Goal: Transaction & Acquisition: Obtain resource

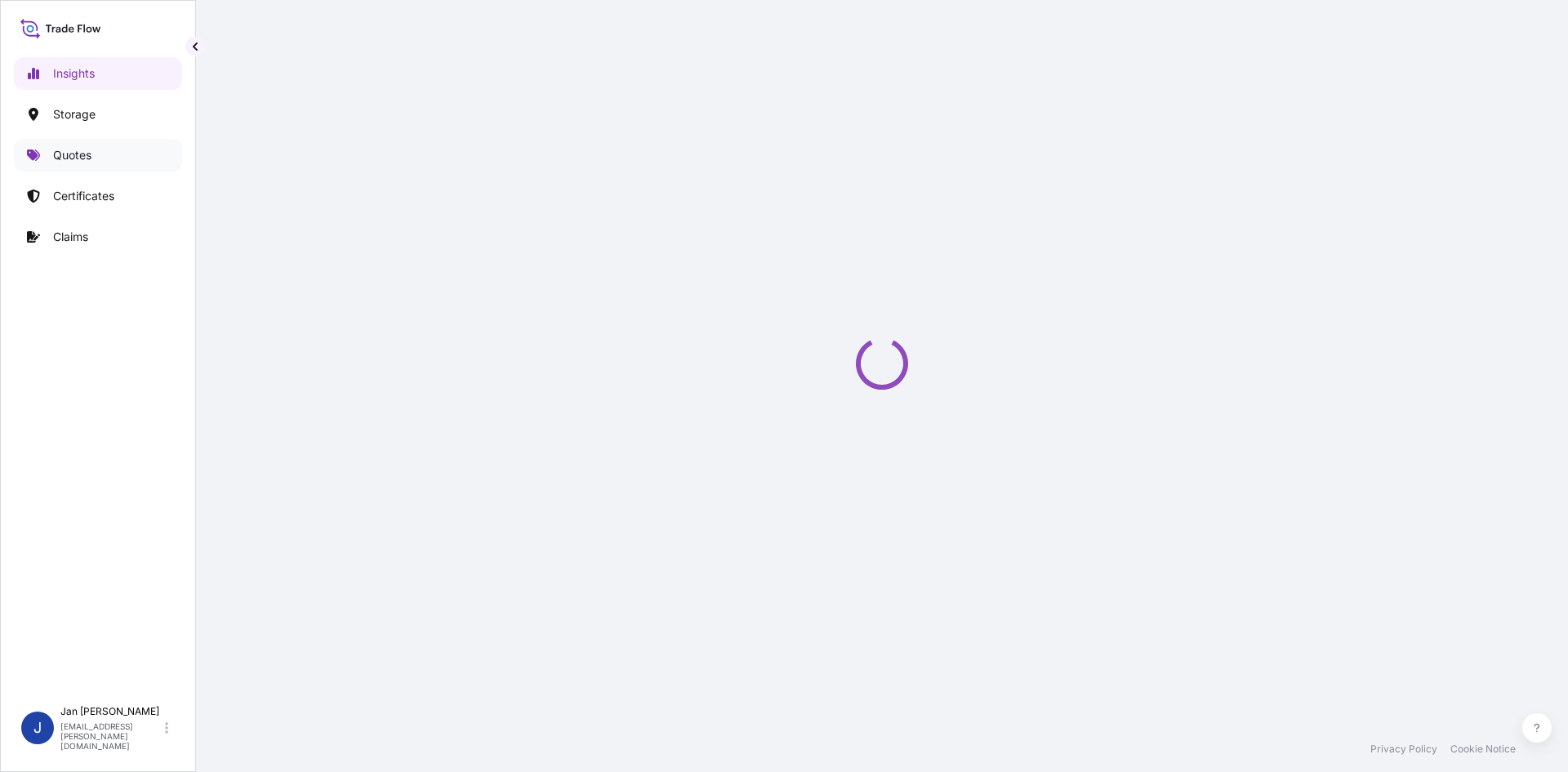
select select "2025"
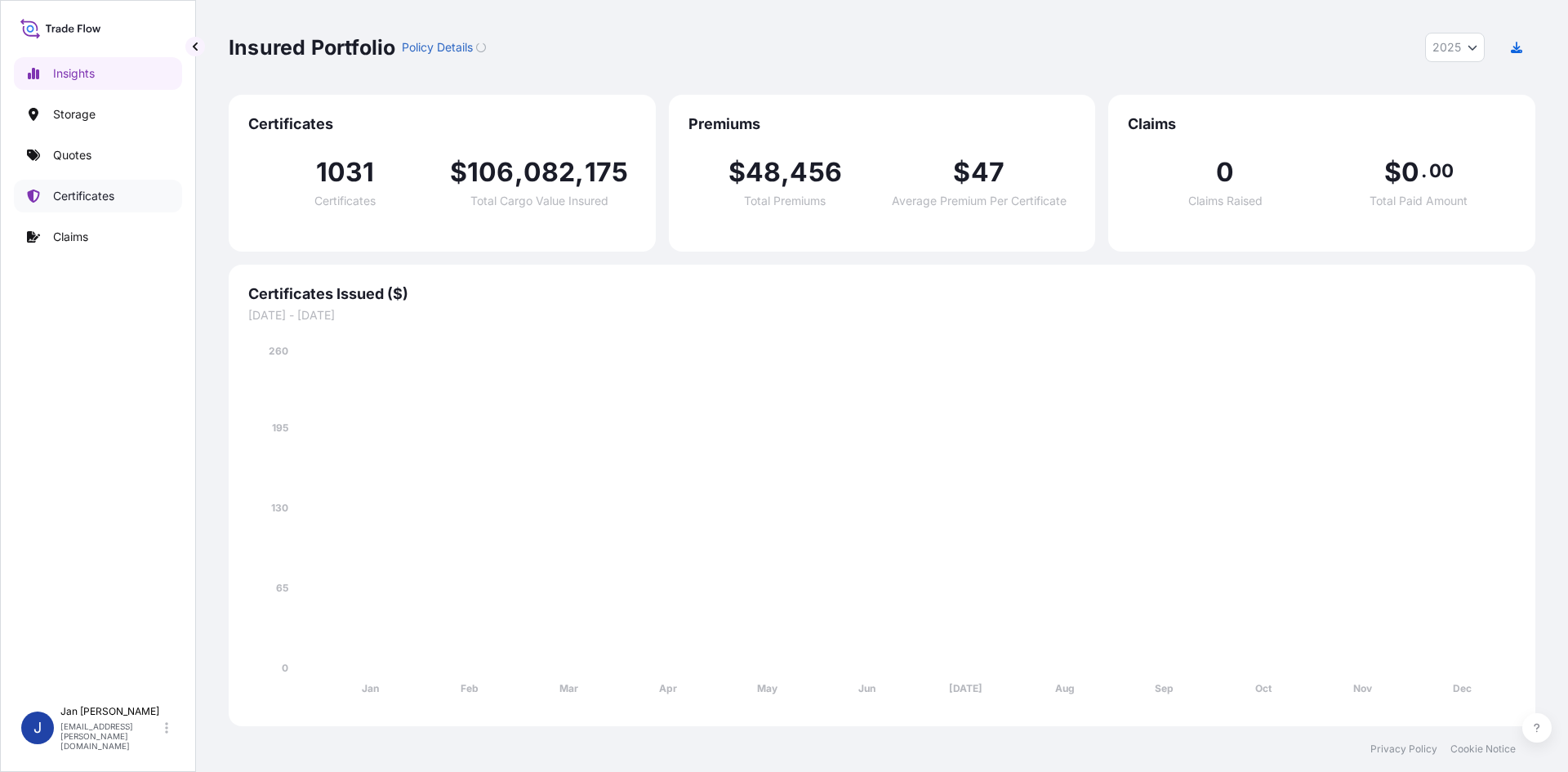
click at [96, 165] on link "Quotes" at bounding box center [98, 155] width 168 height 33
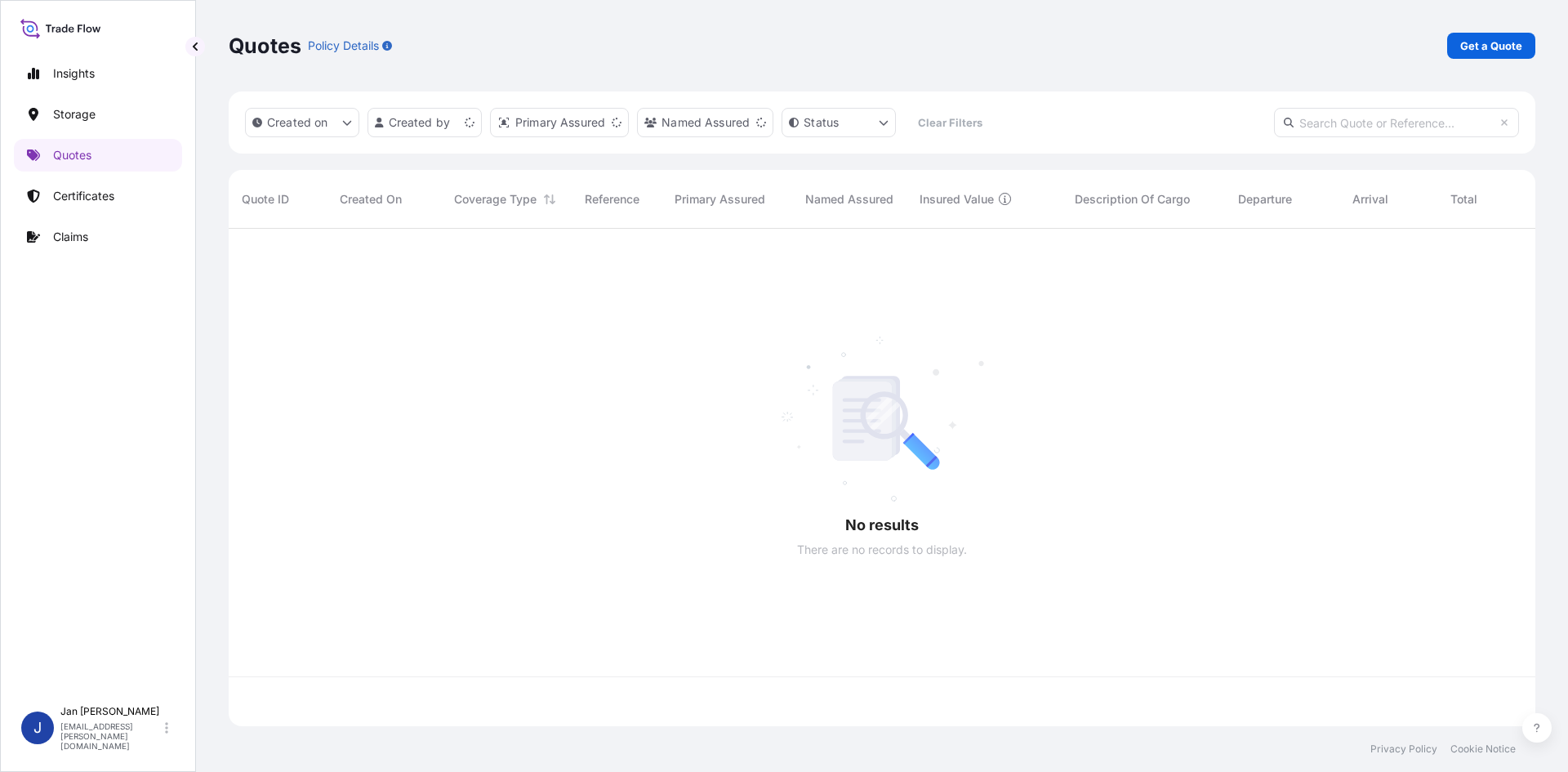
scroll to position [494, 1295]
click at [1467, 47] on p "Get a Quote" at bounding box center [1491, 45] width 62 height 16
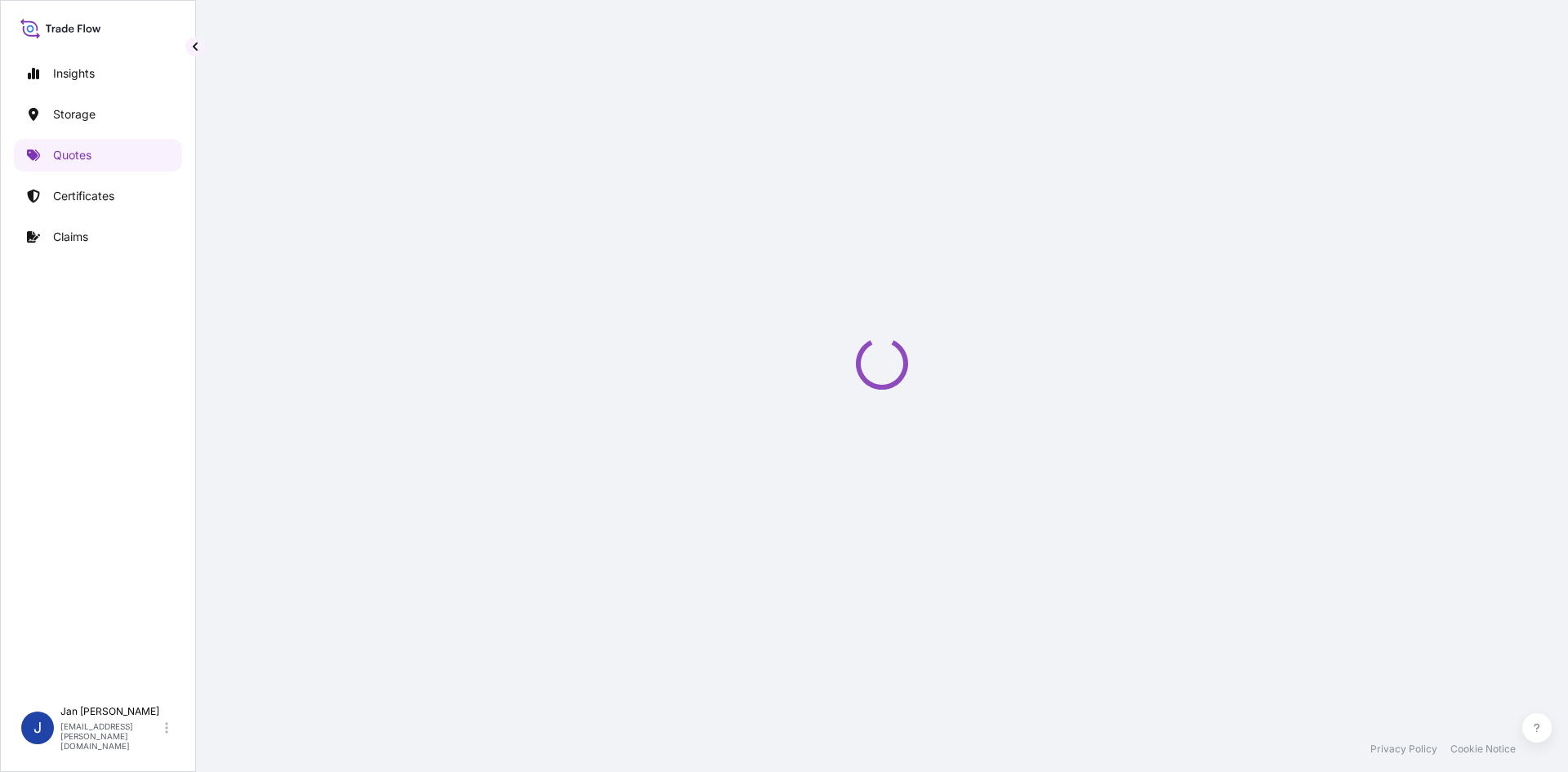
select select "Water"
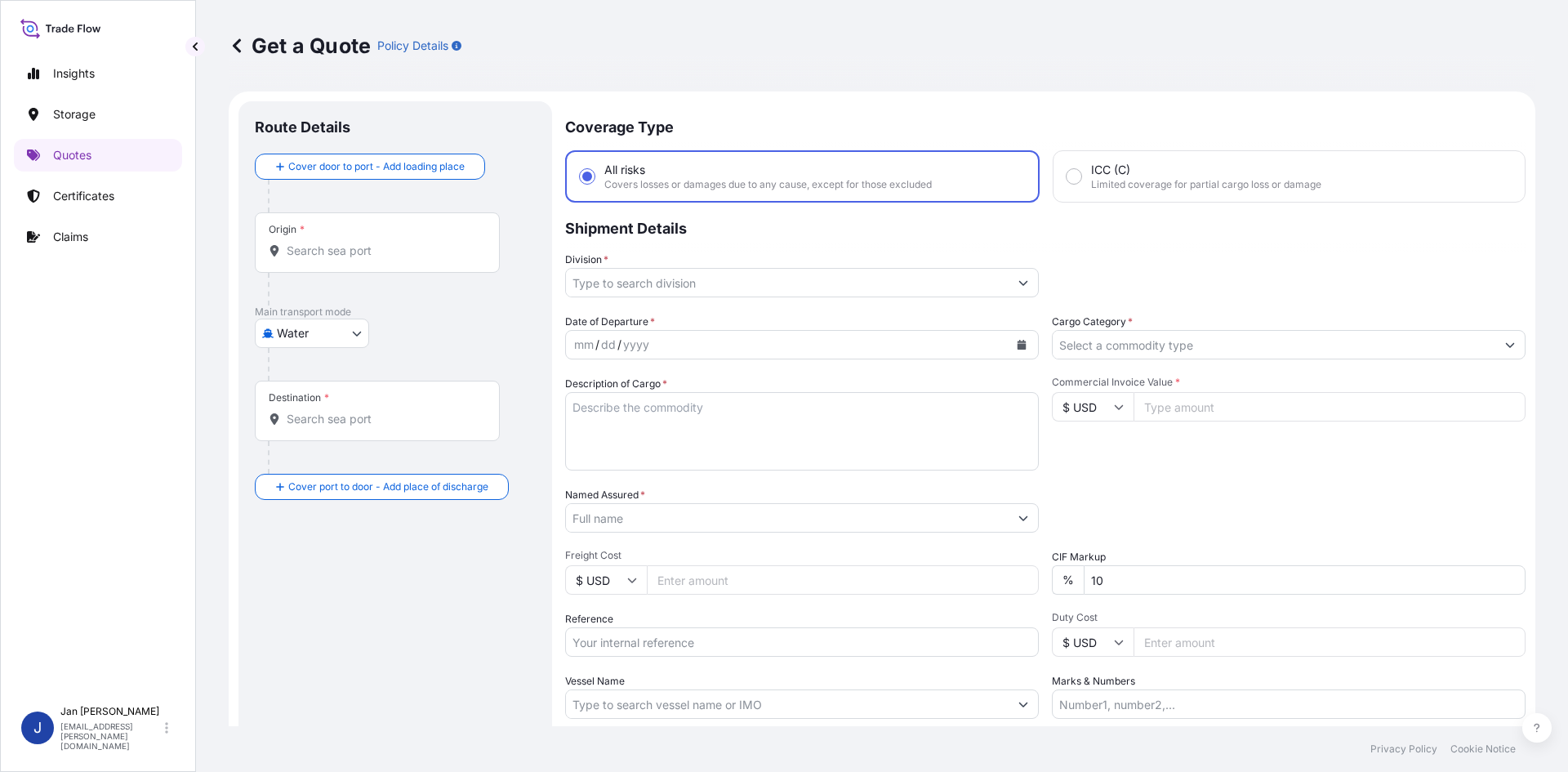
scroll to position [26, 0]
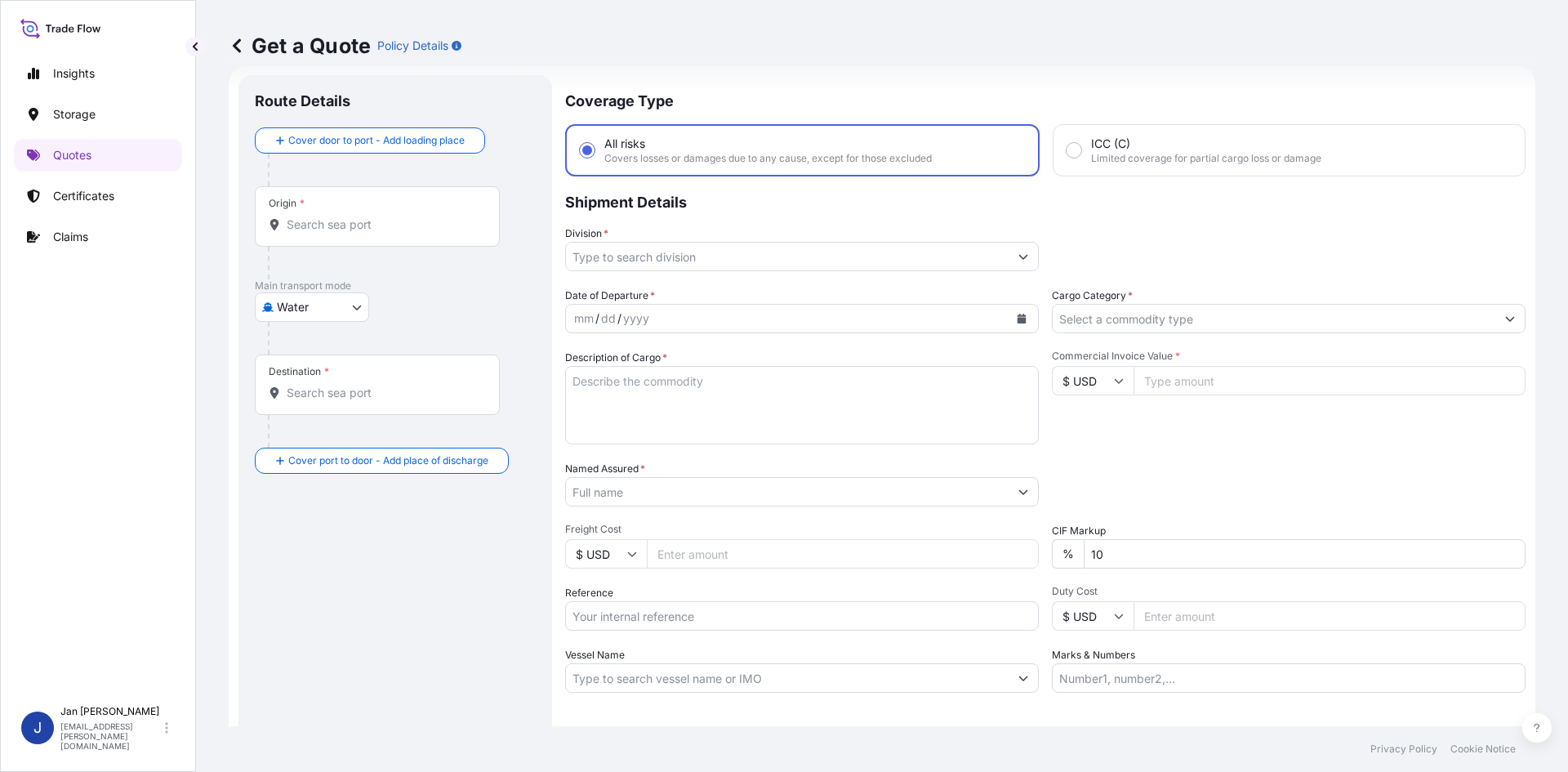
drag, startPoint x: 587, startPoint y: 622, endPoint x: 602, endPoint y: 619, distance: 15.3
click at [587, 622] on input "Reference" at bounding box center [802, 615] width 474 height 29
paste input "1187418364"
type input "1187418364"
click at [721, 489] on input "Named Assured *" at bounding box center [786, 491] width 442 height 29
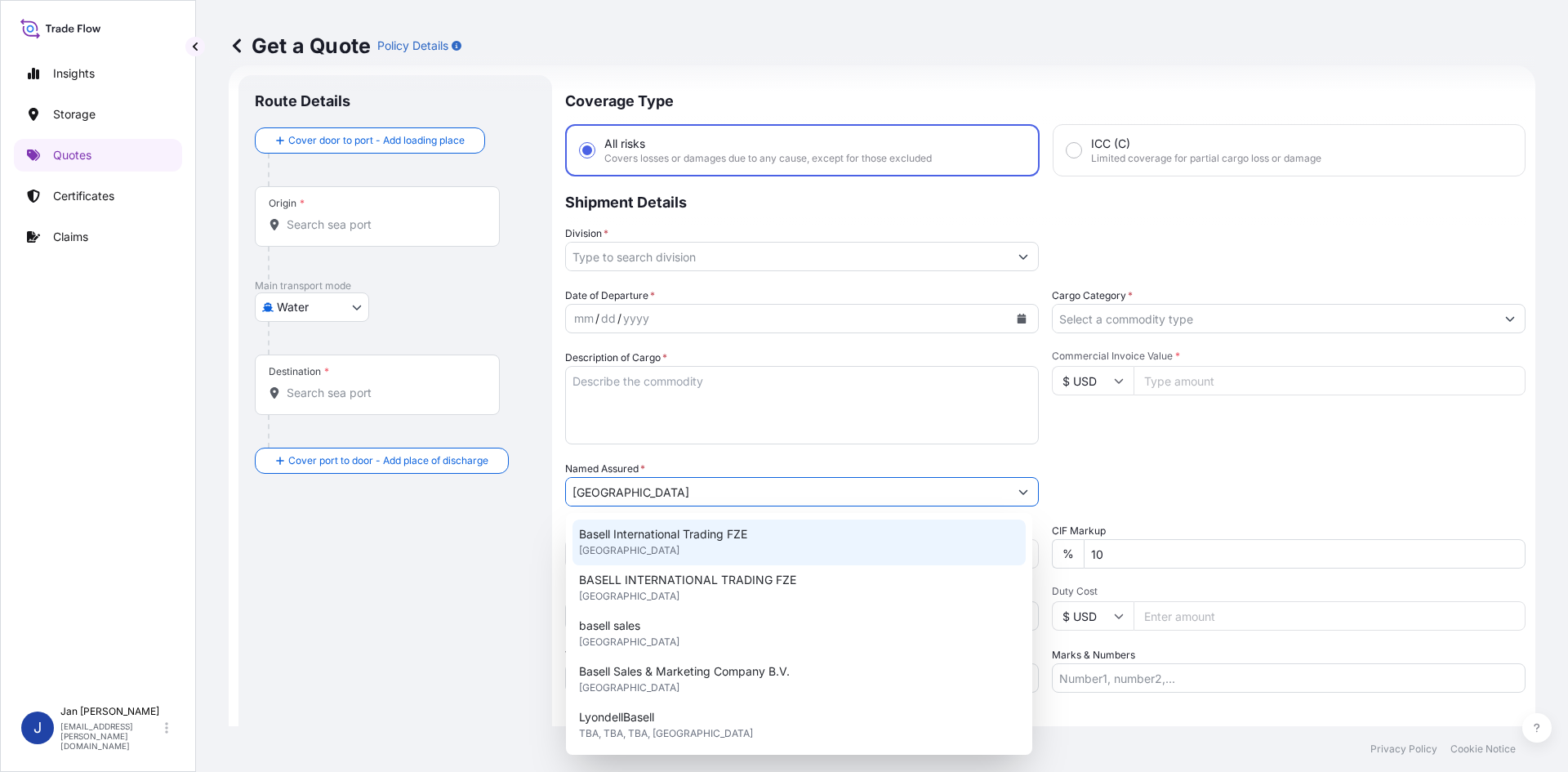
click at [709, 560] on div "Basell International Trading FZE [GEOGRAPHIC_DATA]" at bounding box center [799, 542] width 453 height 46
type input "Basell International Trading FZE"
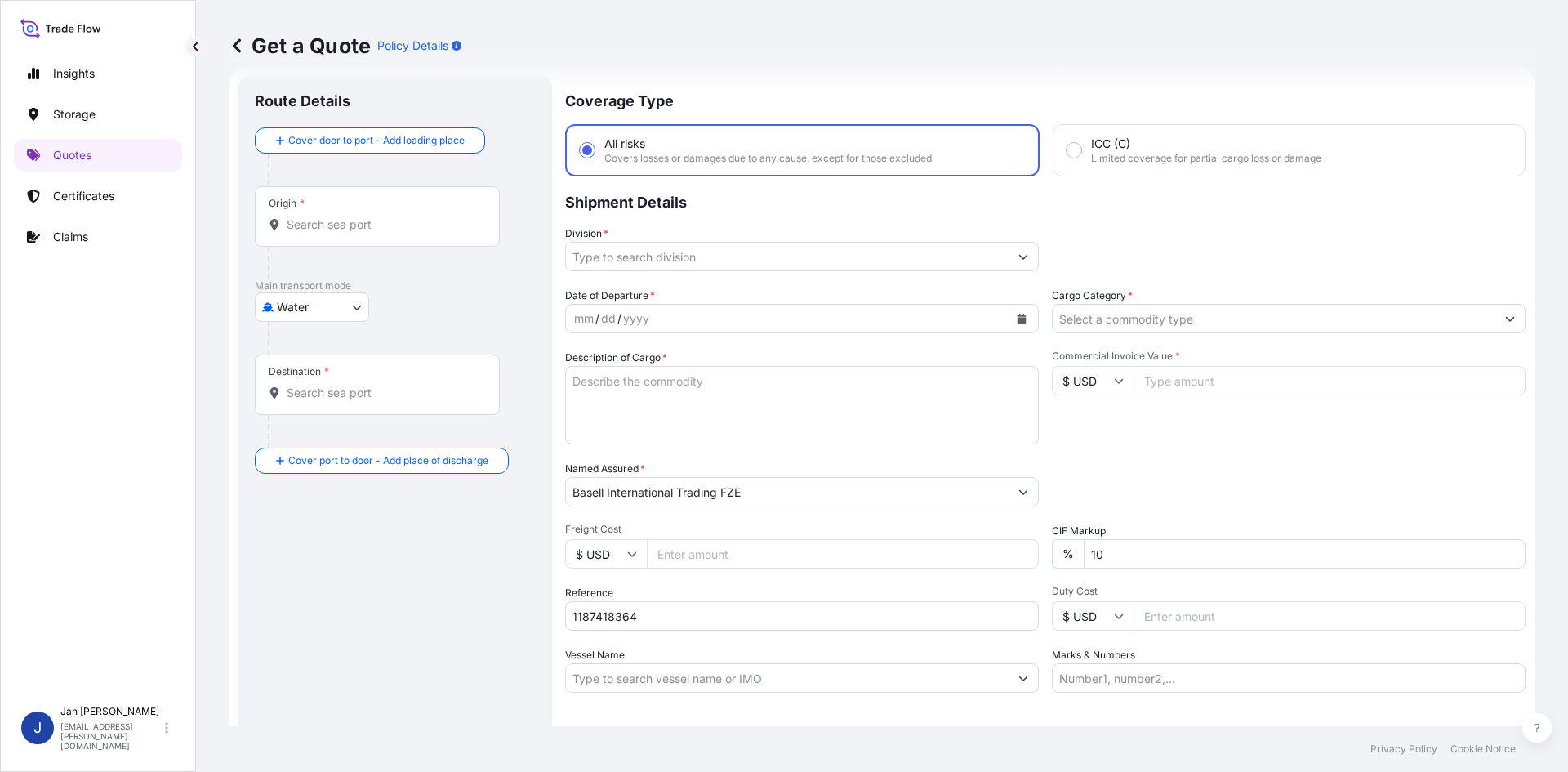
click at [1429, 416] on div "Commercial Invoice Value * $ USD" at bounding box center [1289, 396] width 474 height 95
click at [1304, 332] on div at bounding box center [1289, 317] width 474 height 29
click at [1192, 324] on input "Cargo Category *" at bounding box center [1274, 317] width 442 height 29
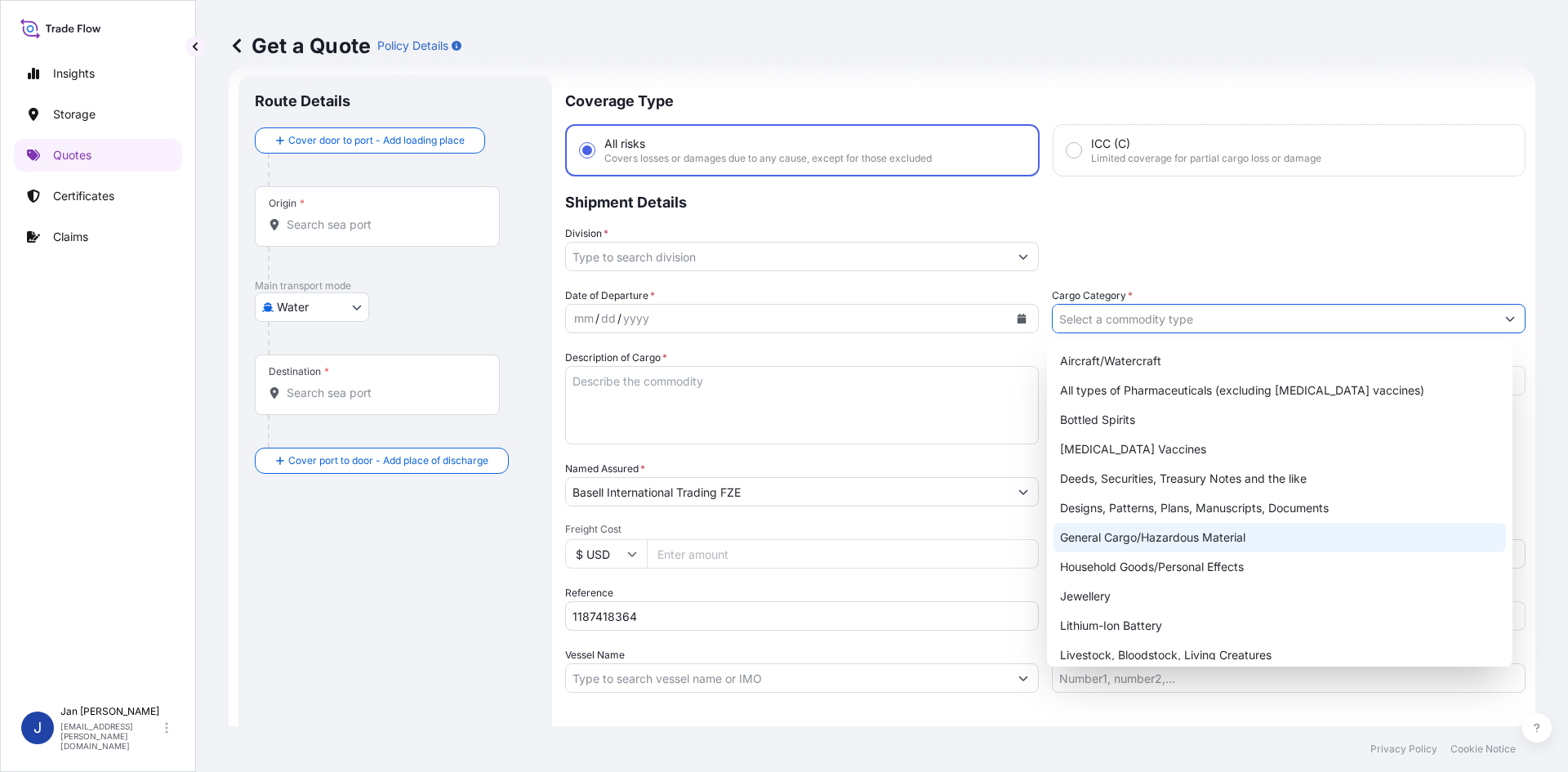
click at [1113, 540] on div "General Cargo/Hazardous Material" at bounding box center [1280, 536] width 453 height 29
type input "General Cargo/Hazardous Material"
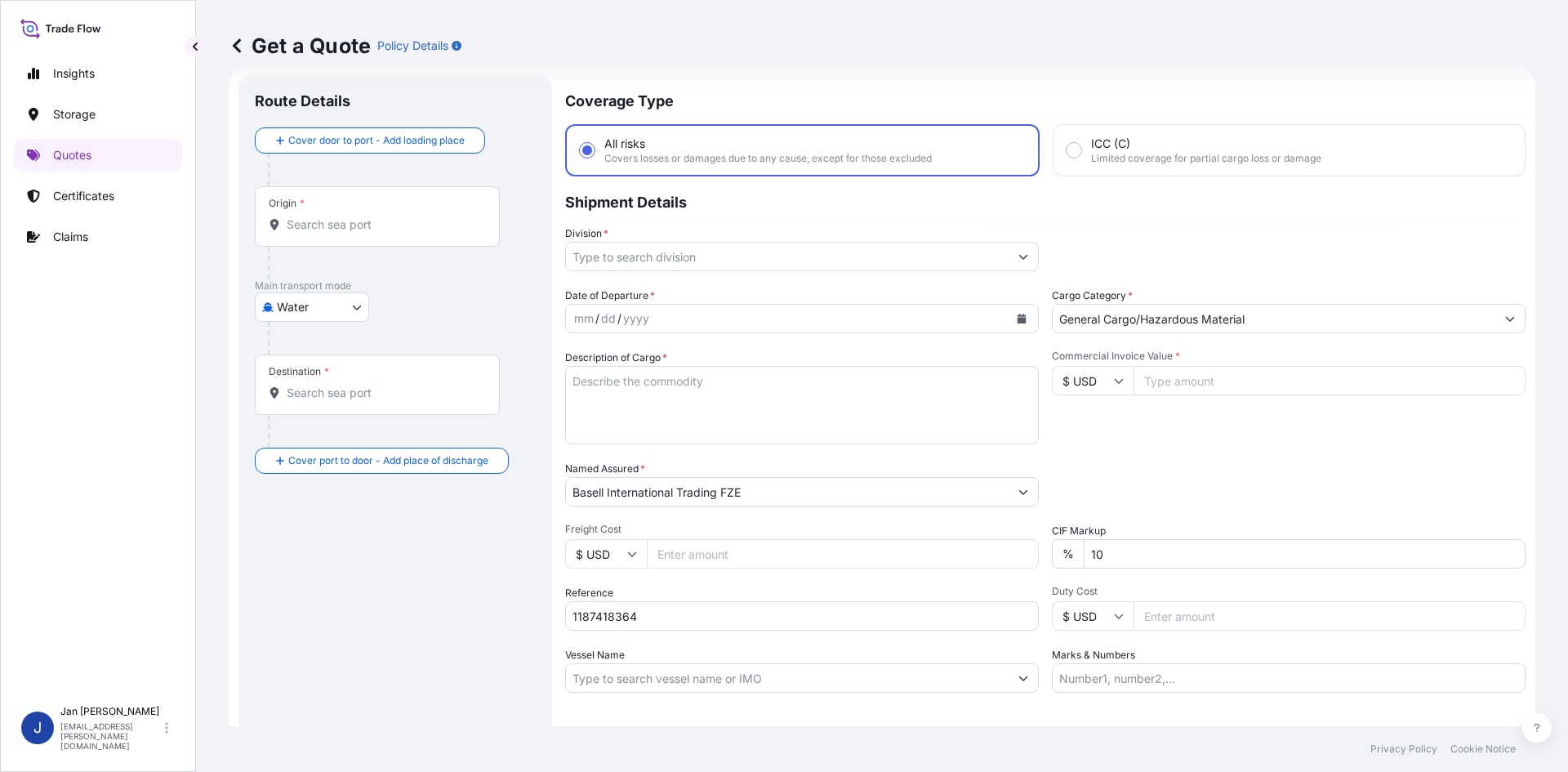
click at [961, 271] on div "Coverage Type All risks Covers losses or damages due to any cause, except for t…" at bounding box center [1046, 444] width 960 height 739
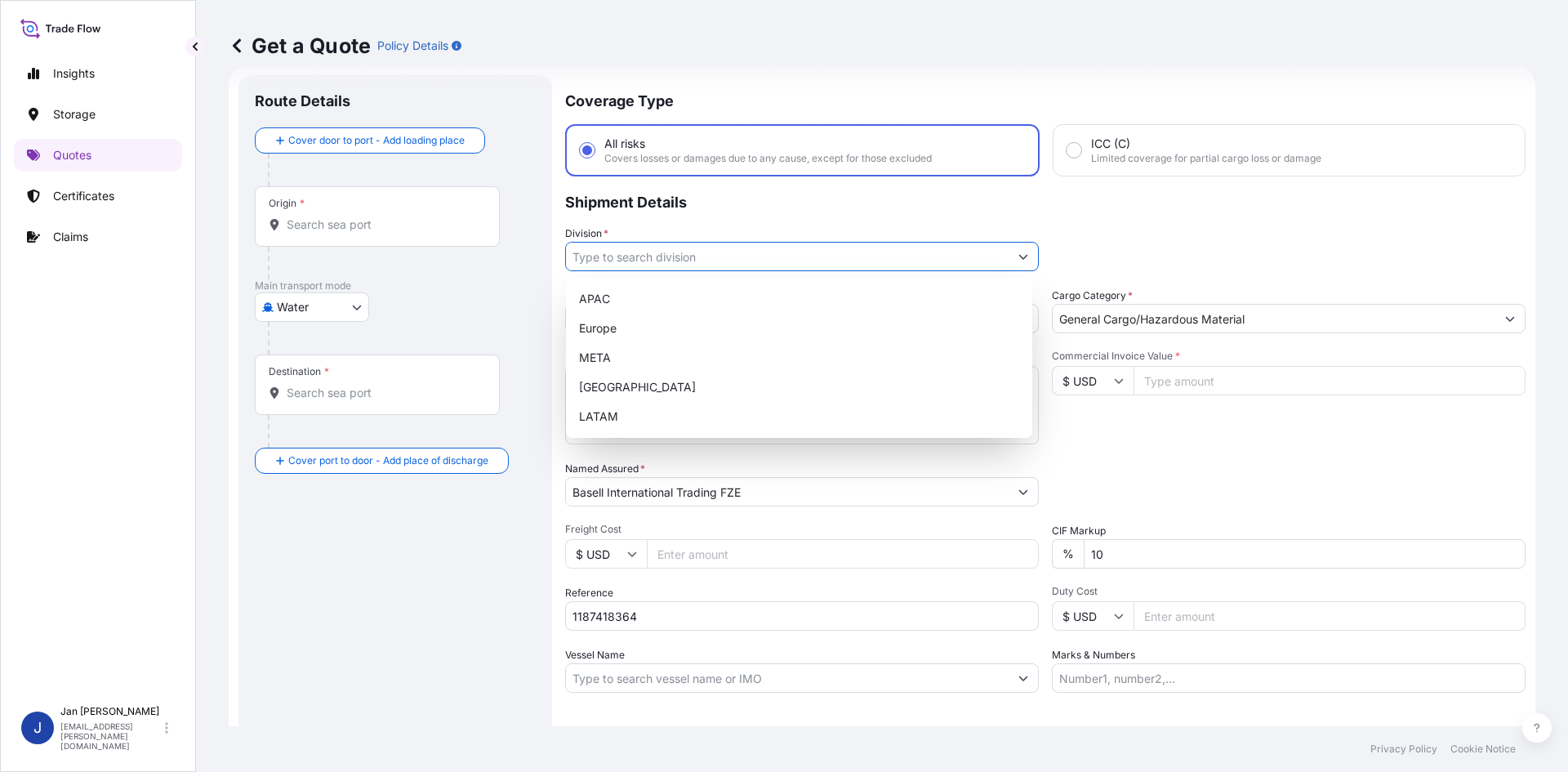
click at [1018, 255] on icon "Show suggestions" at bounding box center [1023, 256] width 9 height 9
click at [745, 319] on div "Europe" at bounding box center [799, 328] width 453 height 29
type input "Europe"
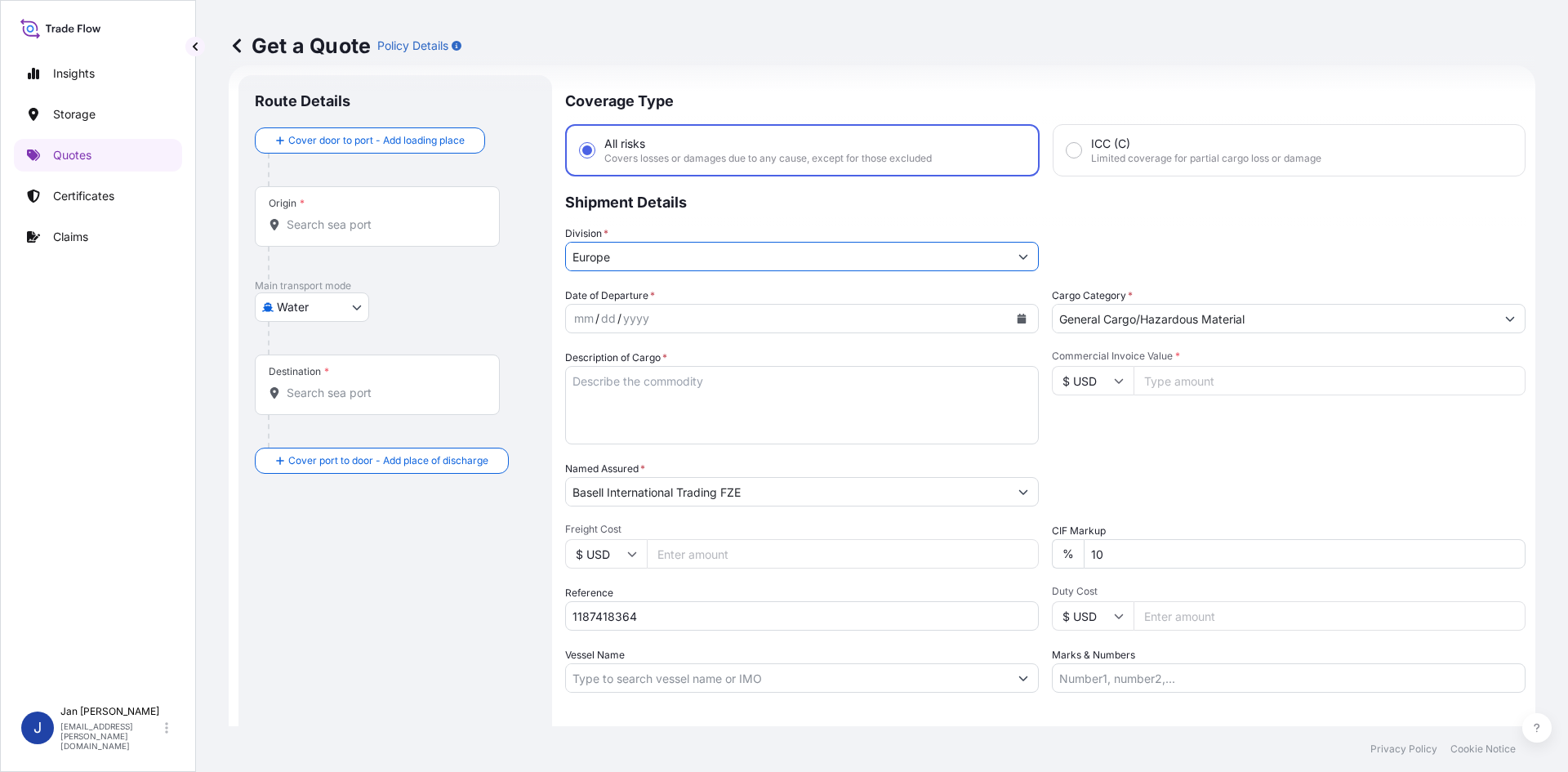
click at [1009, 318] on button "Calendar" at bounding box center [1022, 318] width 26 height 26
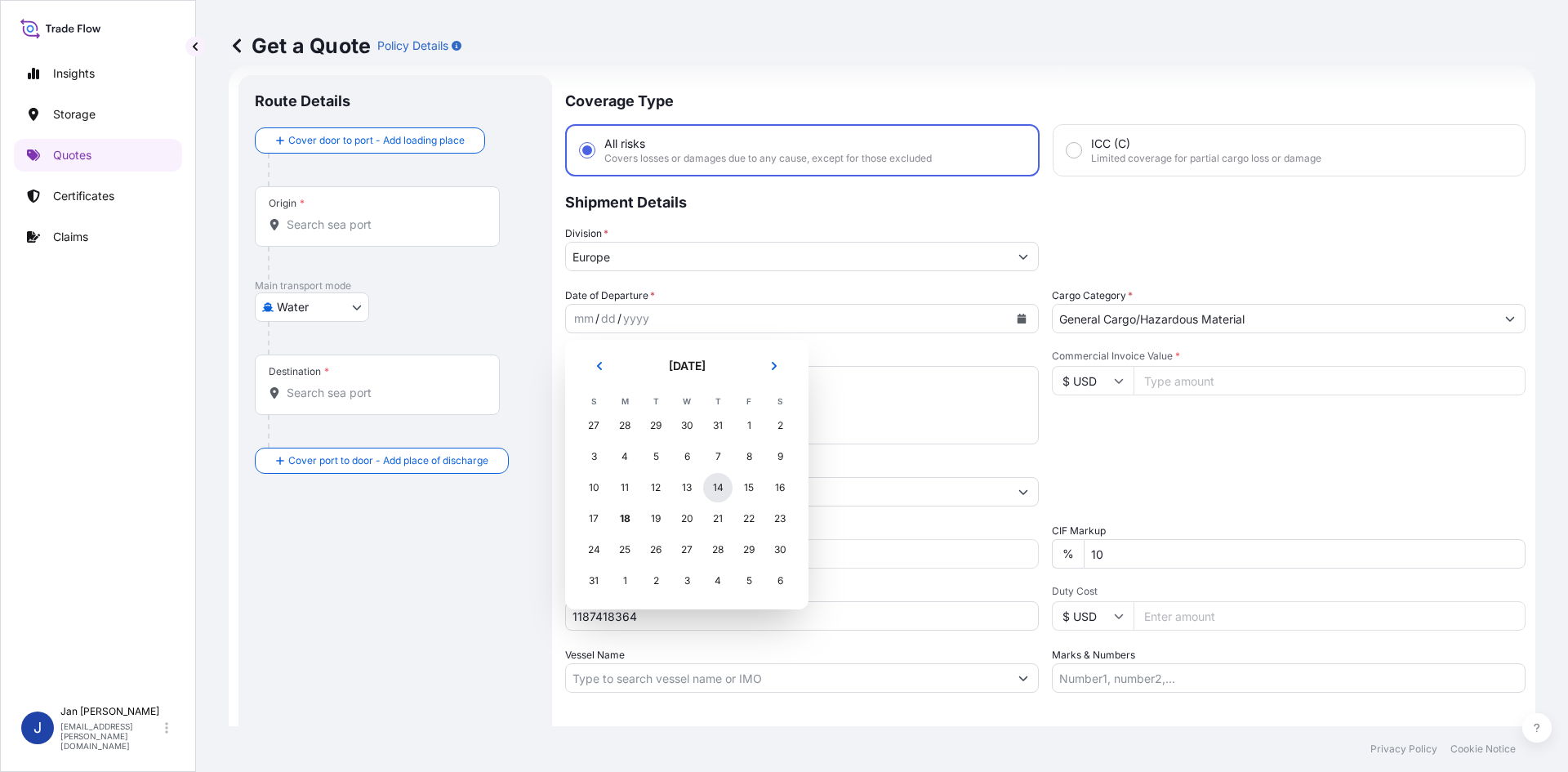
click at [728, 483] on div "14" at bounding box center [718, 486] width 29 height 29
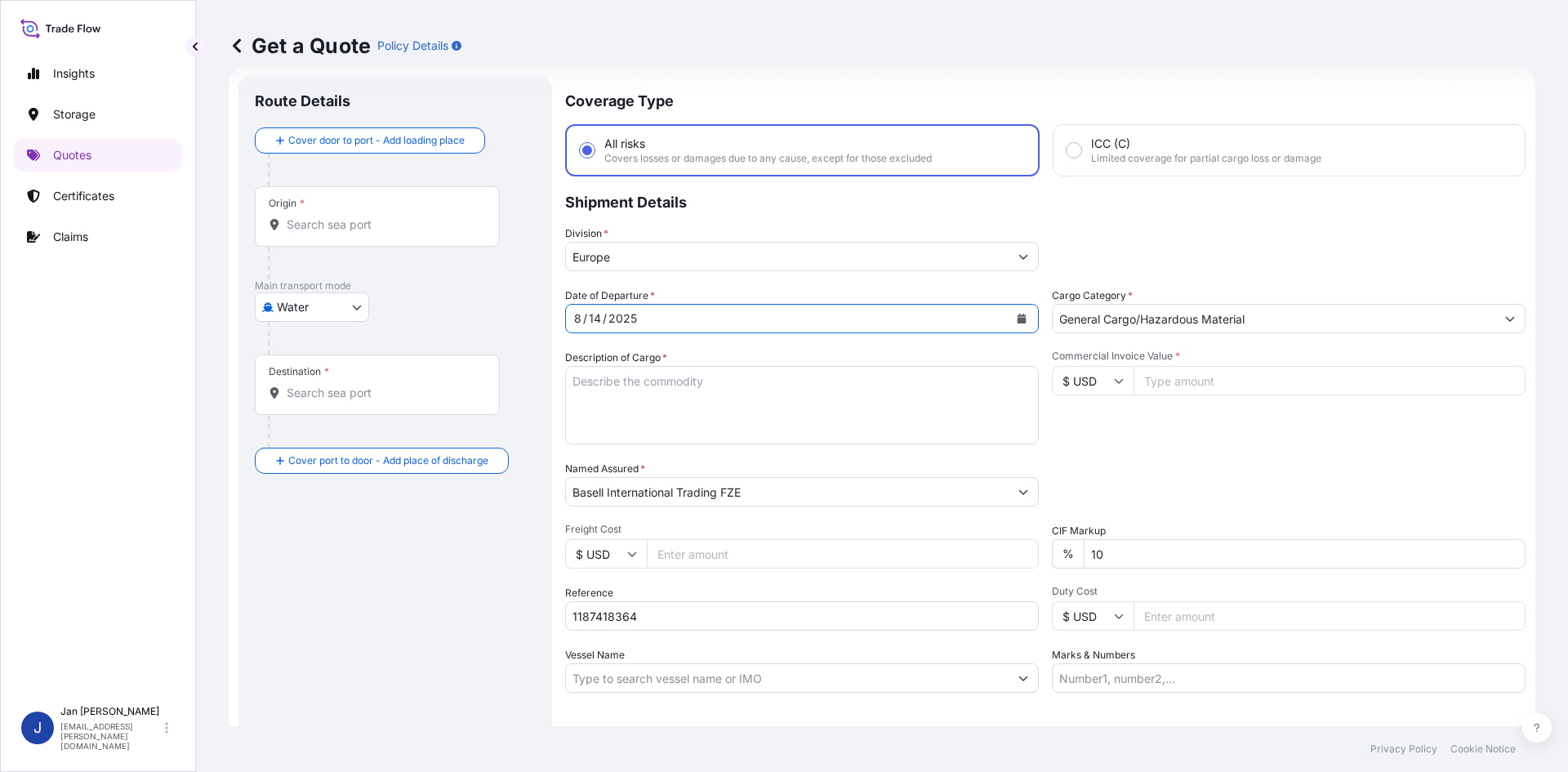
click at [1342, 465] on div "Packing Category Type to search a container mode Please select a primary mode o…" at bounding box center [1289, 483] width 474 height 46
click at [892, 611] on input "1187418364" at bounding box center [802, 615] width 474 height 29
paste input "5013168370"
click at [846, 614] on input "1187418364 5013168370" at bounding box center [802, 615] width 474 height 29
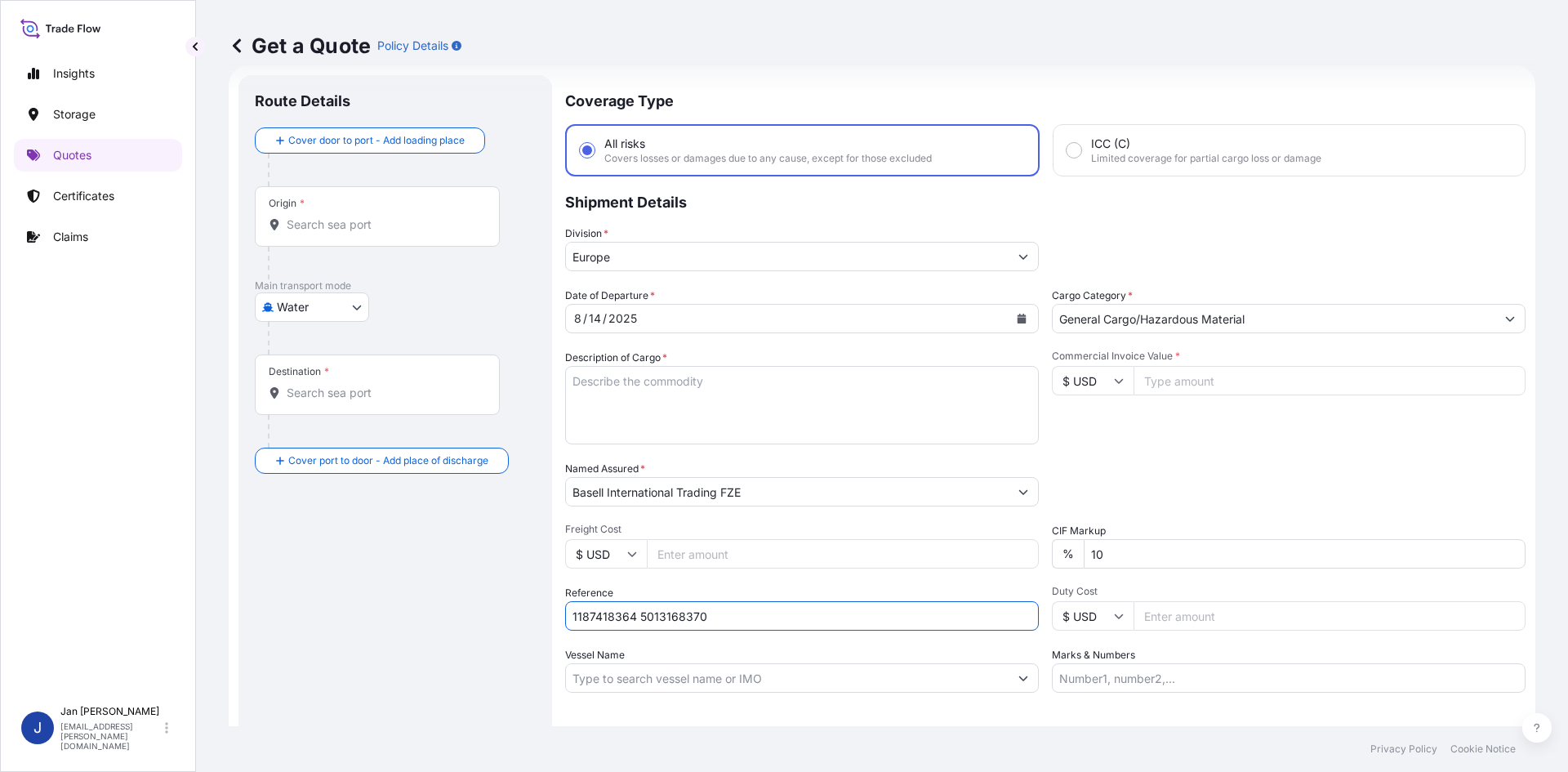
paste input "5013156471"
type input "1187418364 5013168370 5013156471"
click at [416, 231] on input "Origin *" at bounding box center [382, 224] width 193 height 16
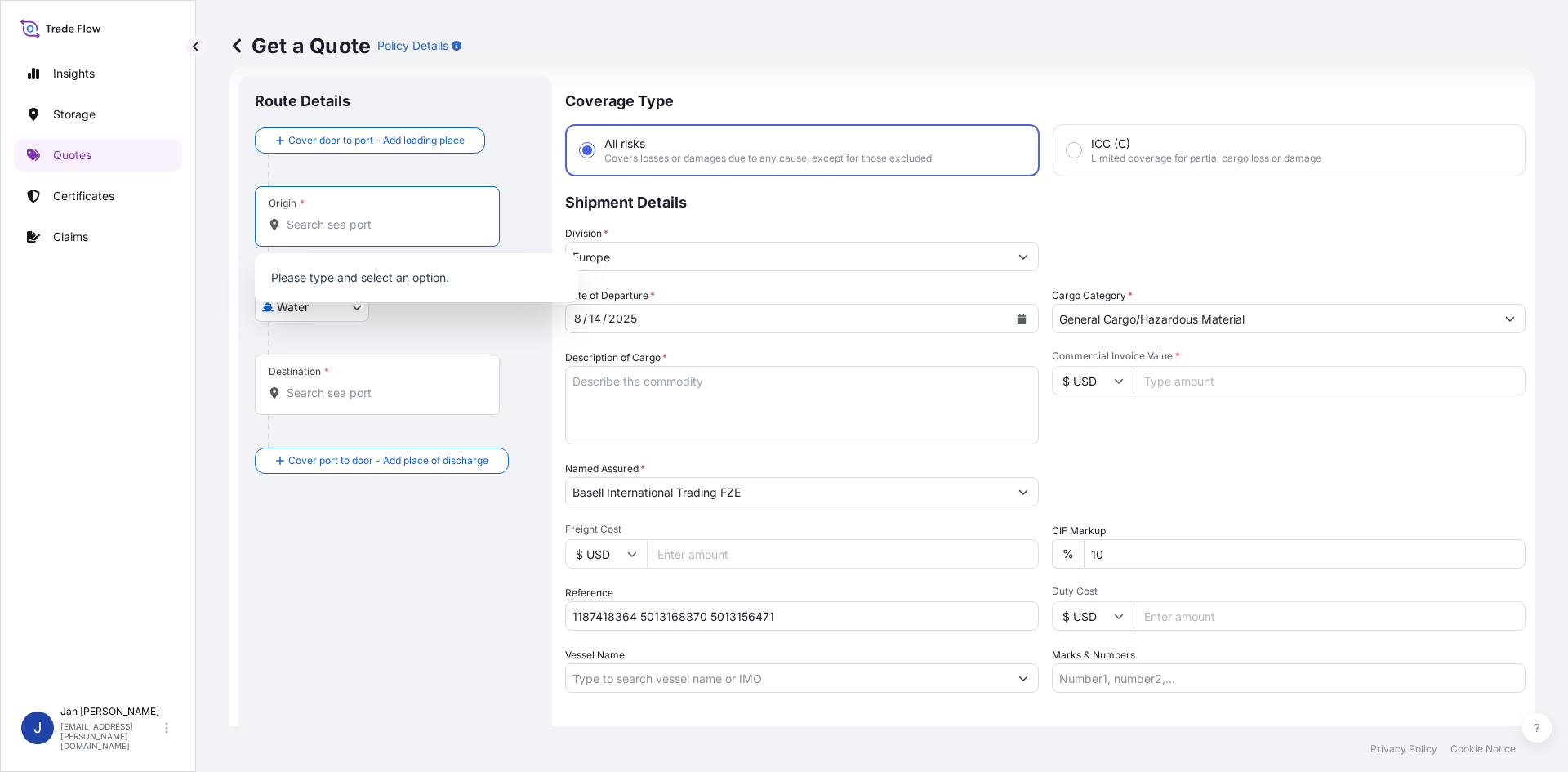
paste input "[GEOGRAPHIC_DATA]"
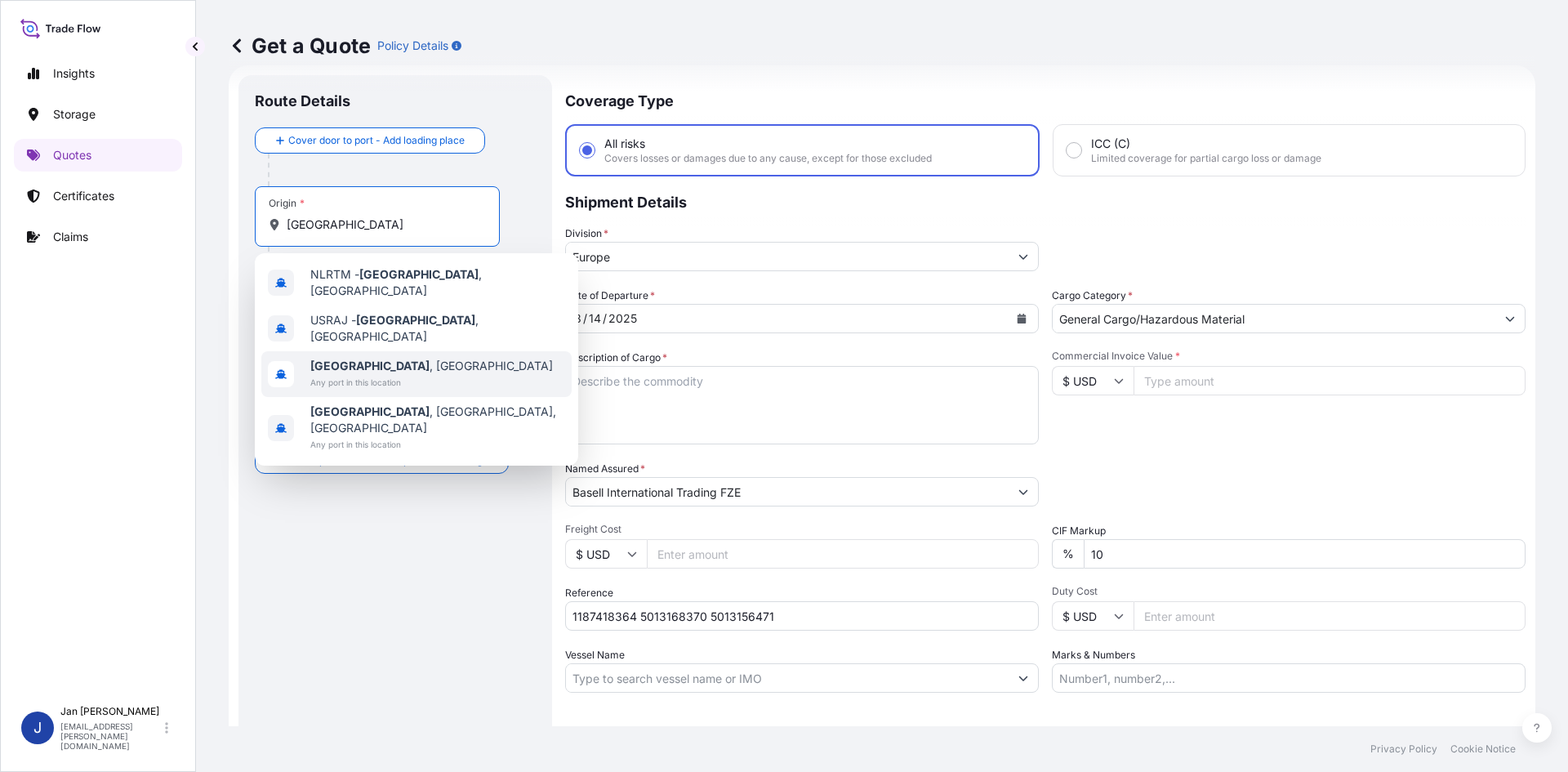
click at [391, 358] on span "[GEOGRAPHIC_DATA] , [GEOGRAPHIC_DATA]" at bounding box center [431, 365] width 242 height 16
type input "[GEOGRAPHIC_DATA], [GEOGRAPHIC_DATA]"
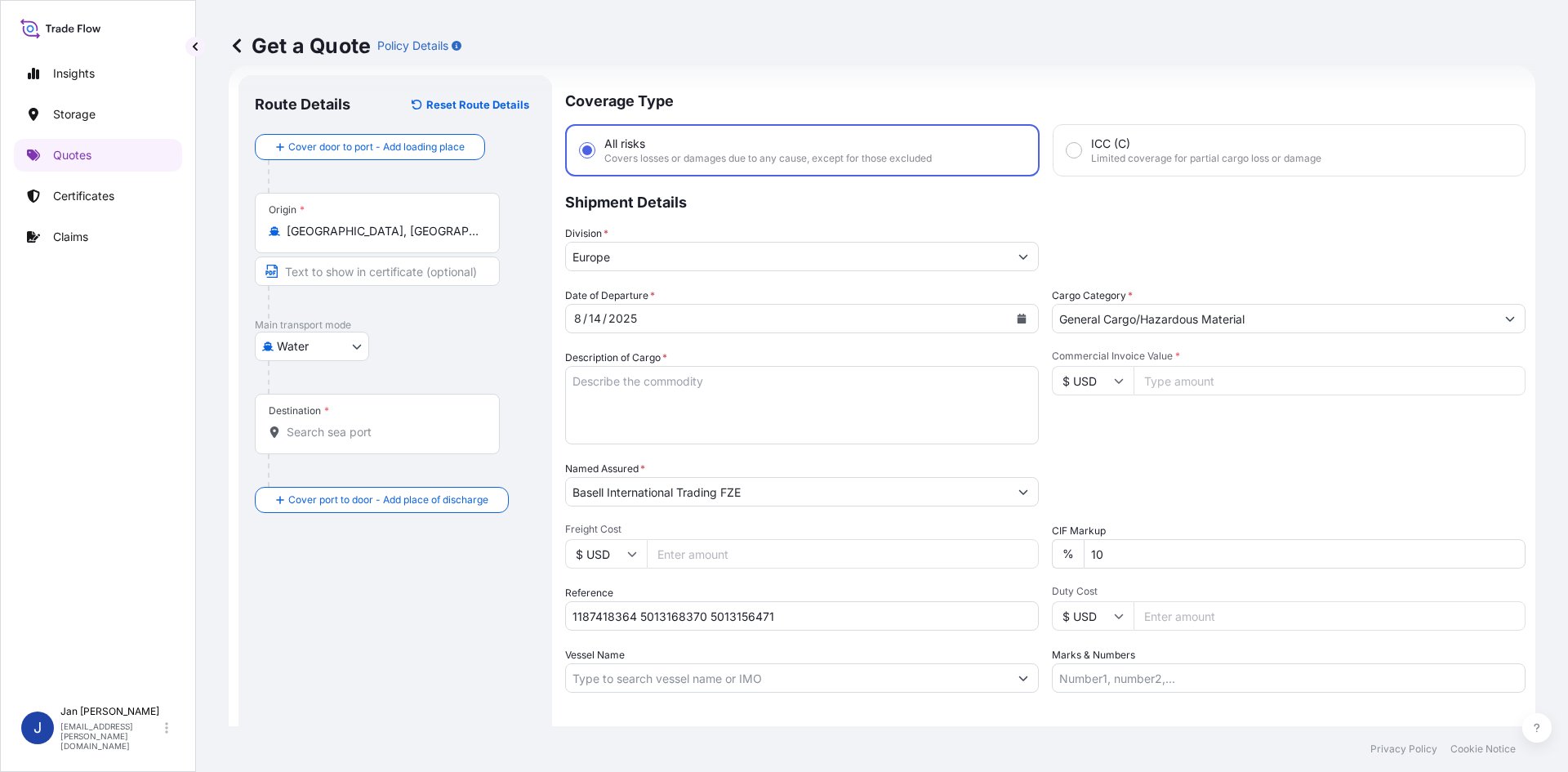
click at [448, 347] on div "Water Air Water Inland" at bounding box center [395, 346] width 281 height 29
click at [381, 394] on div "Cover door to port - Add loading place Place of loading Road / [GEOGRAPHIC_DATA…" at bounding box center [395, 323] width 281 height 378
click at [381, 404] on div "Destination *" at bounding box center [377, 424] width 245 height 60
click at [381, 424] on input "Destination *" at bounding box center [382, 431] width 193 height 16
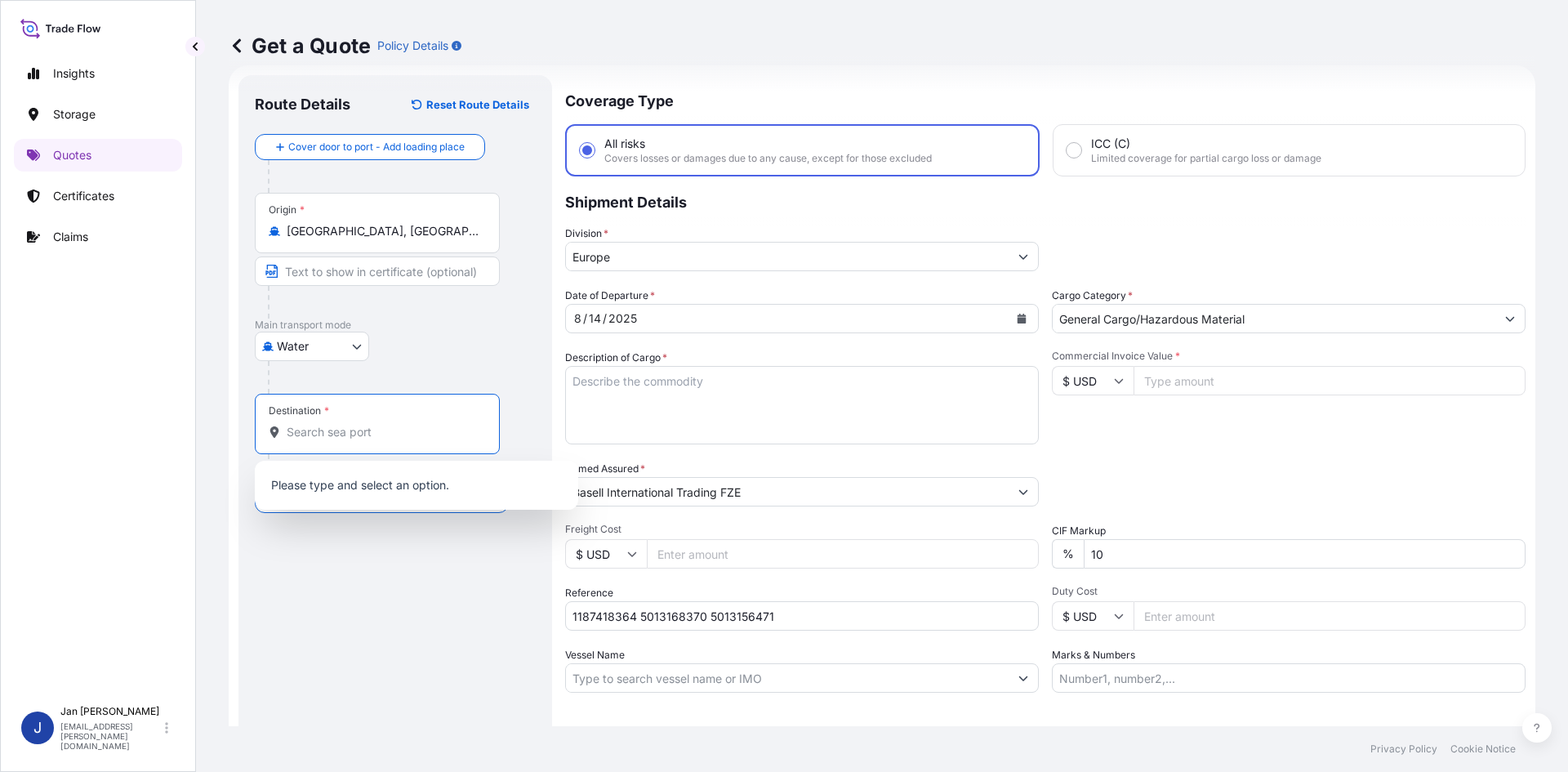
paste input "AMBARLI"
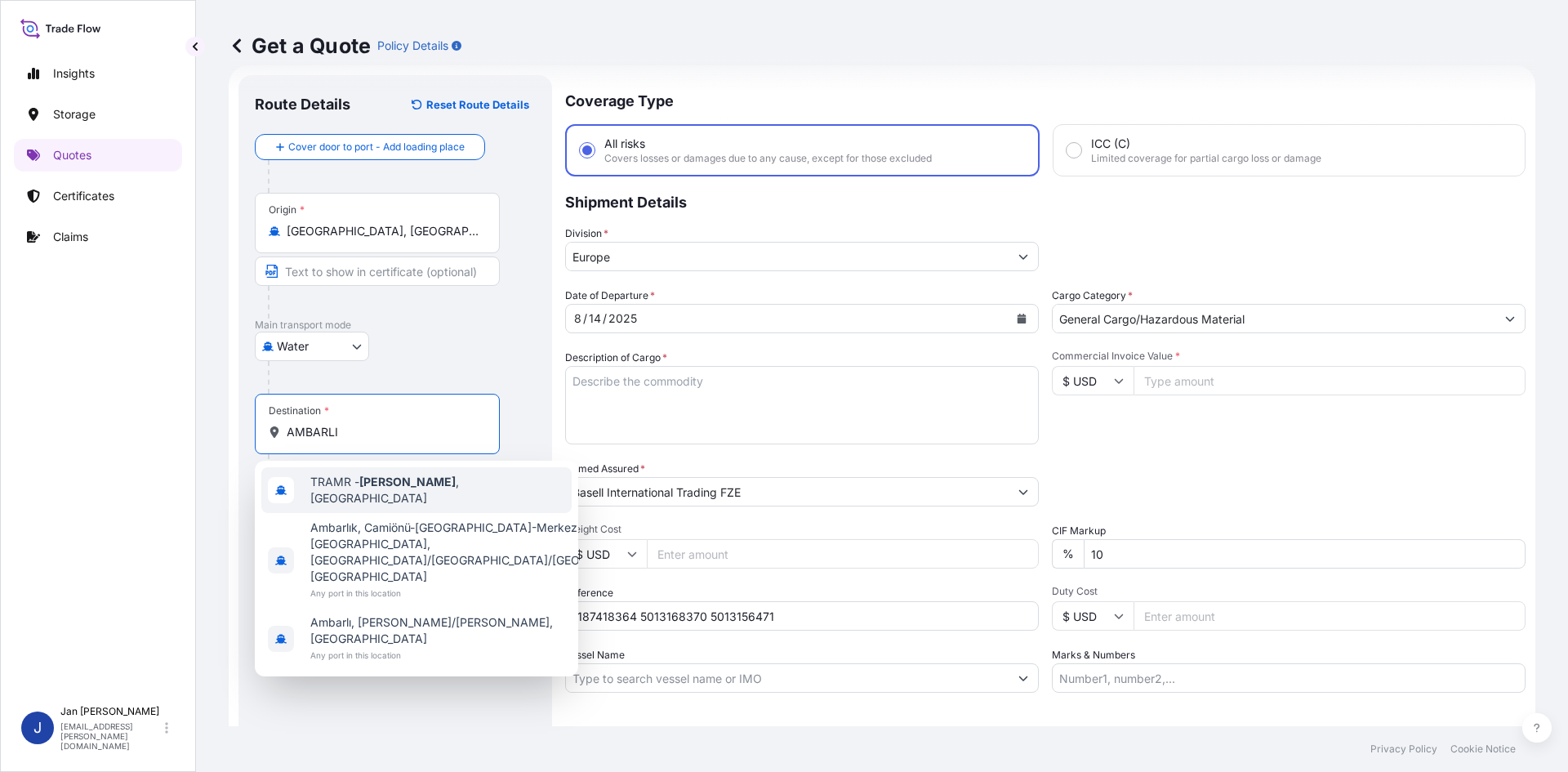
click at [403, 504] on div "TRAMR - [GEOGRAPHIC_DATA] , [GEOGRAPHIC_DATA]" at bounding box center [416, 489] width 310 height 46
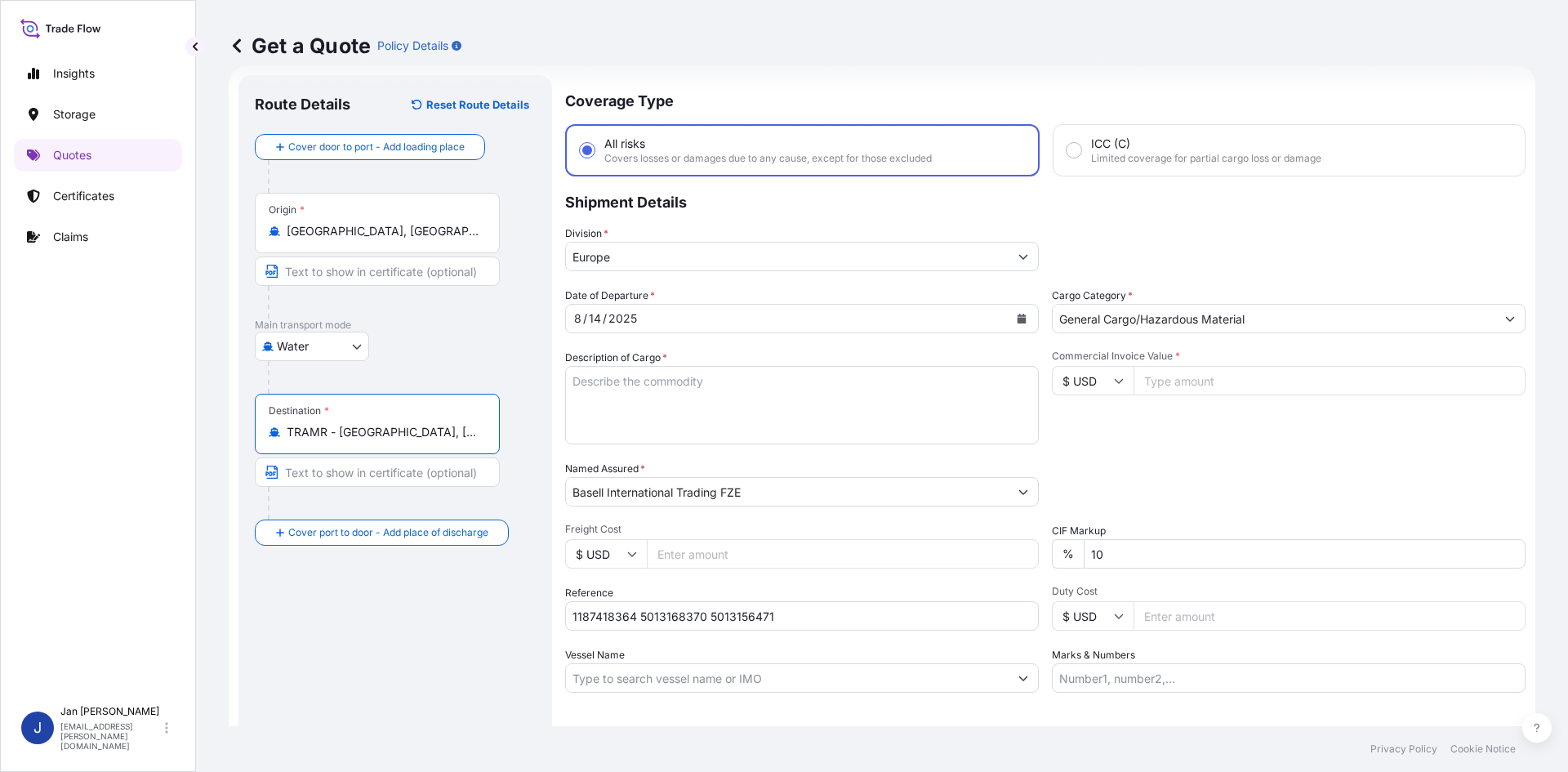
type input "TRAMR - [GEOGRAPHIC_DATA], [GEOGRAPHIC_DATA]"
click at [441, 688] on div "Route Details Reset Route Details Cover door to port - Add loading place Place …" at bounding box center [395, 444] width 281 height 706
drag, startPoint x: 634, startPoint y: 374, endPoint x: 622, endPoint y: 382, distance: 14.4
click at [634, 374] on textarea "Description of Cargo *" at bounding box center [802, 404] width 474 height 78
paste textarea "BAGS LOADED ONTO 18 PALLETS LOADED INTO 1 40' HIGH CUBE CONTAINER ADSYL 5 C 33 F"
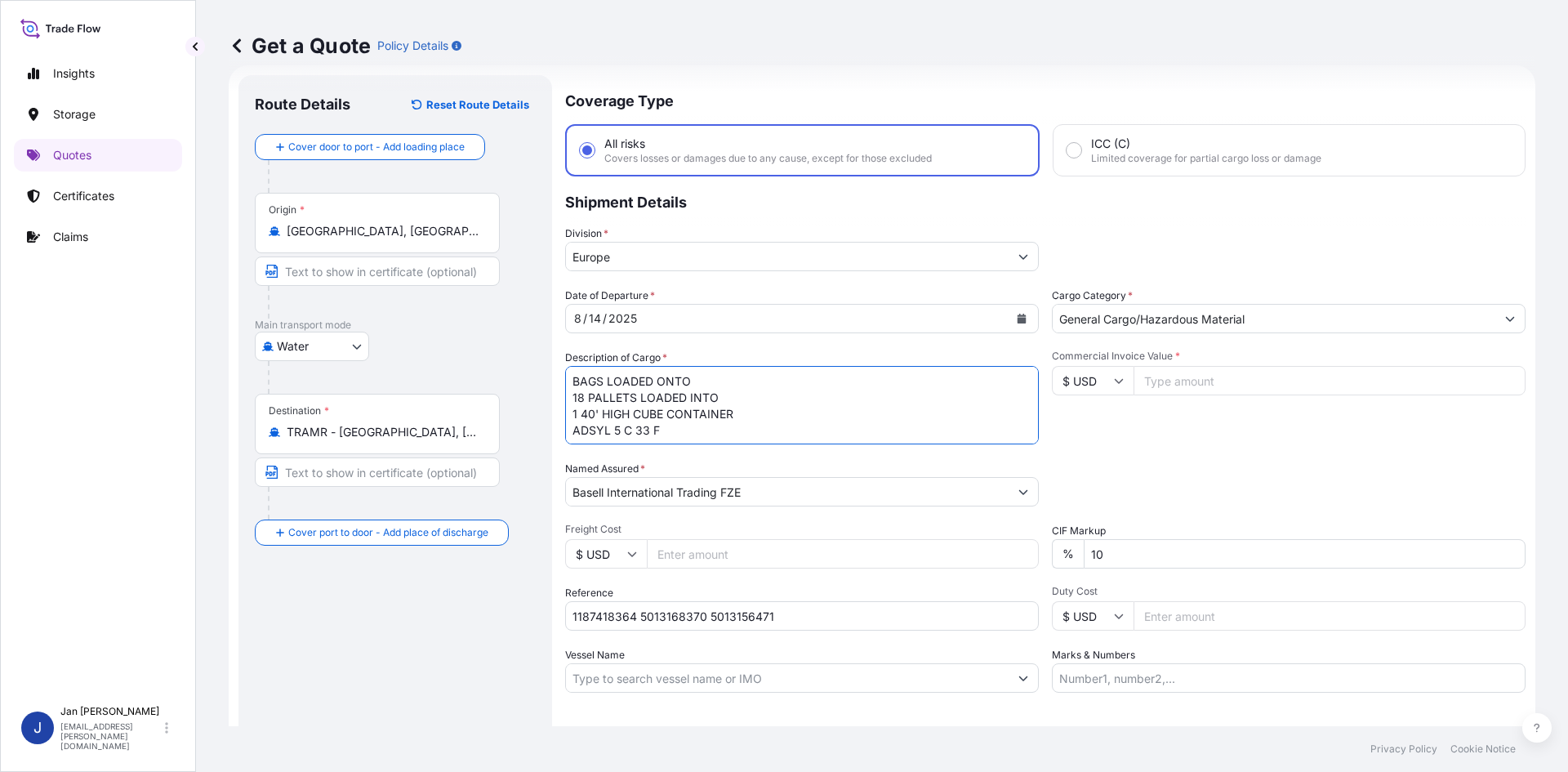
click at [574, 379] on textarea "BAGS LOADED ONTO 18 PALLETS LOADED INTO 1 40' HIGH CUBE CONTAINER ADSYL 5 C 33 F" at bounding box center [802, 404] width 474 height 78
type textarea "990 BAGS LOADED ONTO 18 PALLETS LOADED INTO 1 40' HIGH CUBE CONTAINER ADSYL 5 C…"
click at [1105, 687] on input "Marks & Numbers" at bounding box center [1289, 677] width 474 height 29
paste input "SUPER FILM / [GEOGRAPHIC_DATA]"
type input "SUPER FILM / [GEOGRAPHIC_DATA]"
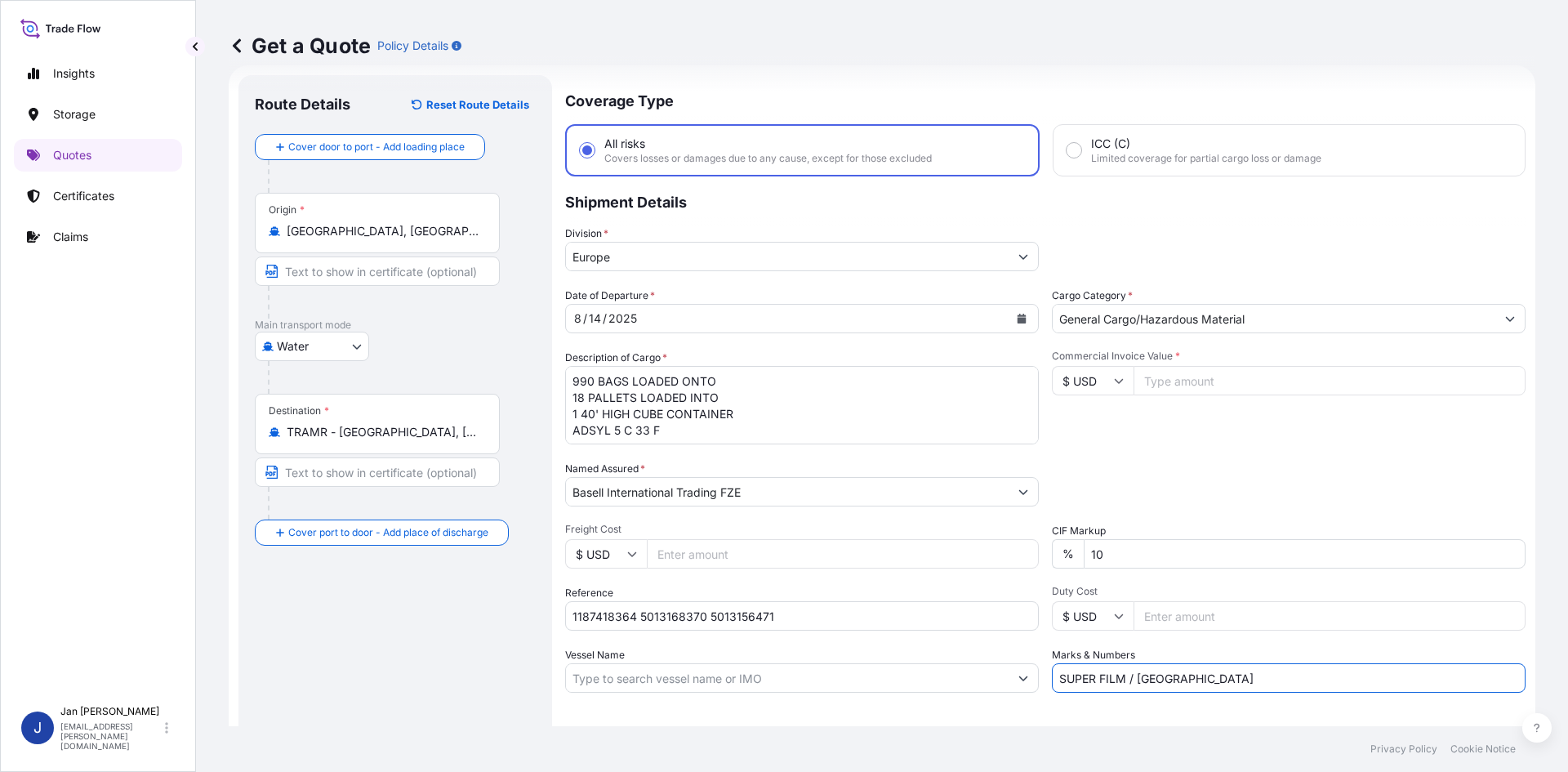
click at [1084, 713] on div "Letter of Credit This shipment has a letter of credit Letter of credit * Letter…" at bounding box center [1046, 736] width 960 height 63
click at [1168, 374] on input "Commercial Invoice Value *" at bounding box center [1329, 379] width 392 height 29
paste input "5013168370"
type input "5013168370"
click at [1092, 383] on input "$ USD" at bounding box center [1093, 379] width 82 height 29
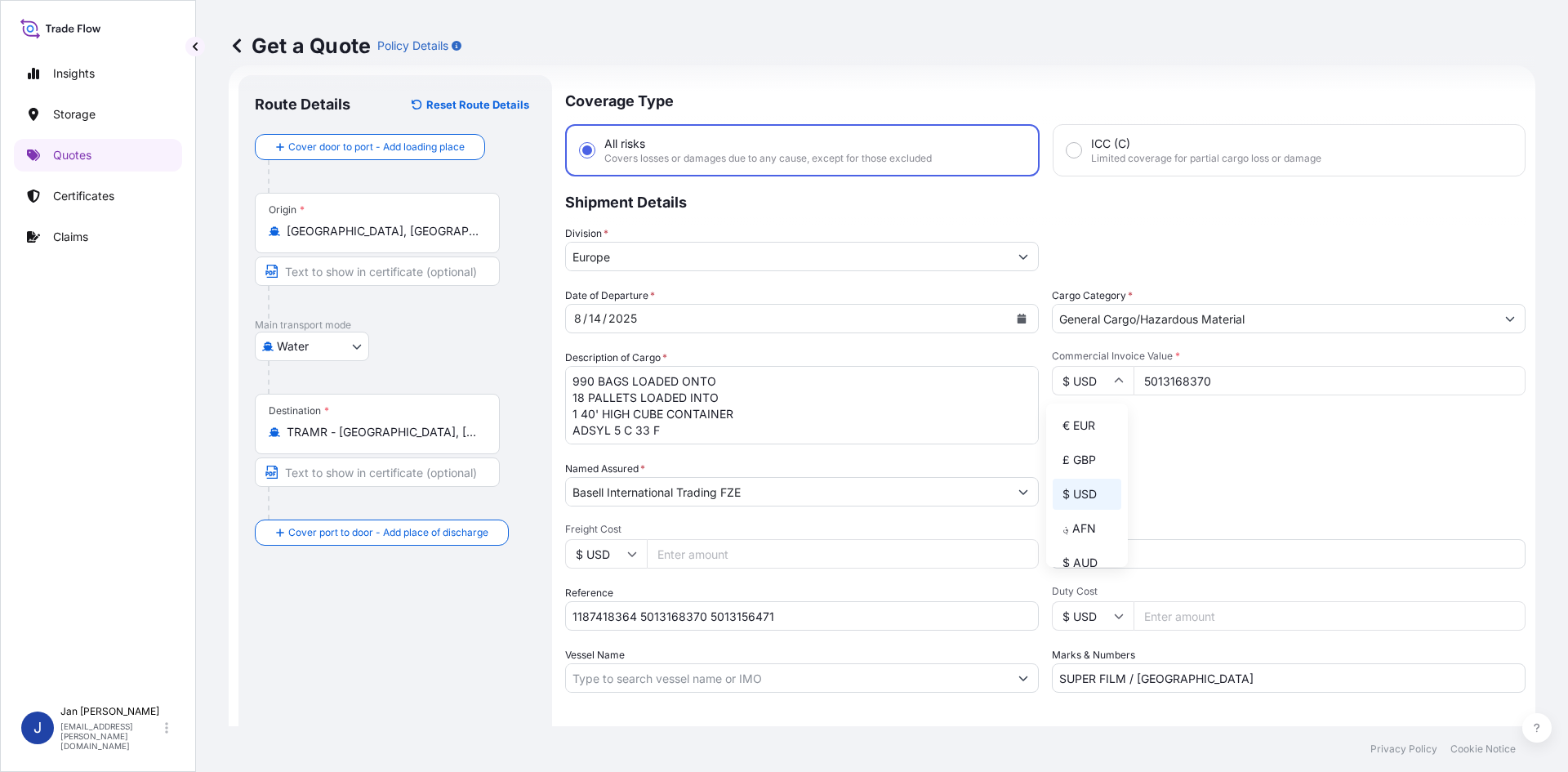
drag, startPoint x: 1098, startPoint y: 415, endPoint x: 1096, endPoint y: 479, distance: 64.0
click at [1097, 416] on div "€ EUR" at bounding box center [1087, 425] width 69 height 31
type input "€ EUR"
drag, startPoint x: 1222, startPoint y: 375, endPoint x: 988, endPoint y: 439, distance: 242.6
click at [950, 439] on div "Date of Departure * [DATE] Cargo Category * General Cargo/Hazardous Material De…" at bounding box center [1046, 489] width 960 height 405
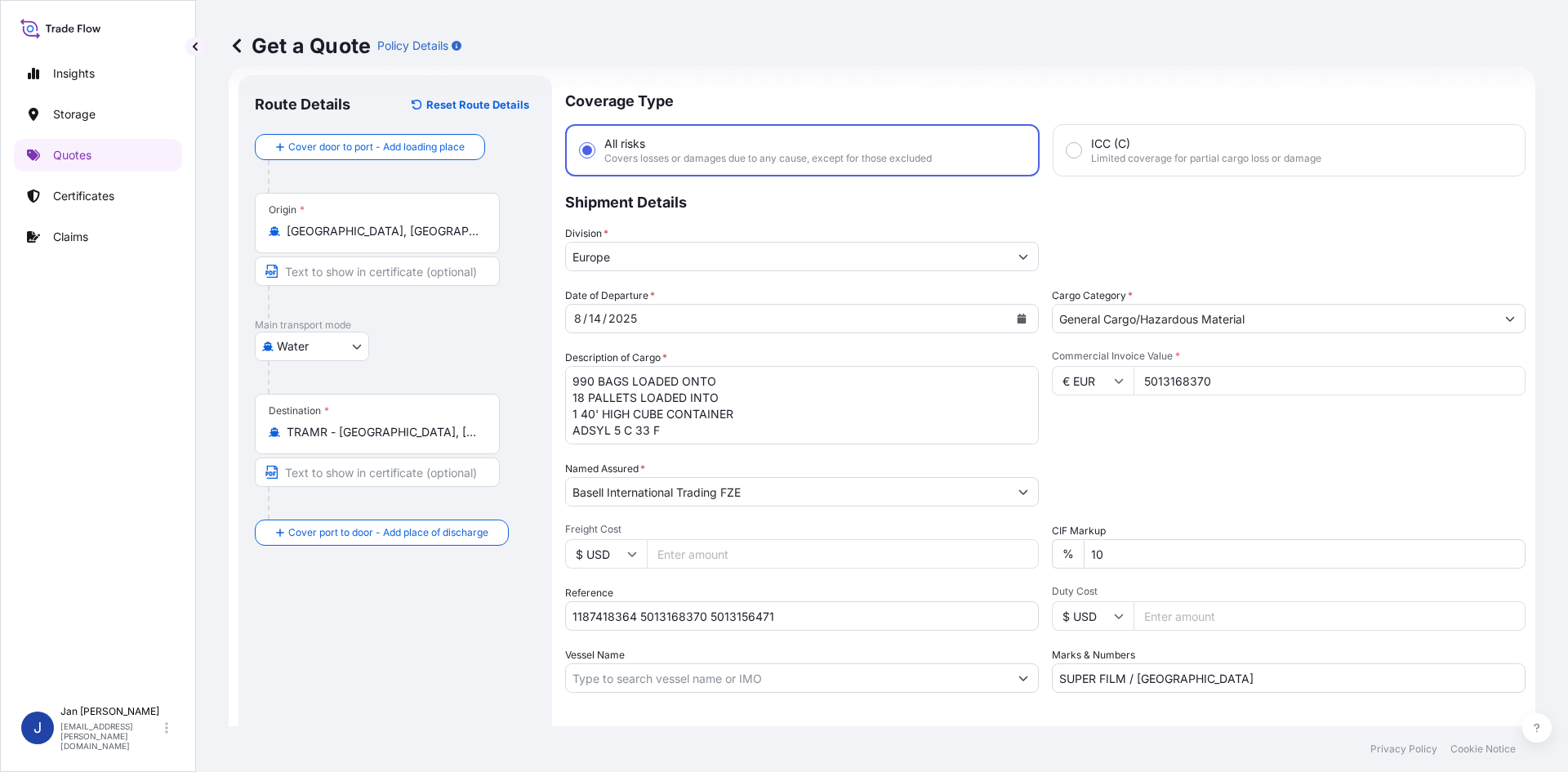
paste input "38270.22"
type input "38270.22"
click at [1173, 449] on div "Date of Departure * [DATE] Cargo Category * General Cargo/Hazardous Material De…" at bounding box center [1046, 489] width 960 height 405
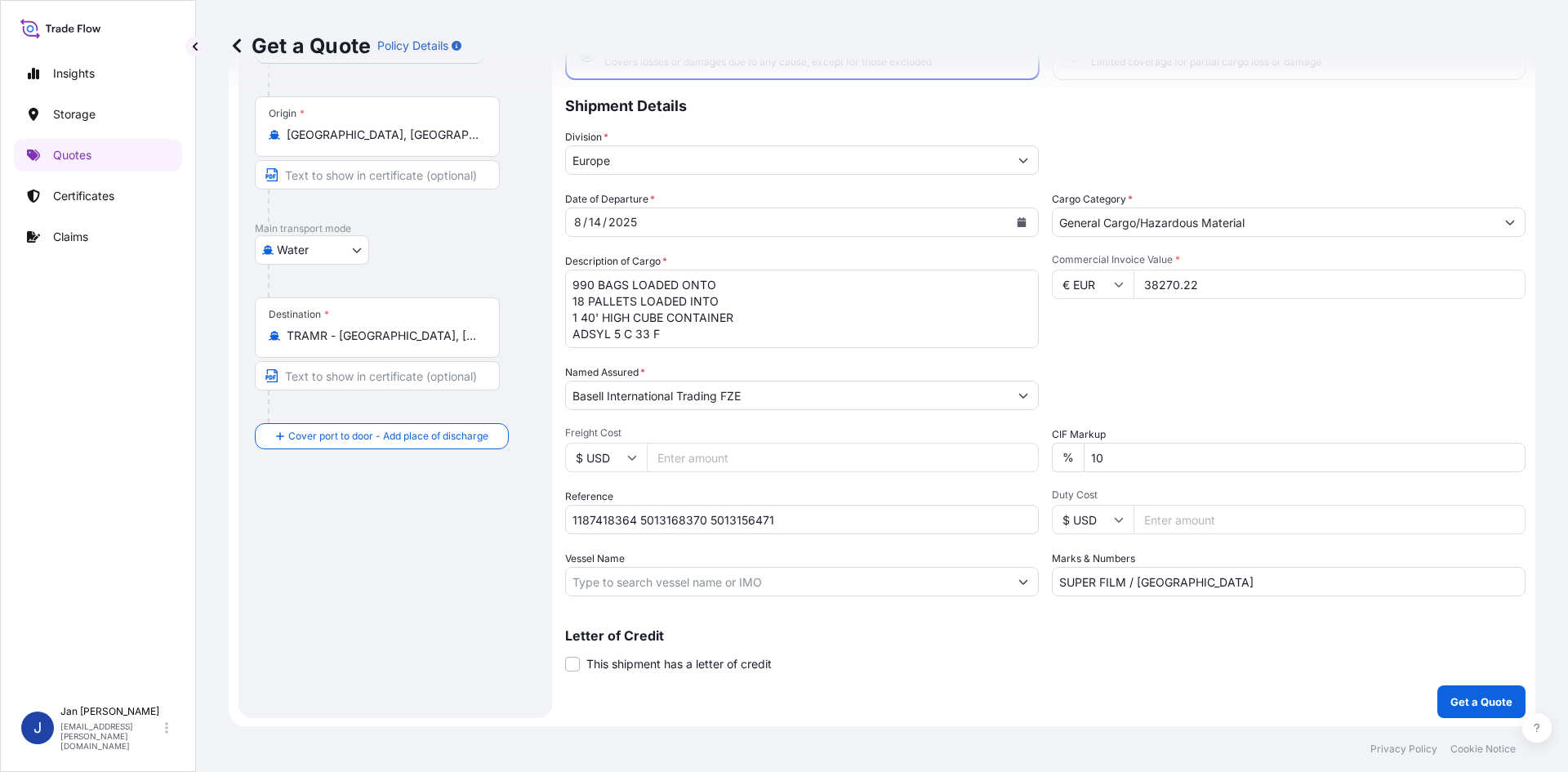
scroll to position [124, 0]
click at [1451, 698] on p "Get a Quote" at bounding box center [1482, 699] width 62 height 16
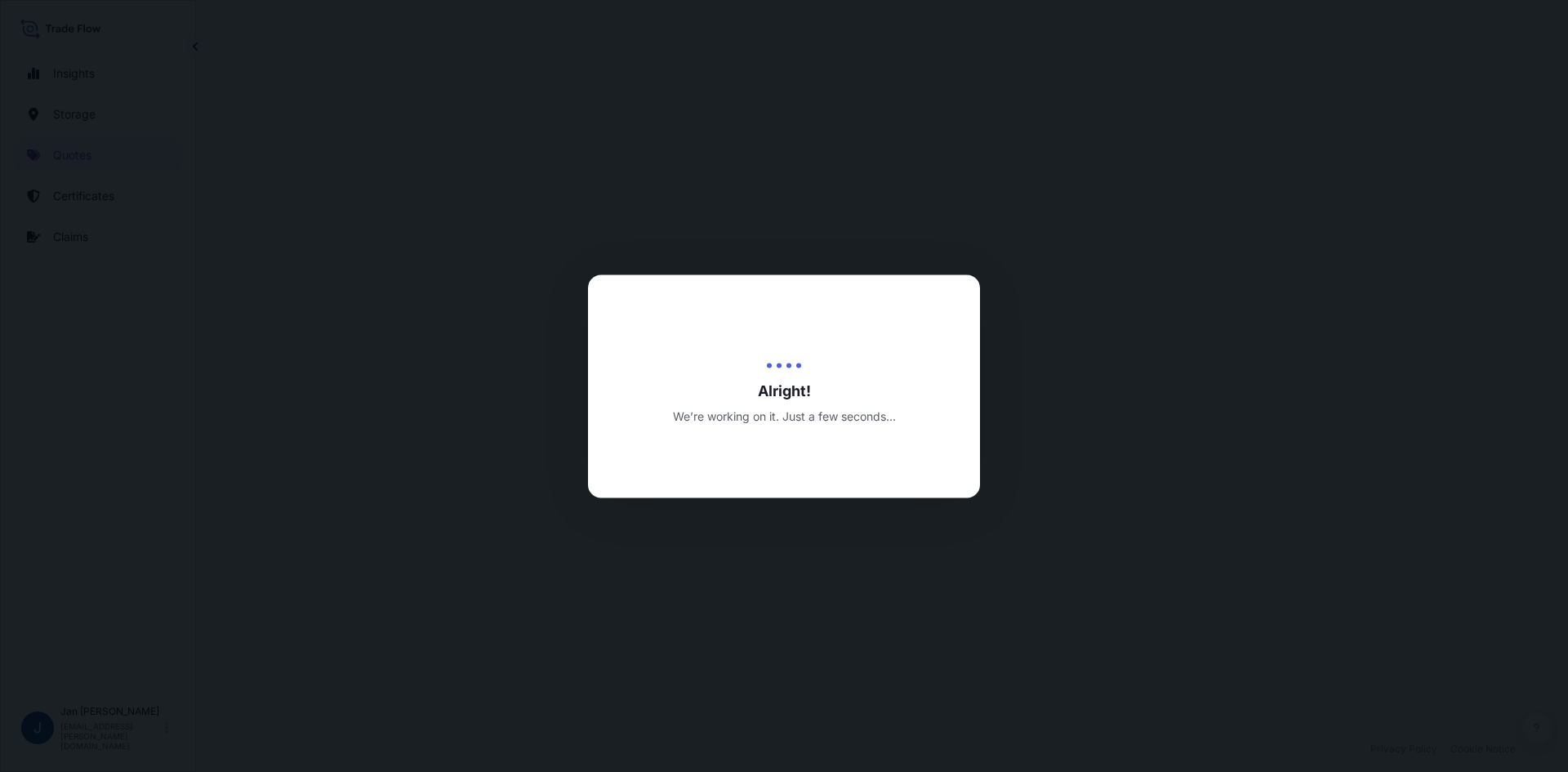
select select "Water"
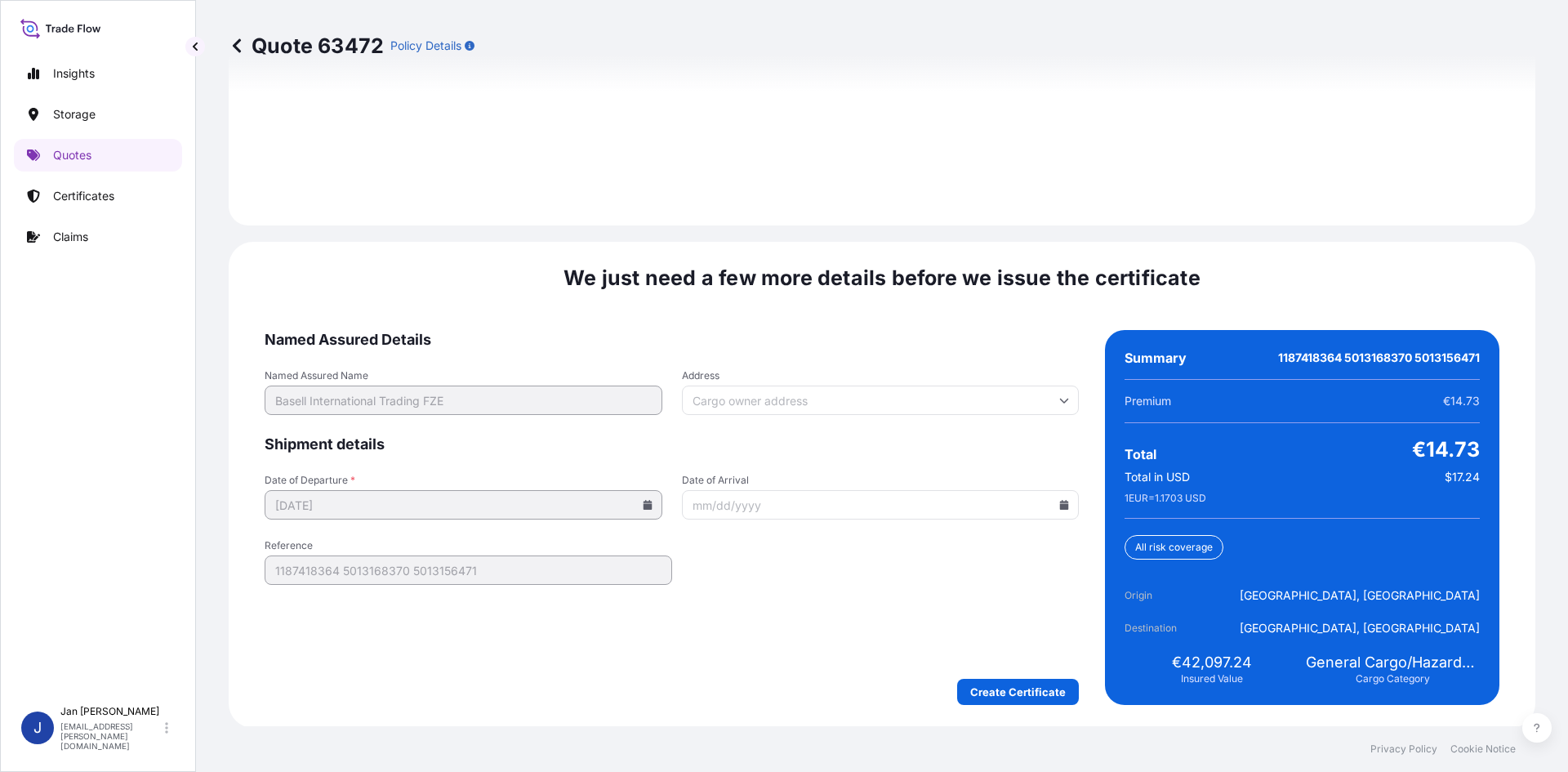
scroll to position [2342, 0]
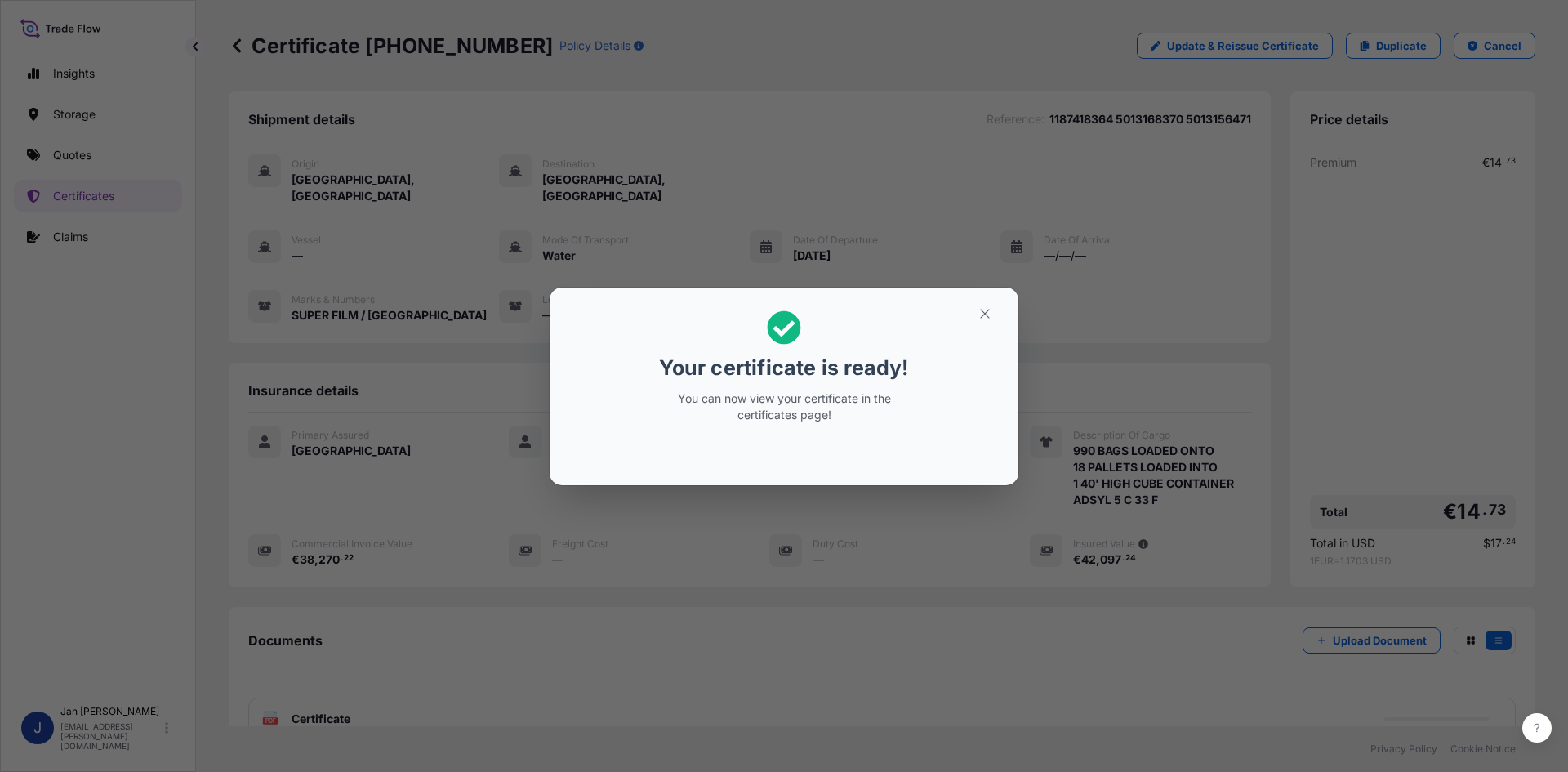
click at [892, 215] on div "Your certificate is ready! You can now view your certificate in the certificate…" at bounding box center [784, 386] width 1568 height 772
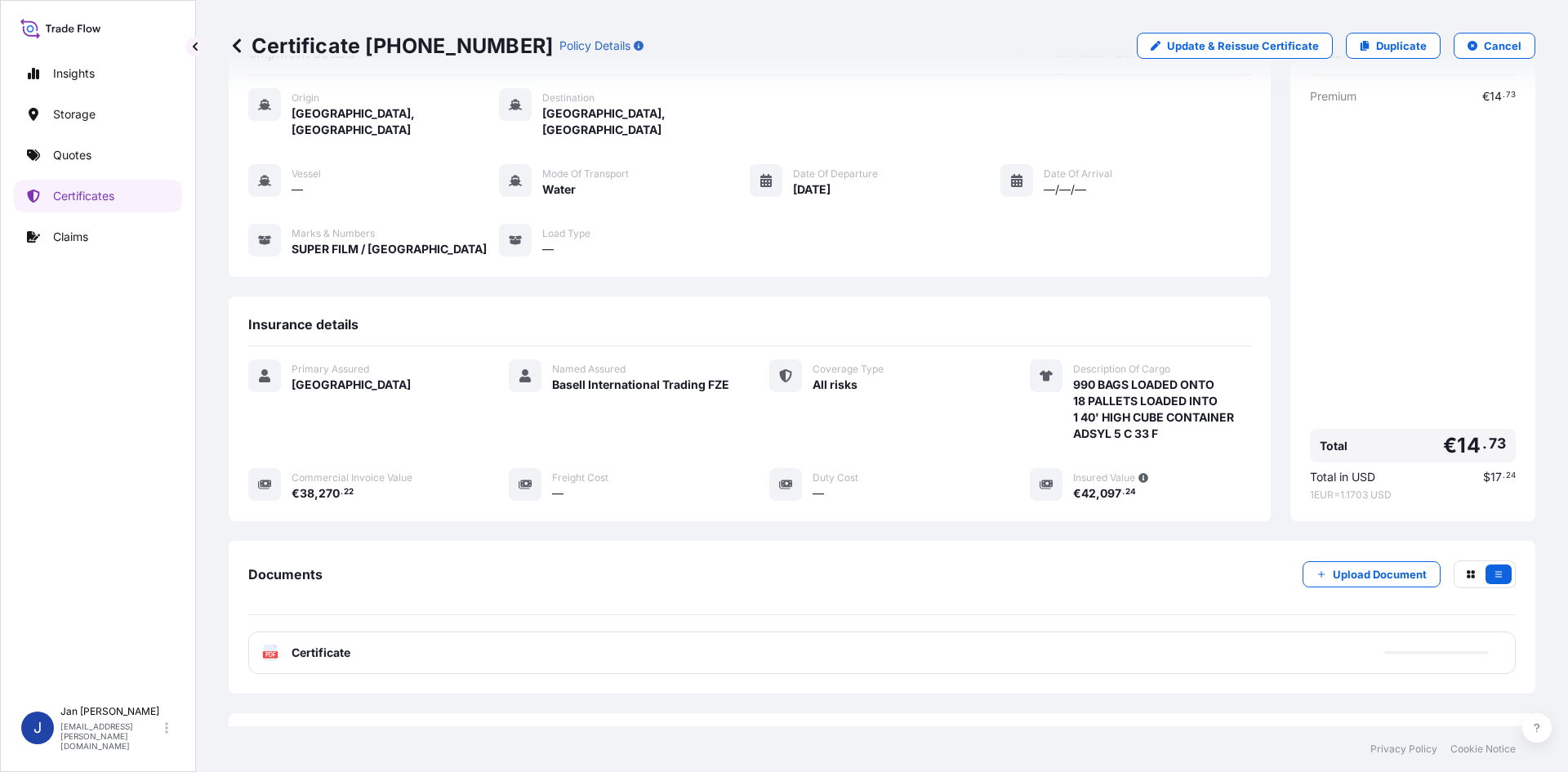
scroll to position [119, 0]
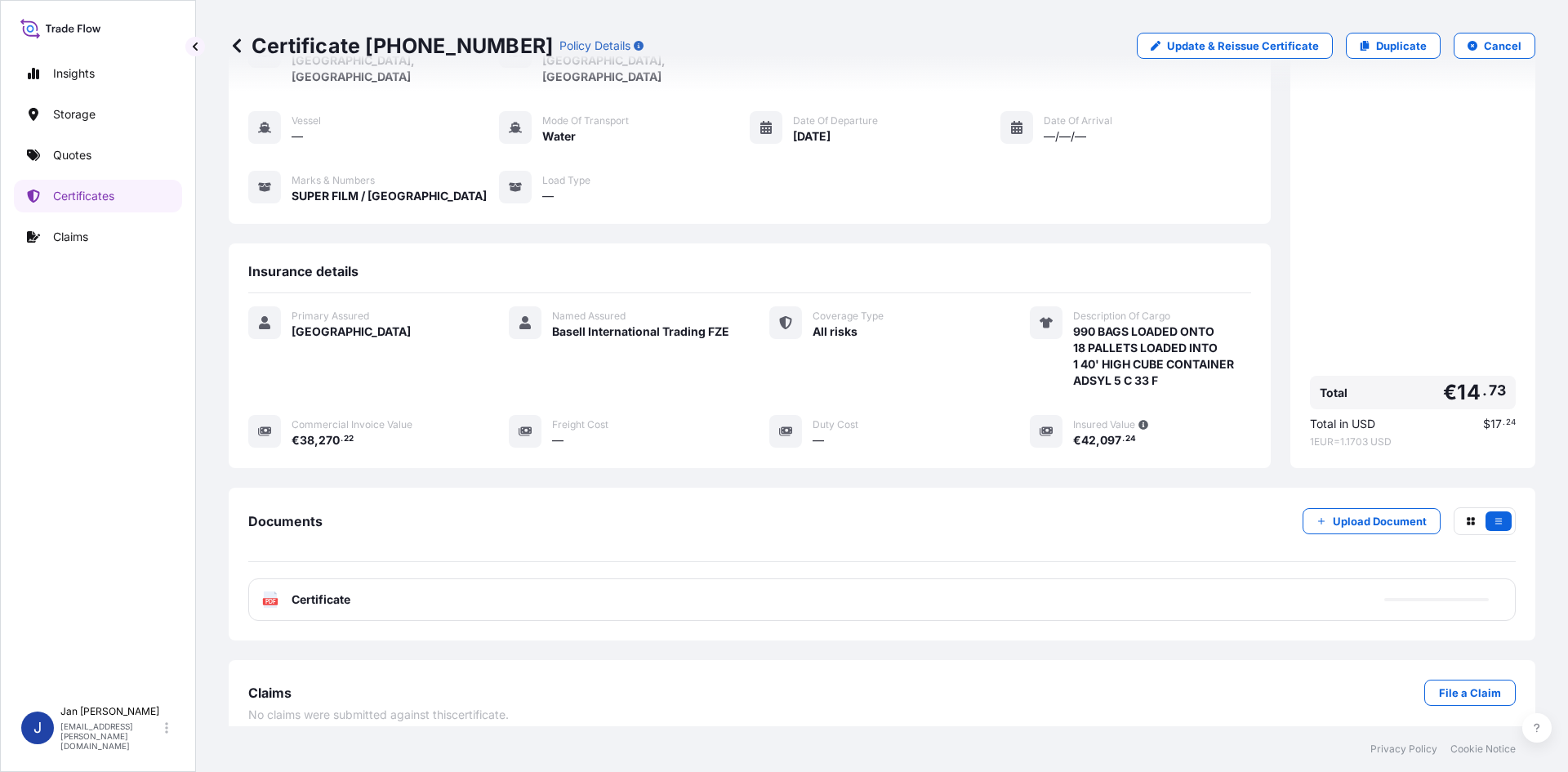
click at [341, 591] on span "Certificate" at bounding box center [320, 598] width 59 height 16
click at [353, 591] on div "PDF Certificate" at bounding box center [881, 599] width 1267 height 42
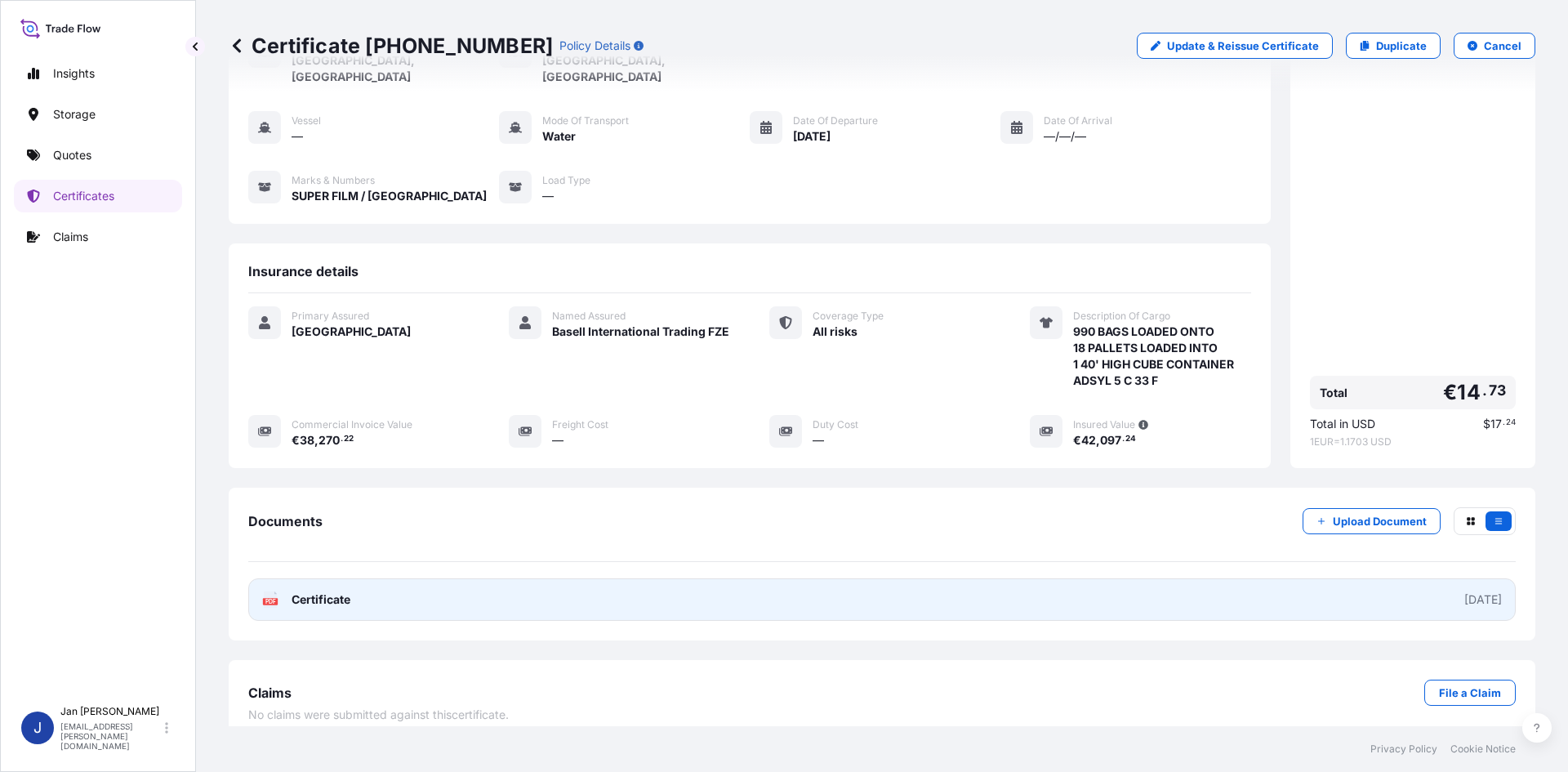
click at [356, 587] on link "PDF Certificate [DATE]" at bounding box center [881, 599] width 1267 height 42
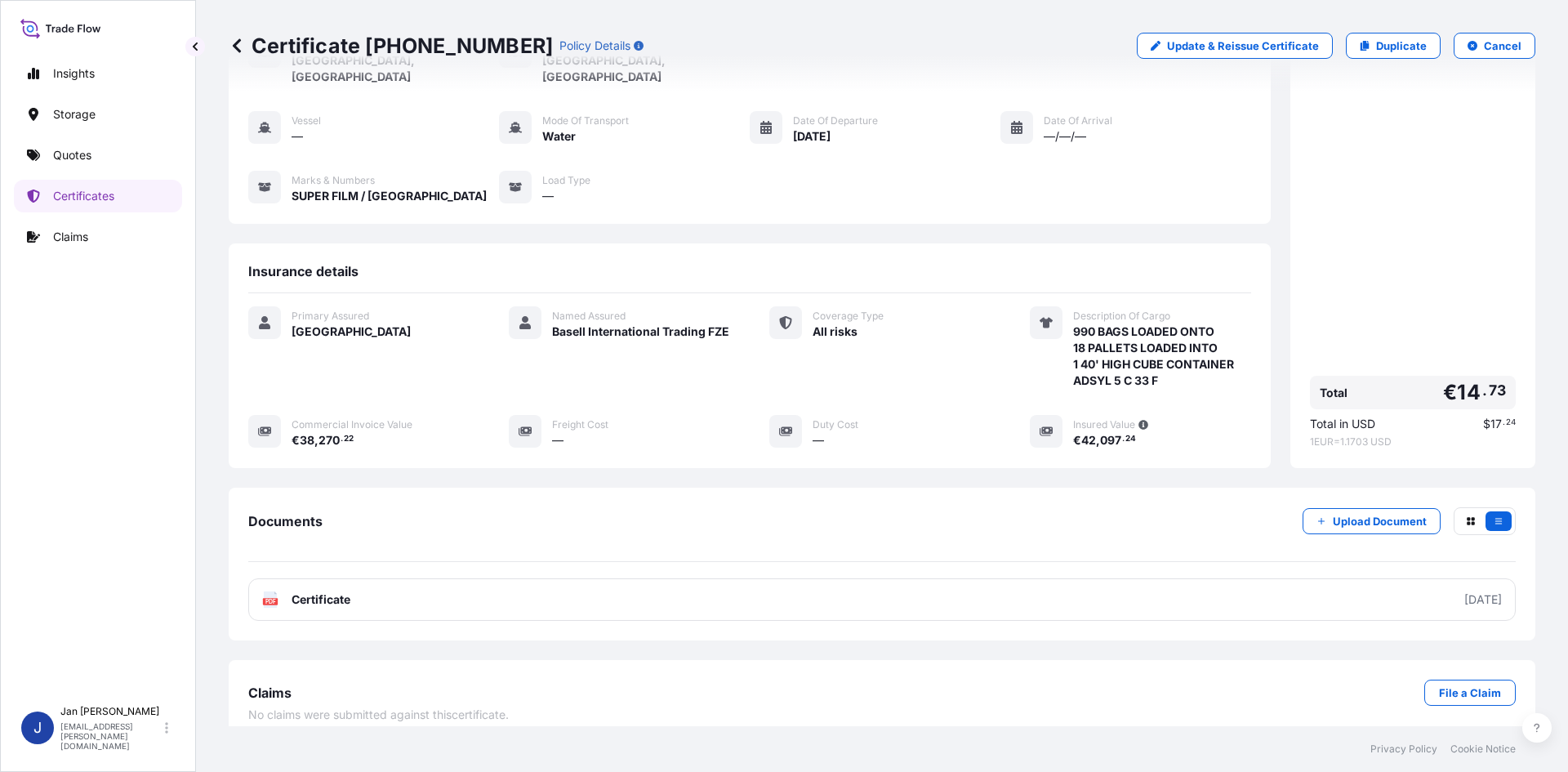
click at [103, 166] on link "Quotes" at bounding box center [98, 155] width 168 height 33
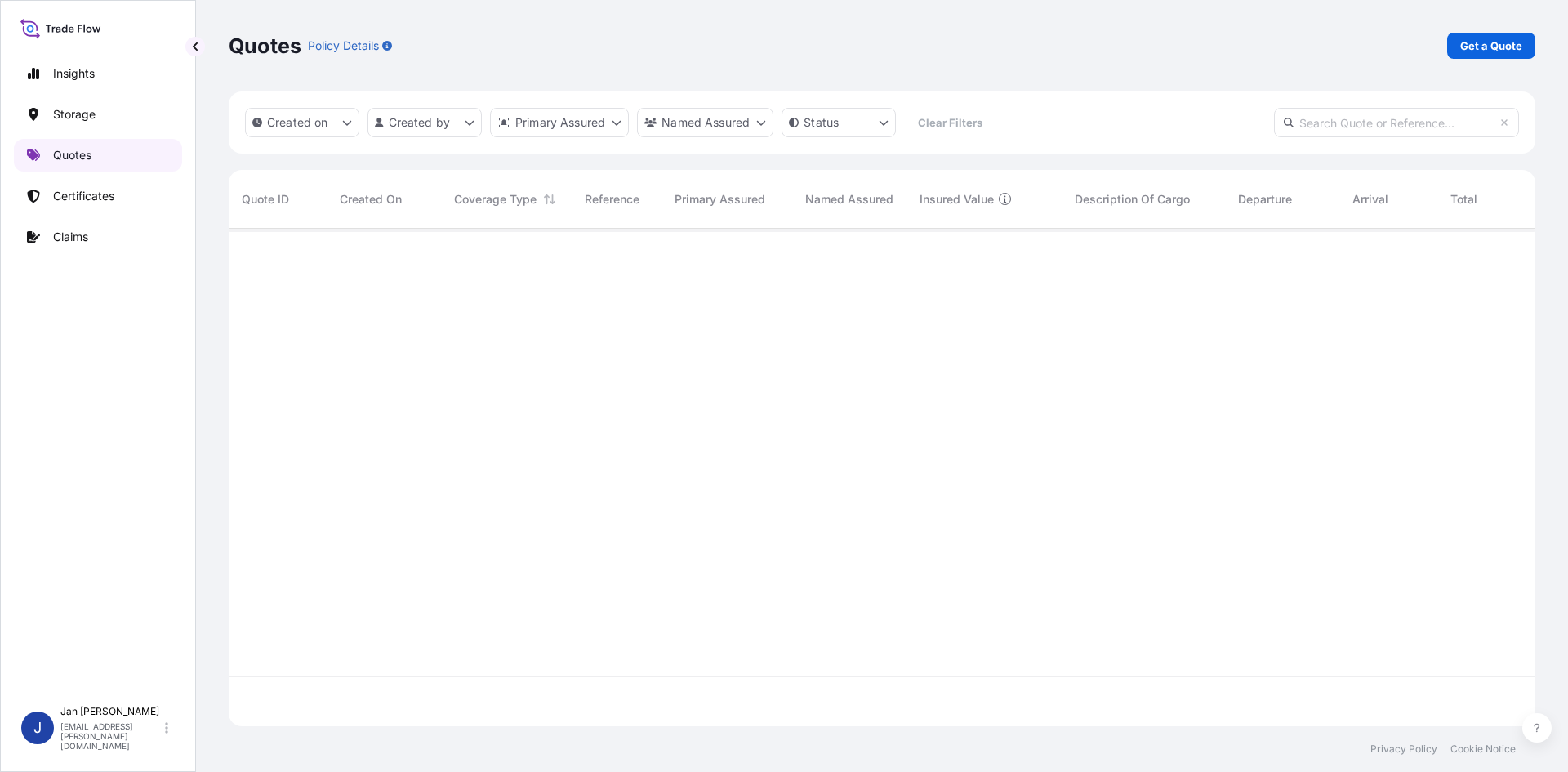
scroll to position [494, 1295]
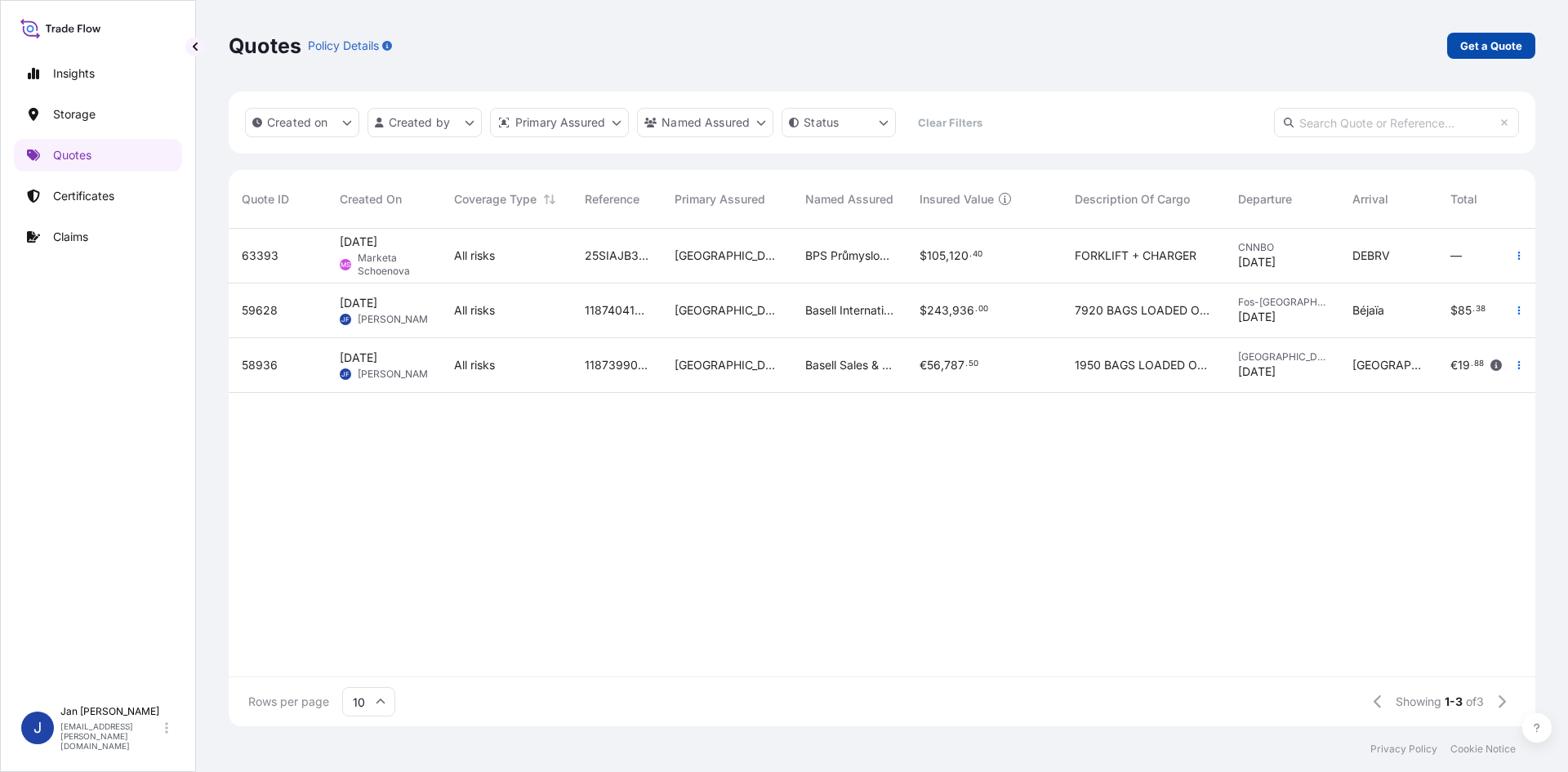
click at [1490, 40] on p "Get a Quote" at bounding box center [1491, 45] width 62 height 16
select select "Water"
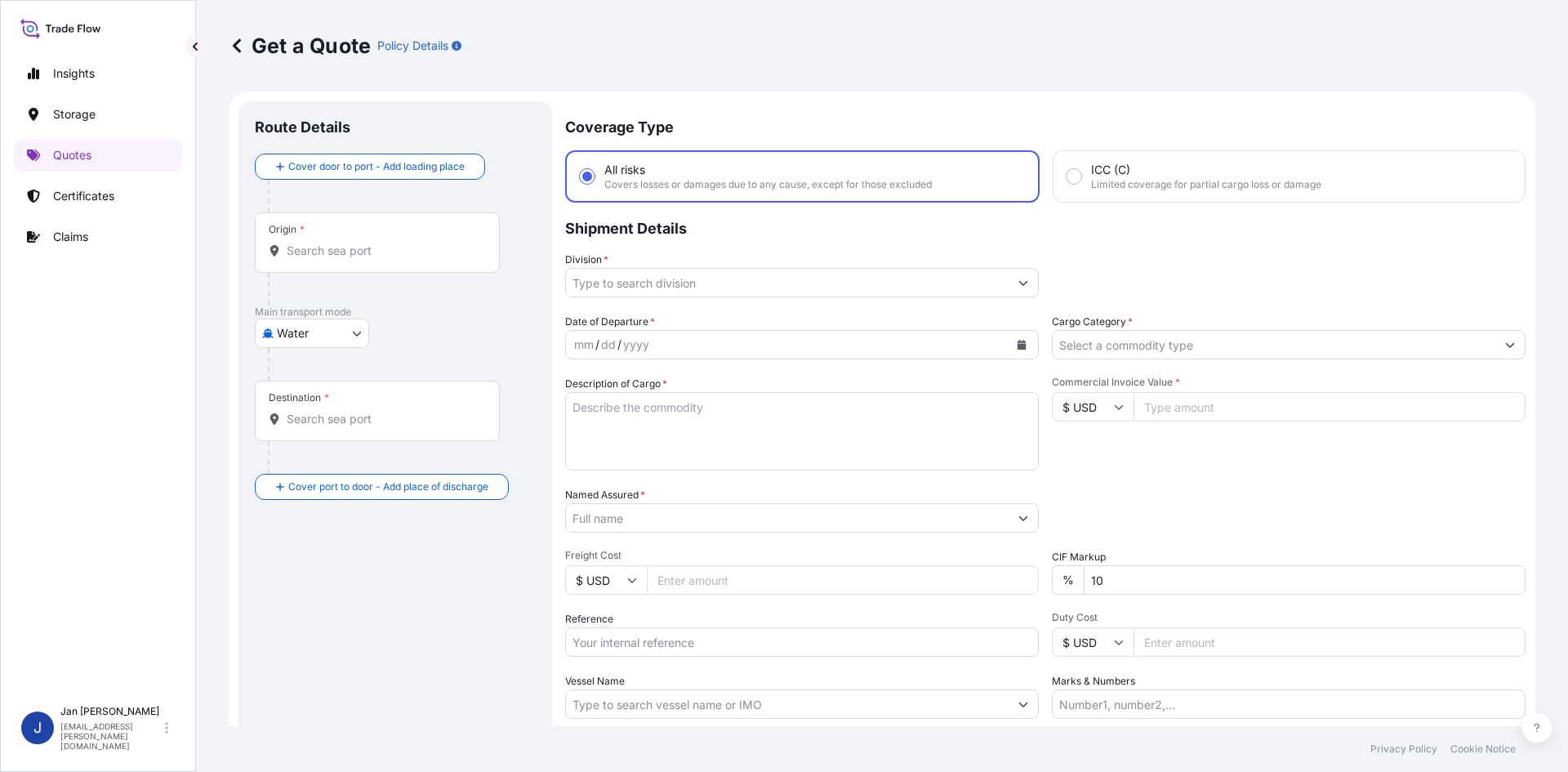
scroll to position [26, 0]
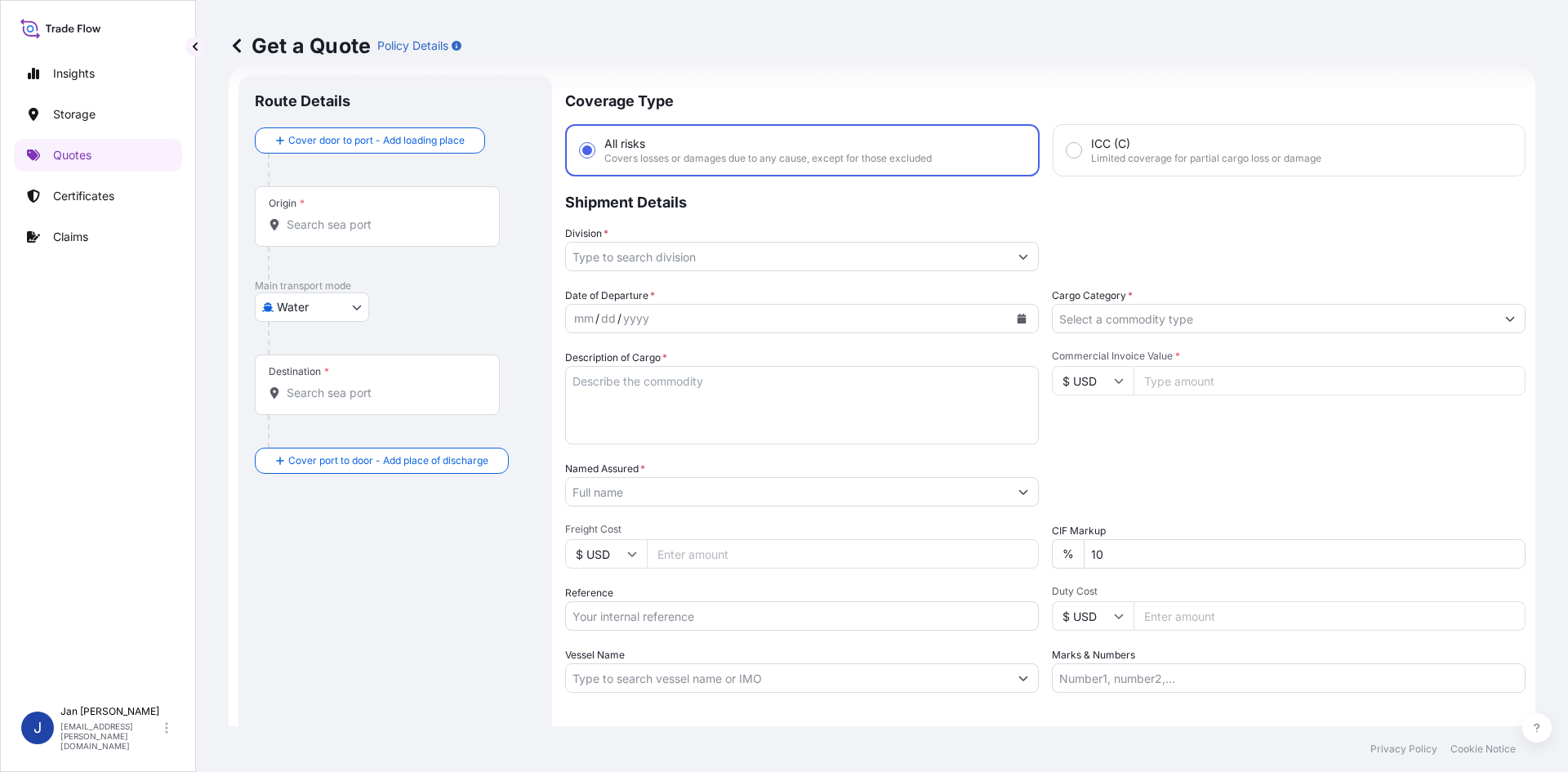
drag, startPoint x: 648, startPoint y: 602, endPoint x: 647, endPoint y: 615, distance: 13.0
click at [647, 606] on input "Reference" at bounding box center [802, 615] width 474 height 29
paste input "1187423178"
type input "1187423178"
click at [1009, 316] on button "Calendar" at bounding box center [1022, 318] width 26 height 26
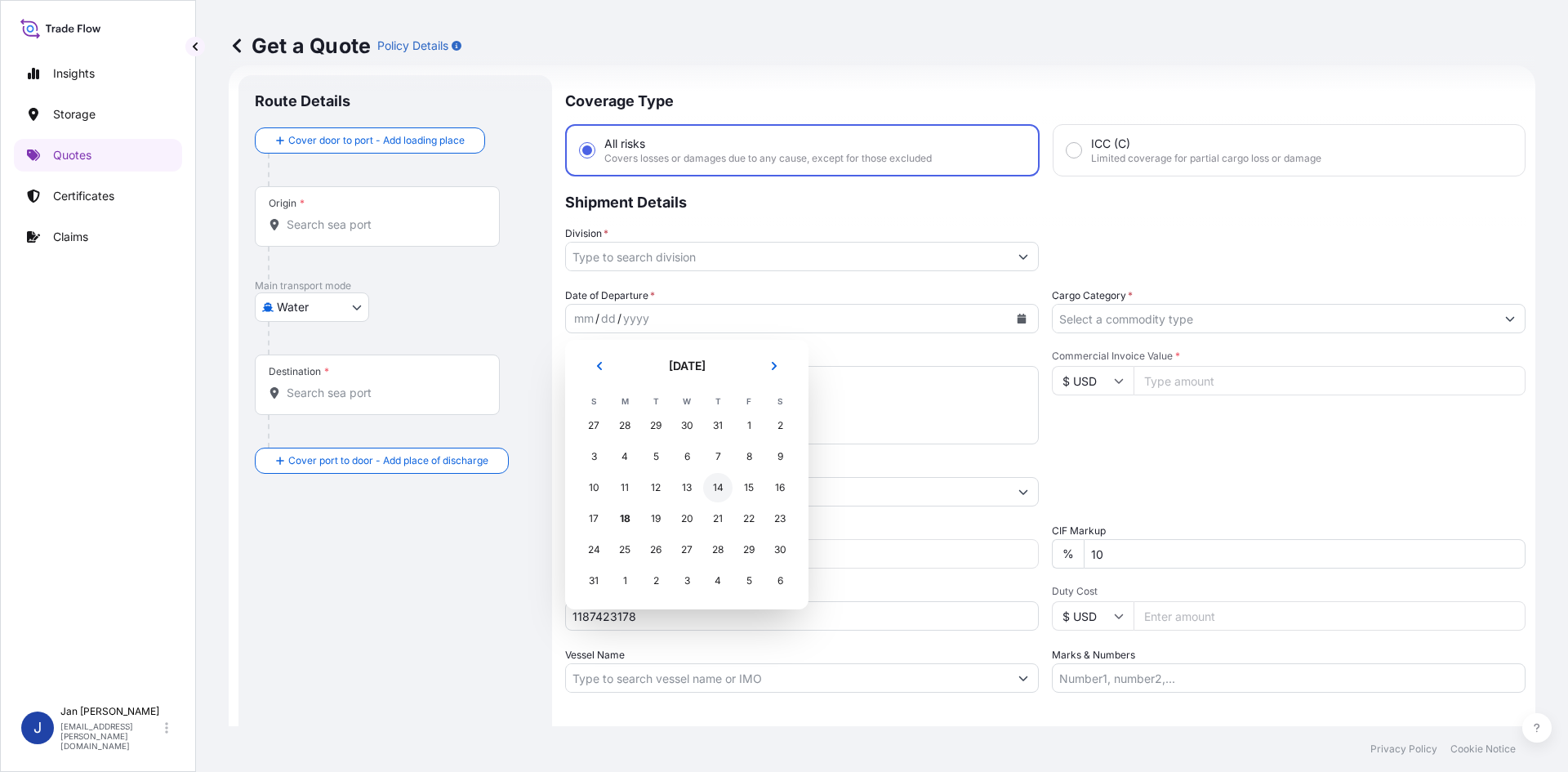
click at [717, 481] on div "14" at bounding box center [718, 486] width 29 height 29
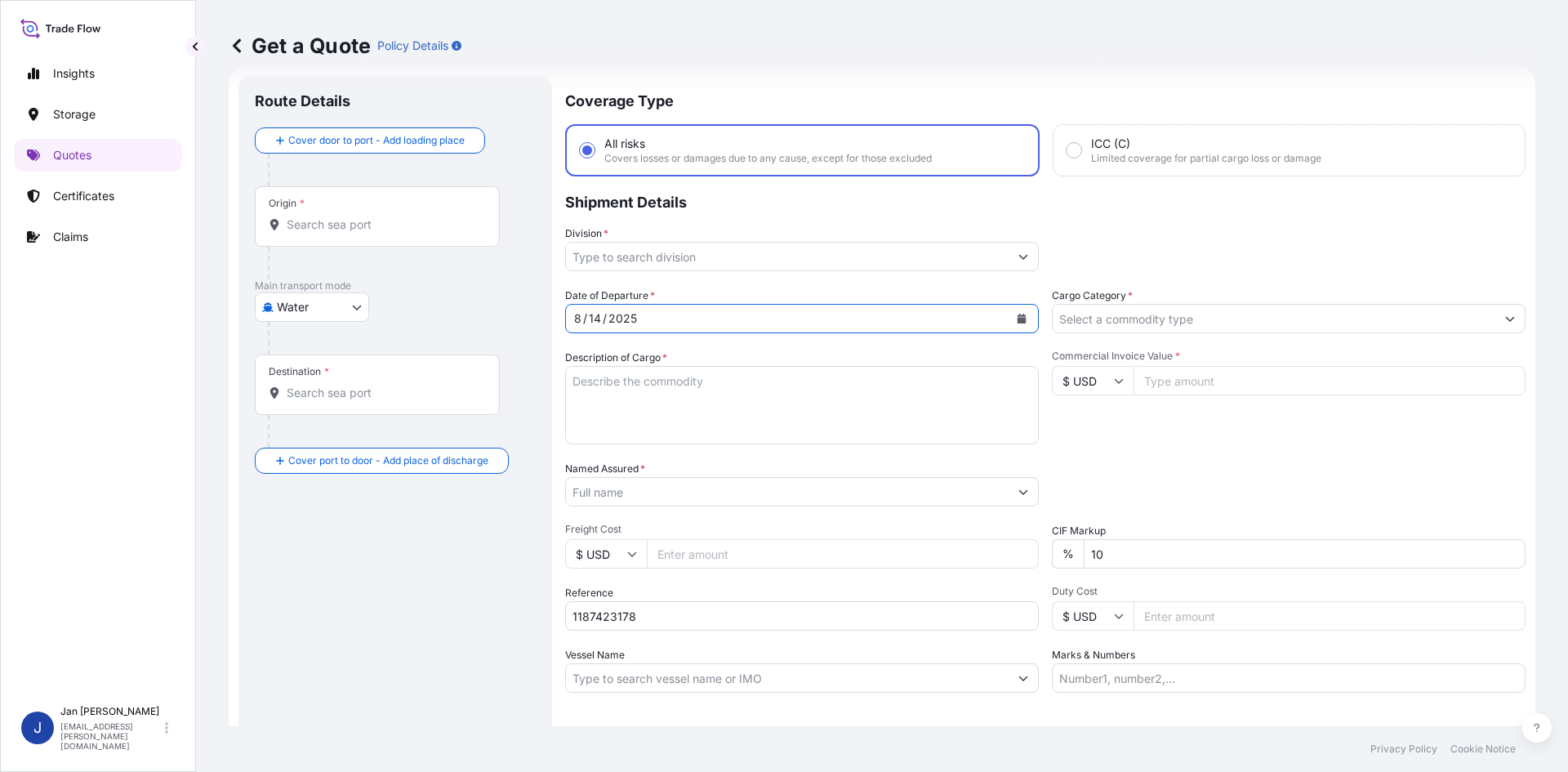
click at [1009, 257] on button "Show suggestions" at bounding box center [1023, 255] width 29 height 29
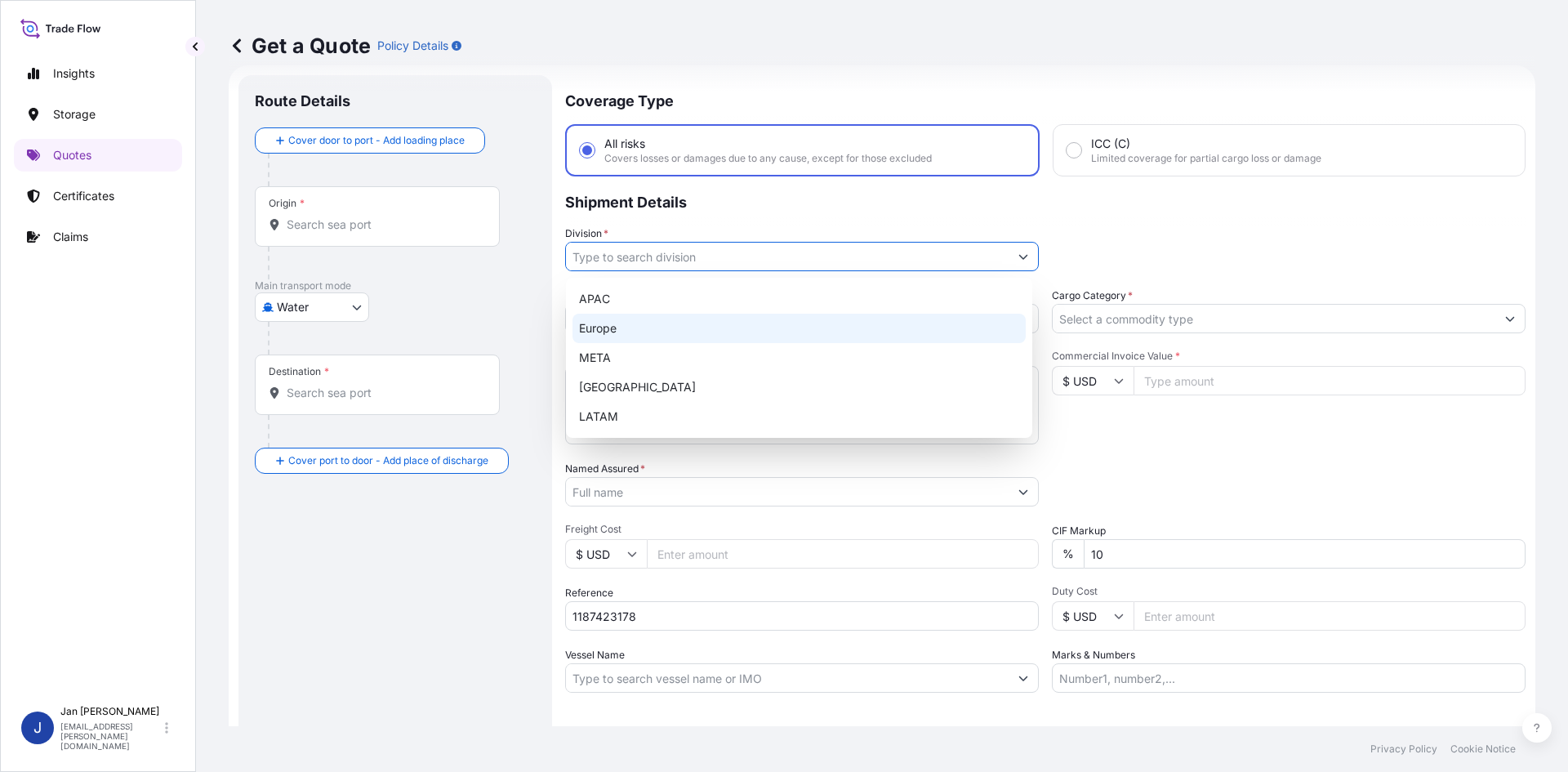
click at [740, 330] on div "Europe" at bounding box center [799, 328] width 453 height 29
type input "Europe"
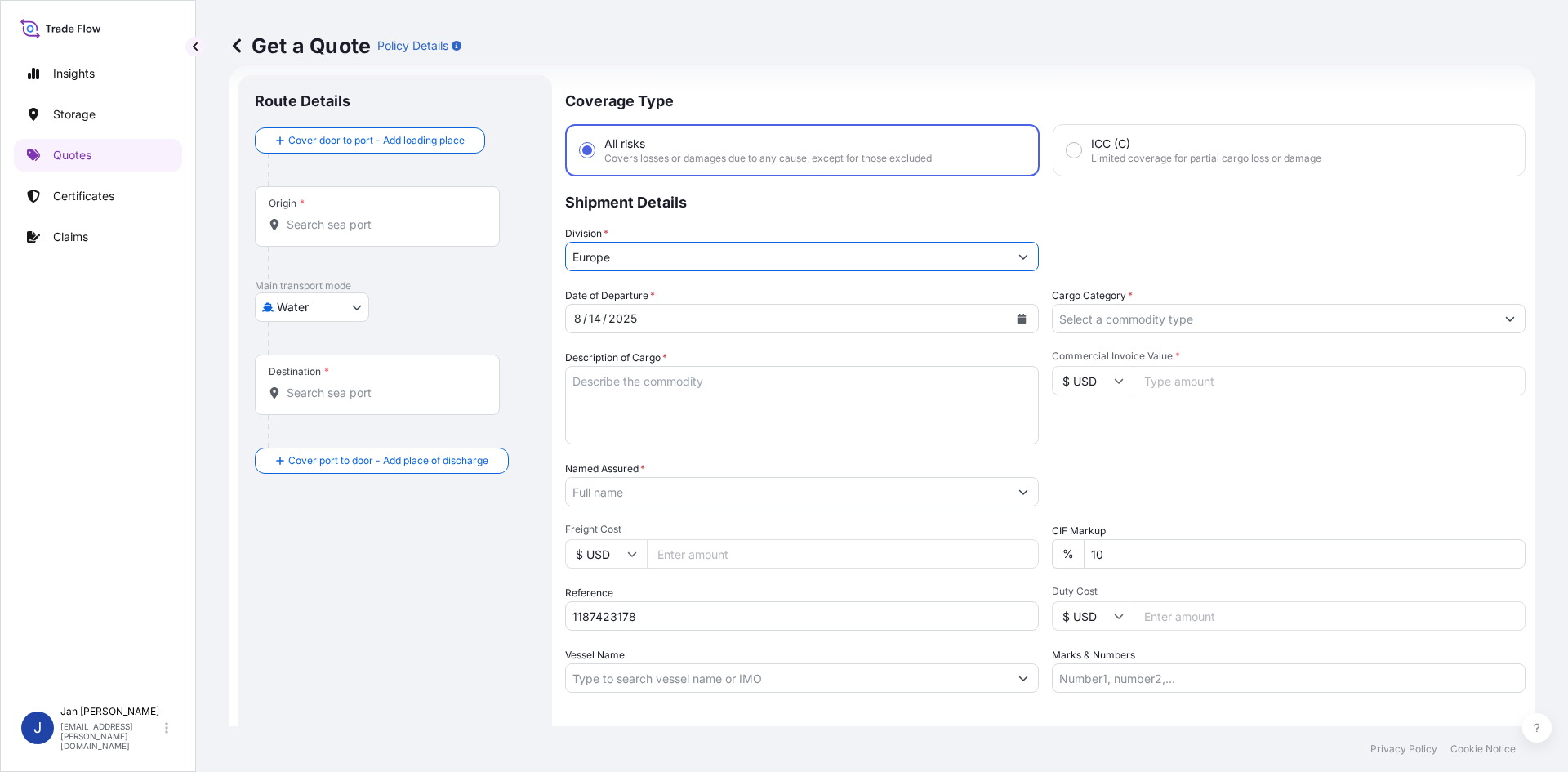
click at [1167, 321] on input "Cargo Category *" at bounding box center [1274, 317] width 442 height 29
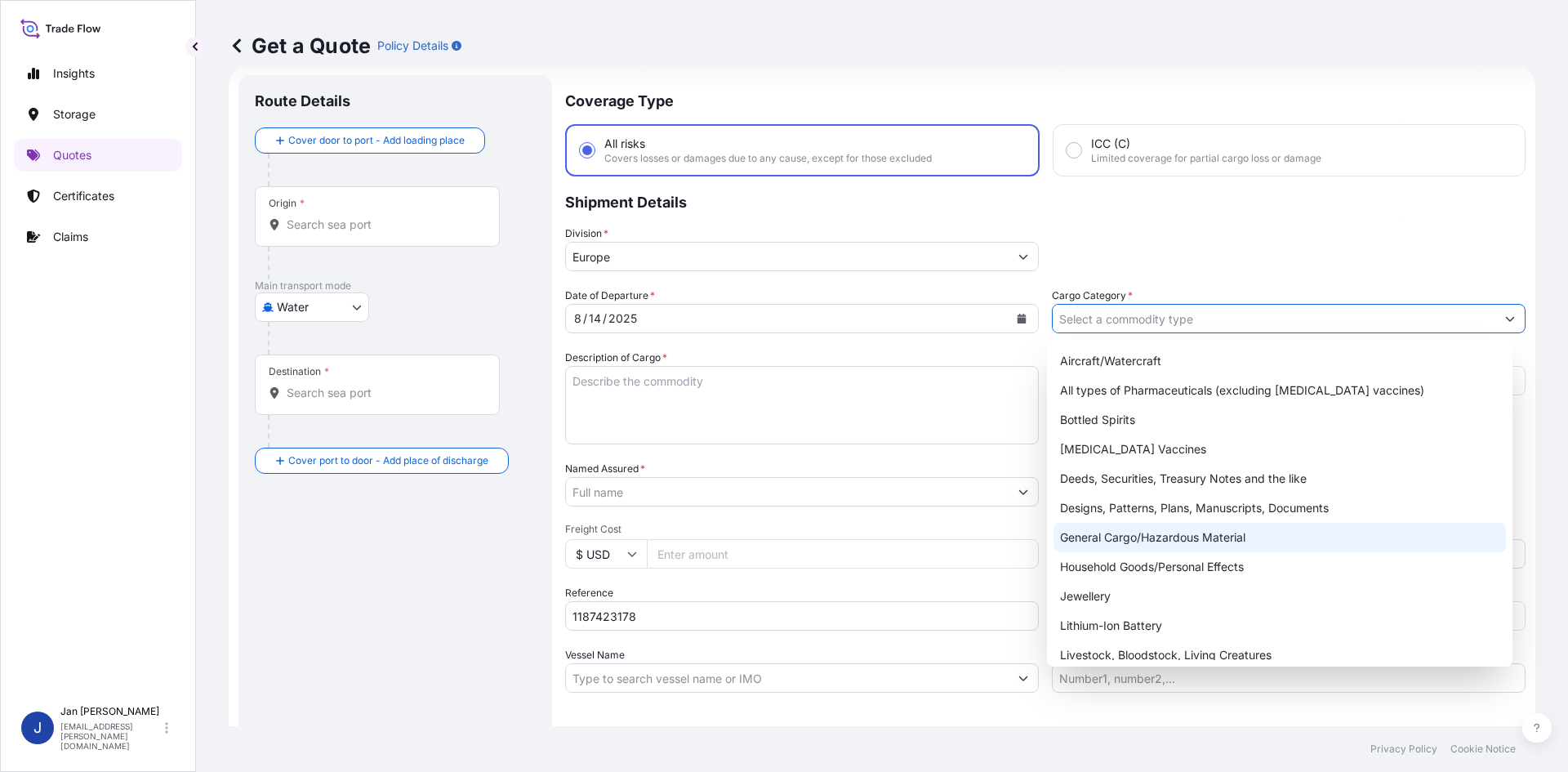
click at [1128, 538] on div "General Cargo/Hazardous Material" at bounding box center [1280, 536] width 453 height 29
type input "General Cargo/Hazardous Material"
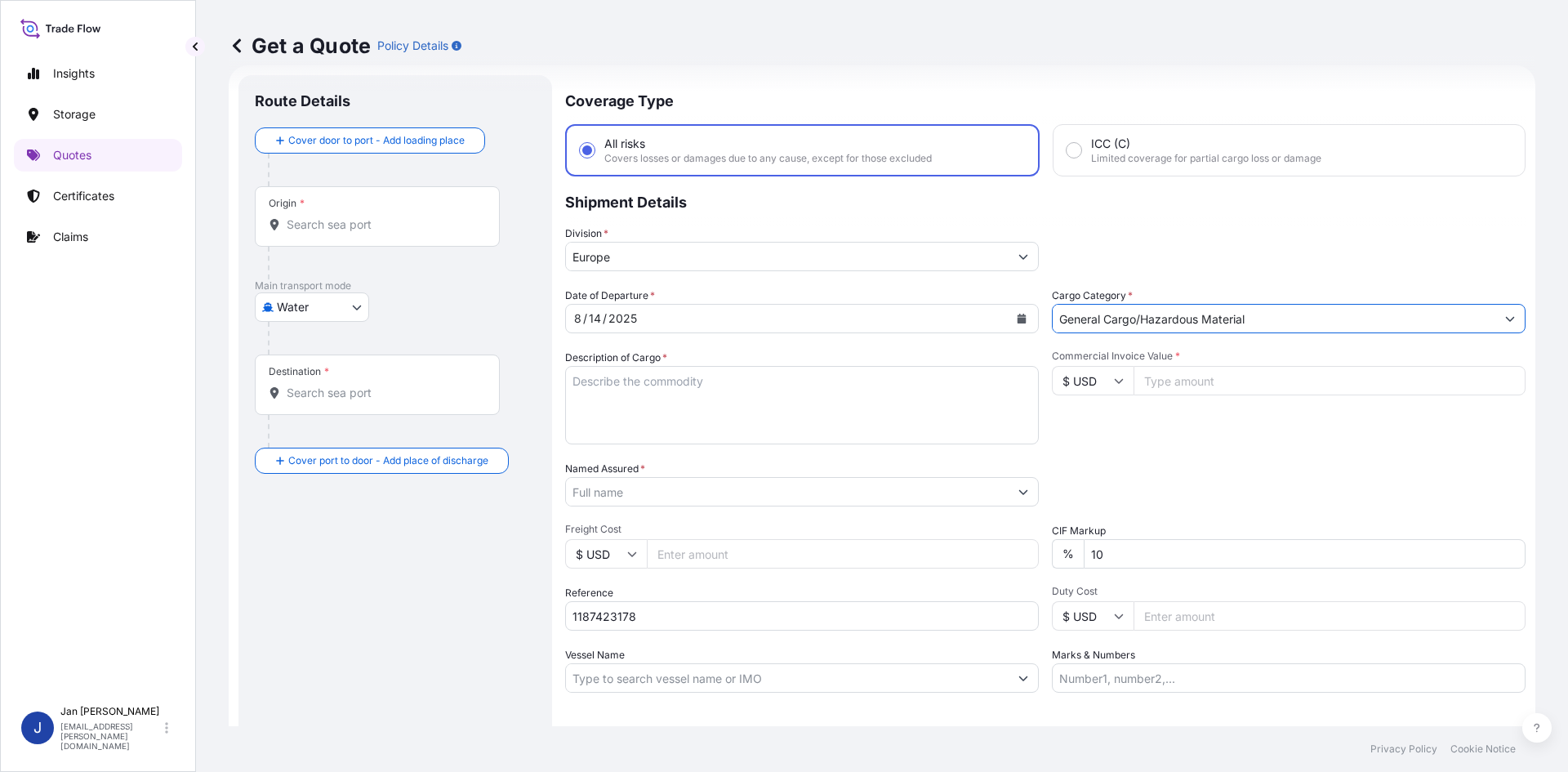
click at [850, 489] on input "Named Assured *" at bounding box center [786, 491] width 442 height 29
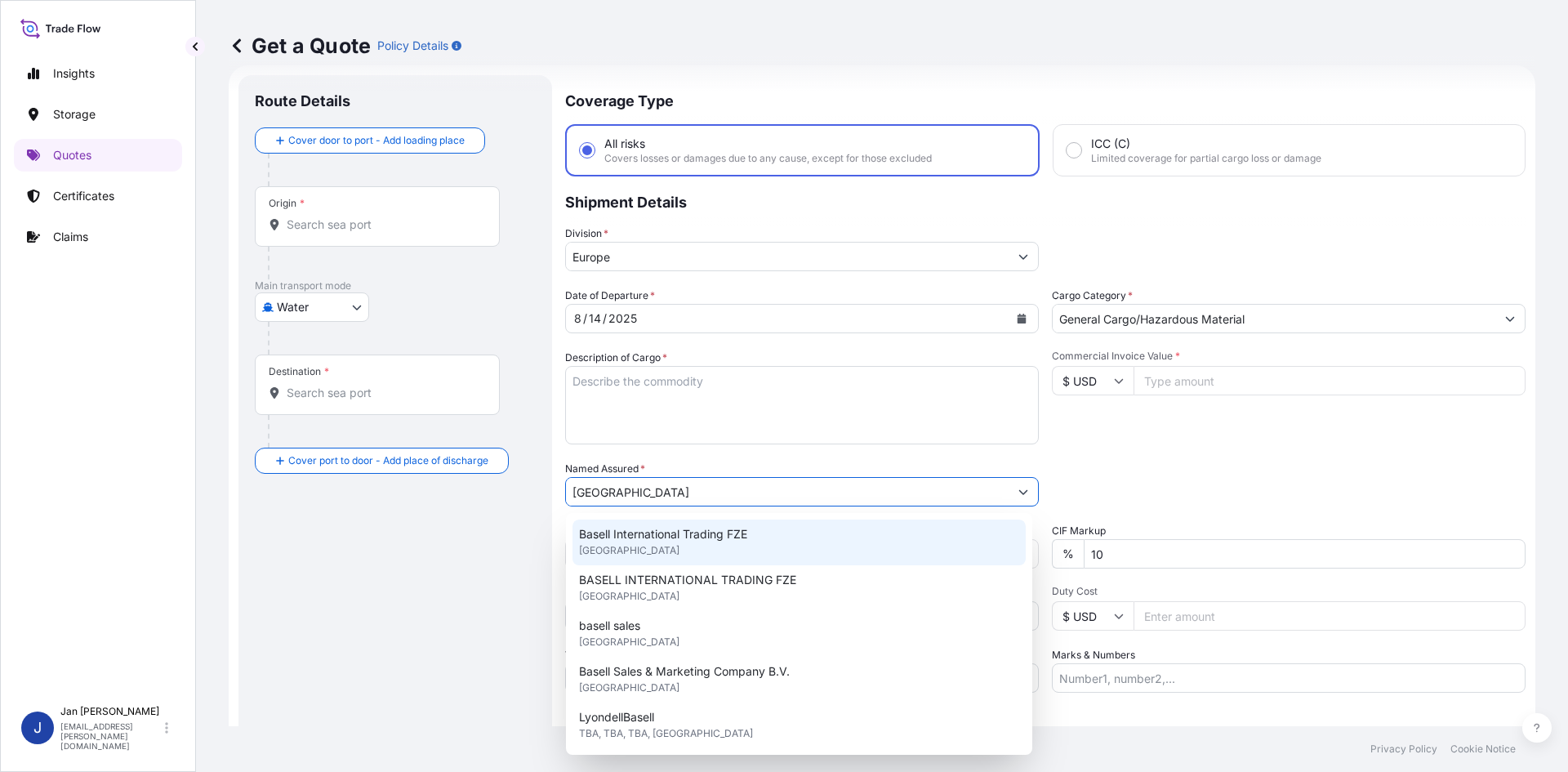
click at [740, 541] on span "Basell International Trading FZE" at bounding box center [662, 533] width 168 height 16
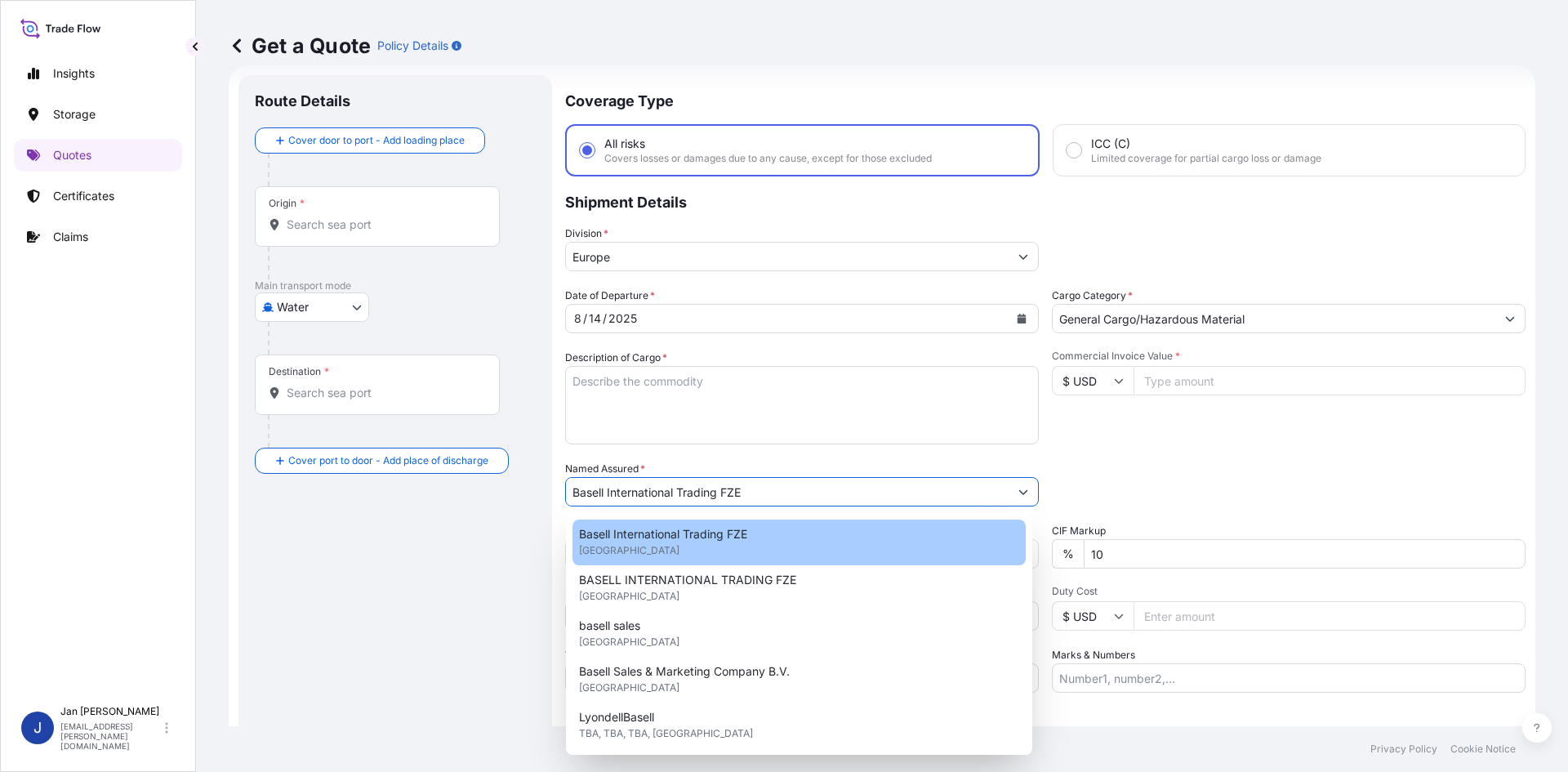
type input "Basell International Trading FZE"
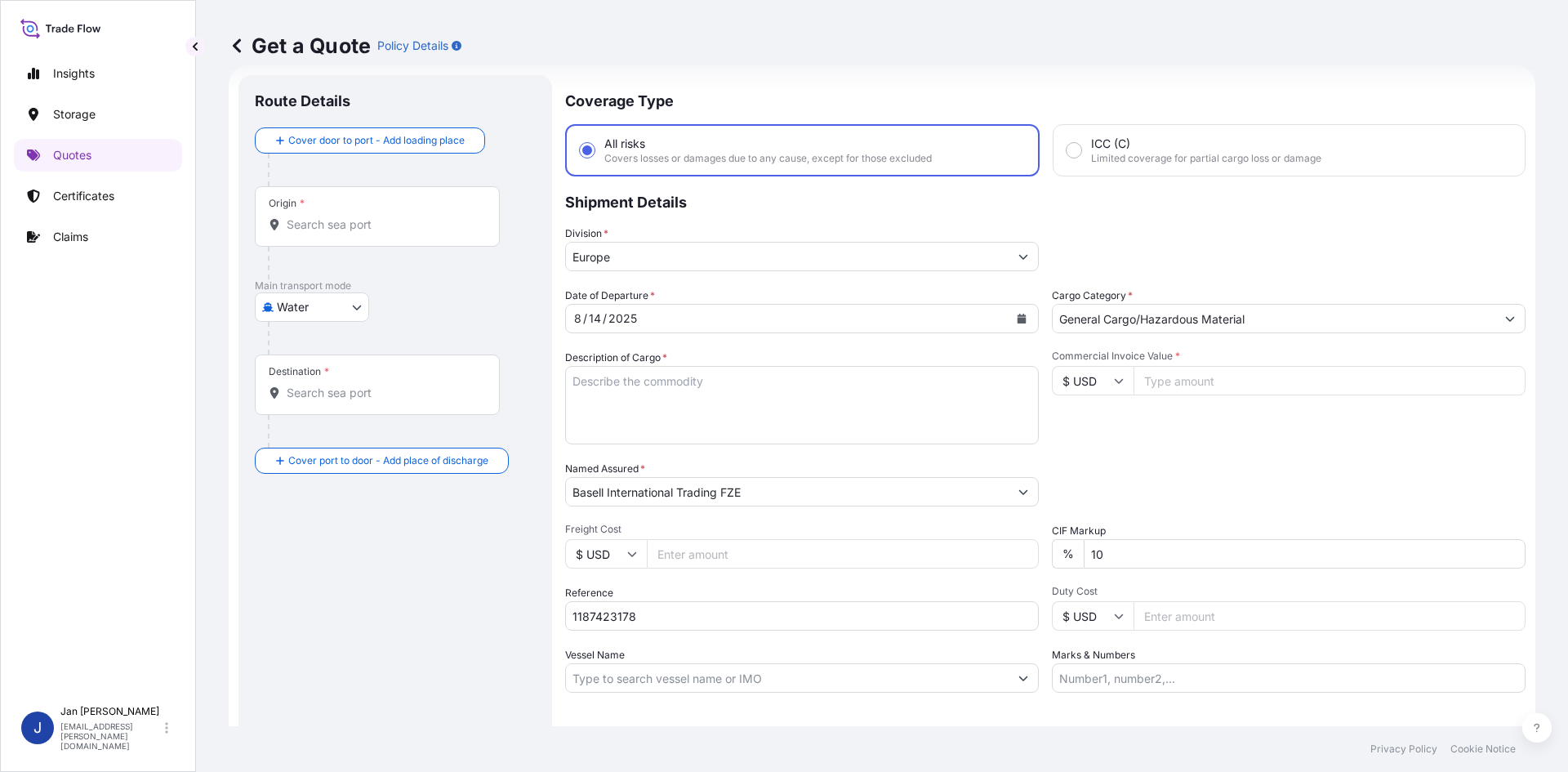
click at [1262, 482] on div "Packing Category Type to search a container mode Please select a primary mode o…" at bounding box center [1289, 483] width 474 height 46
click at [799, 614] on input "1187423178" at bounding box center [802, 615] width 474 height 29
paste input "5013199402"
click at [834, 610] on input "1187423178 5013199402" at bounding box center [802, 615] width 474 height 29
paste input "5013199293"
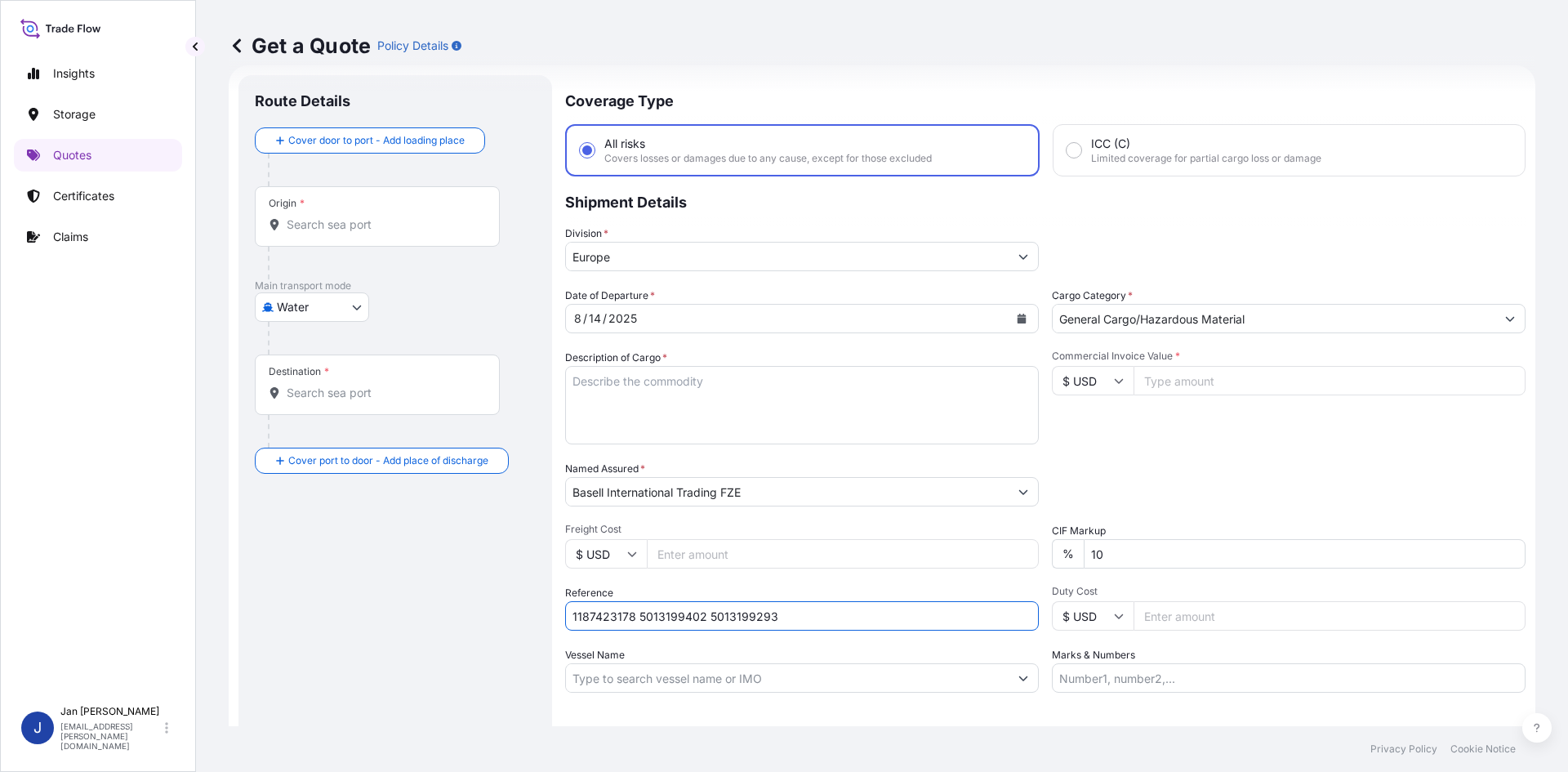
type input "1187423178 5013199402 5013199293"
click at [759, 466] on div "Named Assured * Basell International Trading FZE" at bounding box center [802, 483] width 474 height 46
click at [709, 420] on textarea "Description of Cargo *" at bounding box center [802, 404] width 474 height 78
paste textarea "BAGS LOADED ONTO 8 PALLETS LOADED INTO 1 20' CONTAINER(S) KOATTRO PB M 1200M"
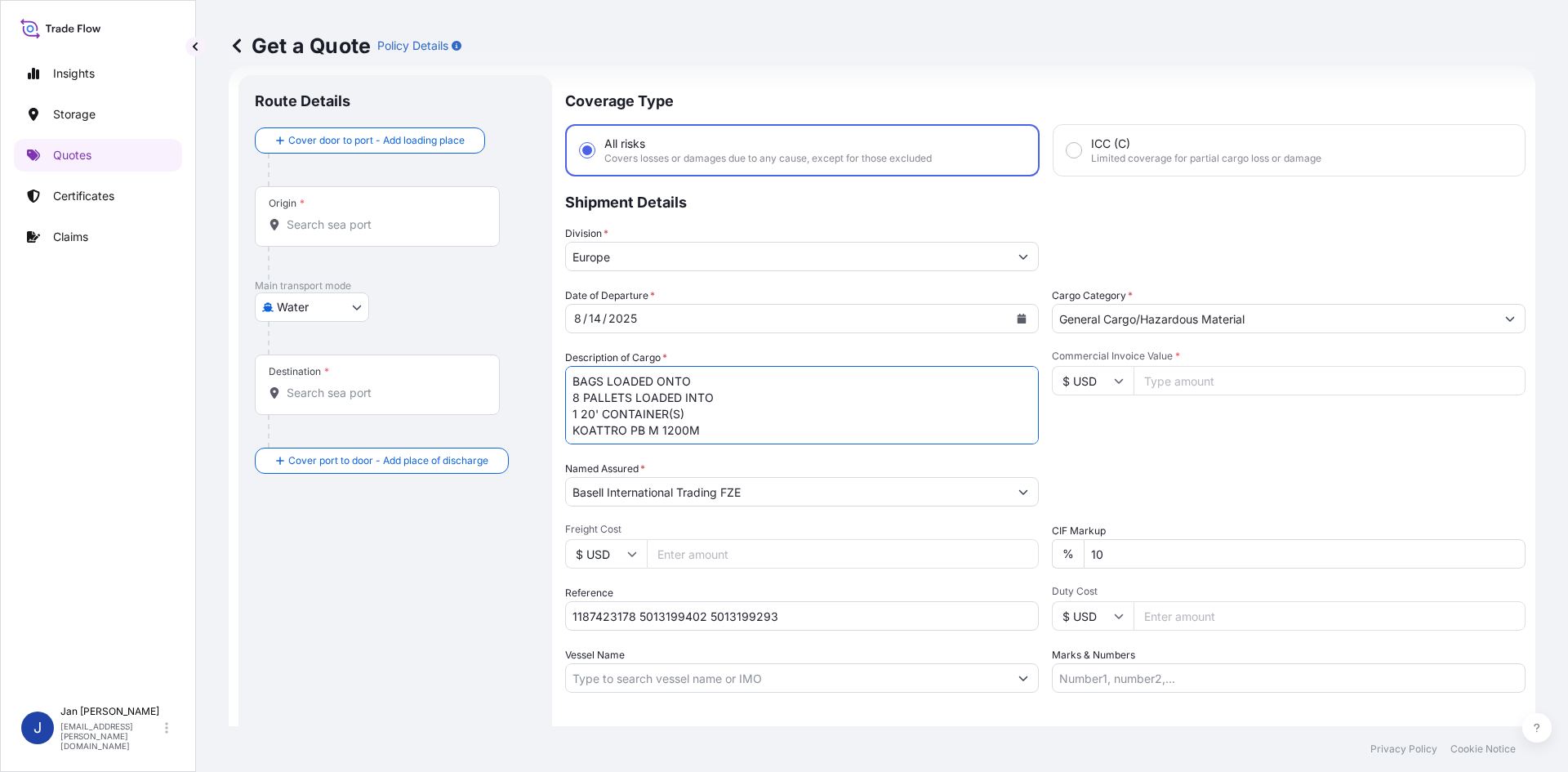
click at [567, 378] on textarea "BAGS LOADED ONTO 8 PALLETS LOADED INTO 1 20' CONTAINER(S) KOATTRO PB M 1200M" at bounding box center [802, 404] width 474 height 78
type textarea "440 BAGS LOADED ONTO 8 PALLETS LOADED INTO 1 20' CONTAINER(S) KOATTRO PB M 1200M"
click at [1141, 459] on div "Date of Departure * [DATE] Cargo Category * General Cargo/Hazardous Material De…" at bounding box center [1046, 489] width 960 height 405
drag, startPoint x: 1076, startPoint y: 680, endPoint x: 1077, endPoint y: 700, distance: 20.0
click at [1077, 680] on input "Marks & Numbers" at bounding box center [1289, 677] width 474 height 29
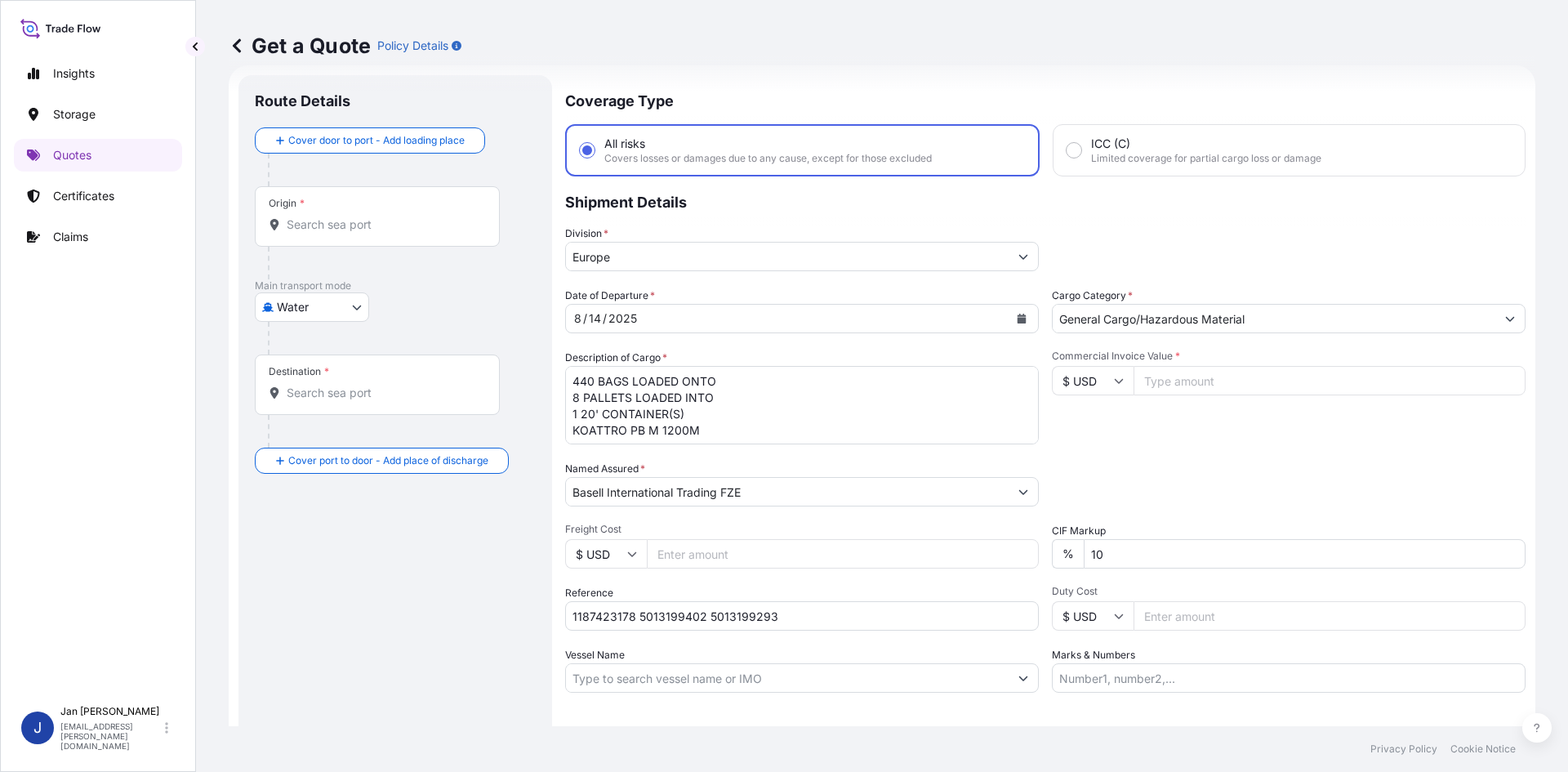
paste input "[PERSON_NAME]/ [GEOGRAPHIC_DATA]"
type input "[PERSON_NAME]/ [GEOGRAPHIC_DATA]"
click at [1077, 700] on div "Coverage Type All risks Covers losses or damages due to any cause, except for t…" at bounding box center [1046, 444] width 960 height 739
click at [416, 238] on div "Origin *" at bounding box center [377, 216] width 245 height 60
click at [416, 233] on input "Origin *" at bounding box center [382, 224] width 193 height 16
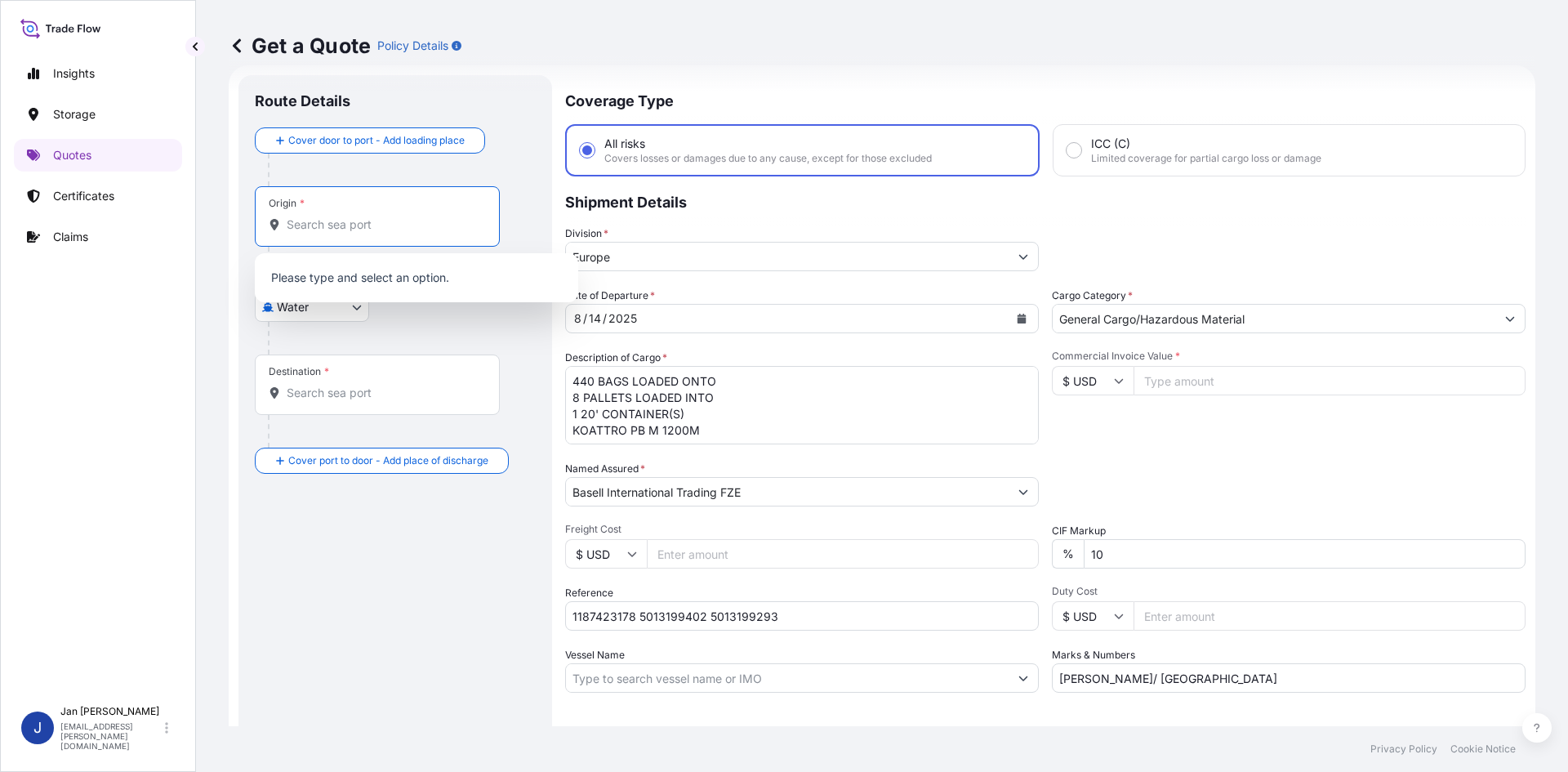
paste input "[GEOGRAPHIC_DATA]"
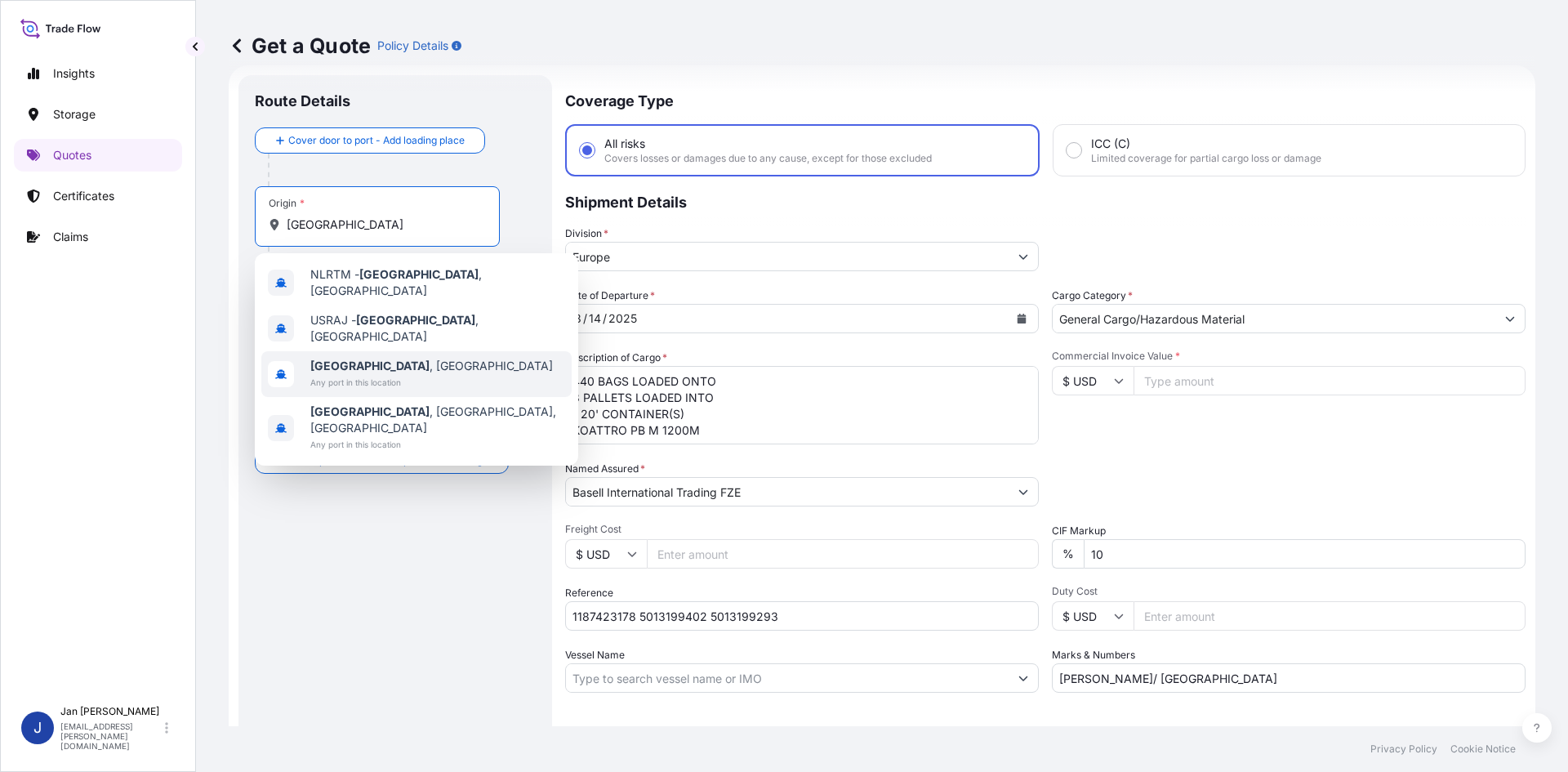
click at [377, 374] on span "Any port in this location" at bounding box center [431, 381] width 242 height 16
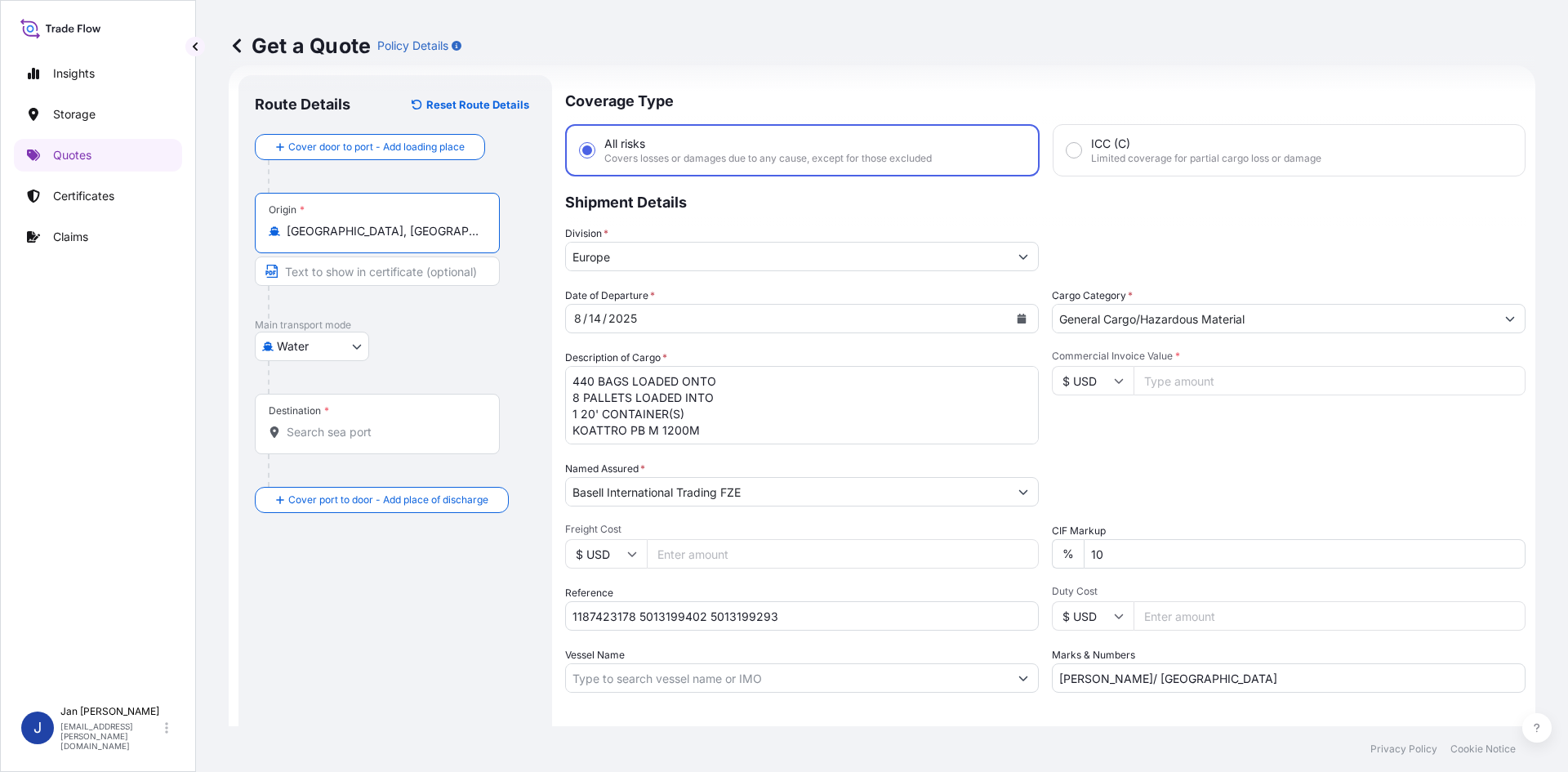
type input "[GEOGRAPHIC_DATA], [GEOGRAPHIC_DATA]"
click at [443, 360] on div "Water Air Water Inland" at bounding box center [395, 346] width 281 height 29
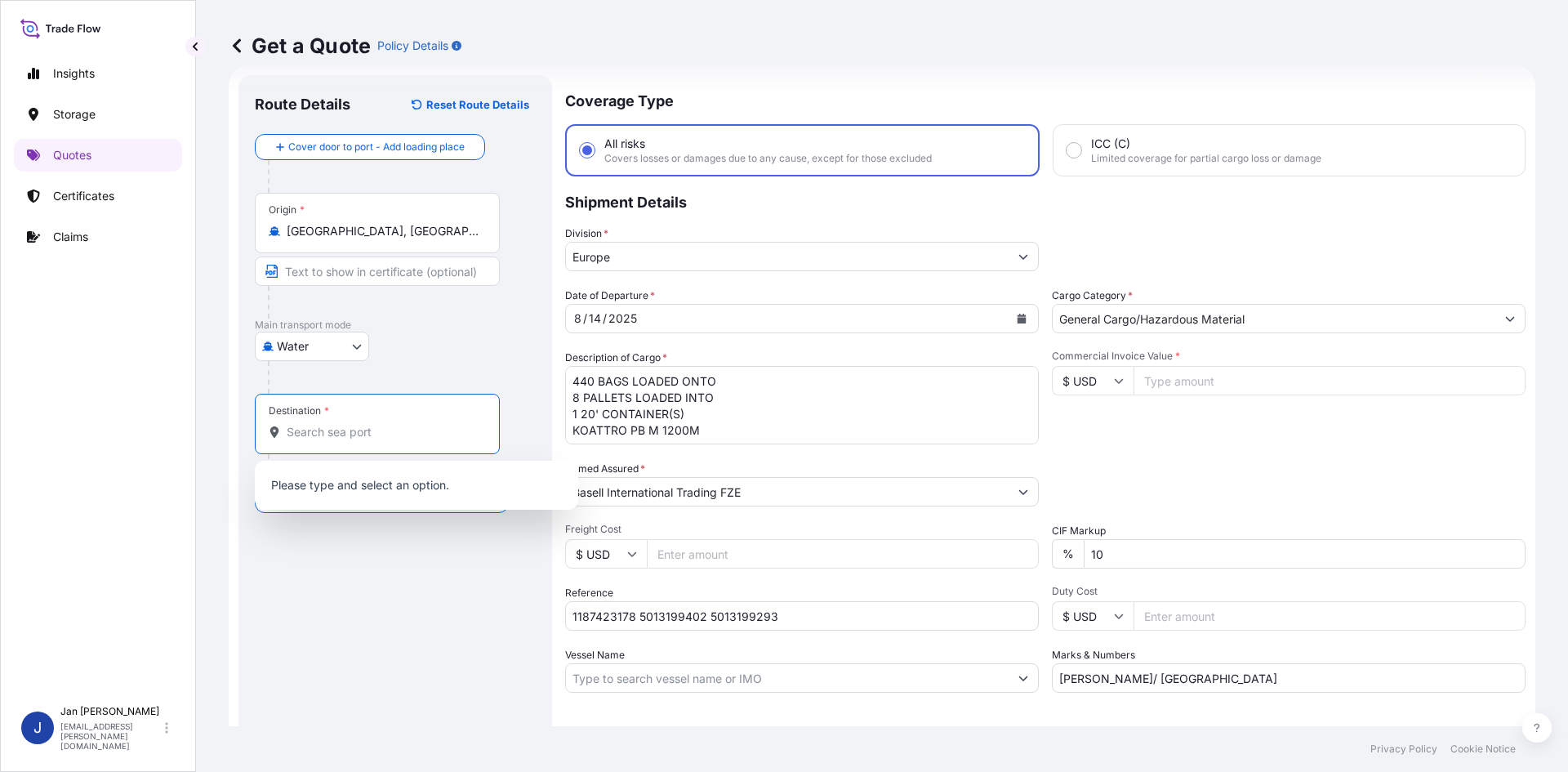
click at [353, 434] on input "Destination *" at bounding box center [382, 431] width 193 height 16
paste input "AMBARLI"
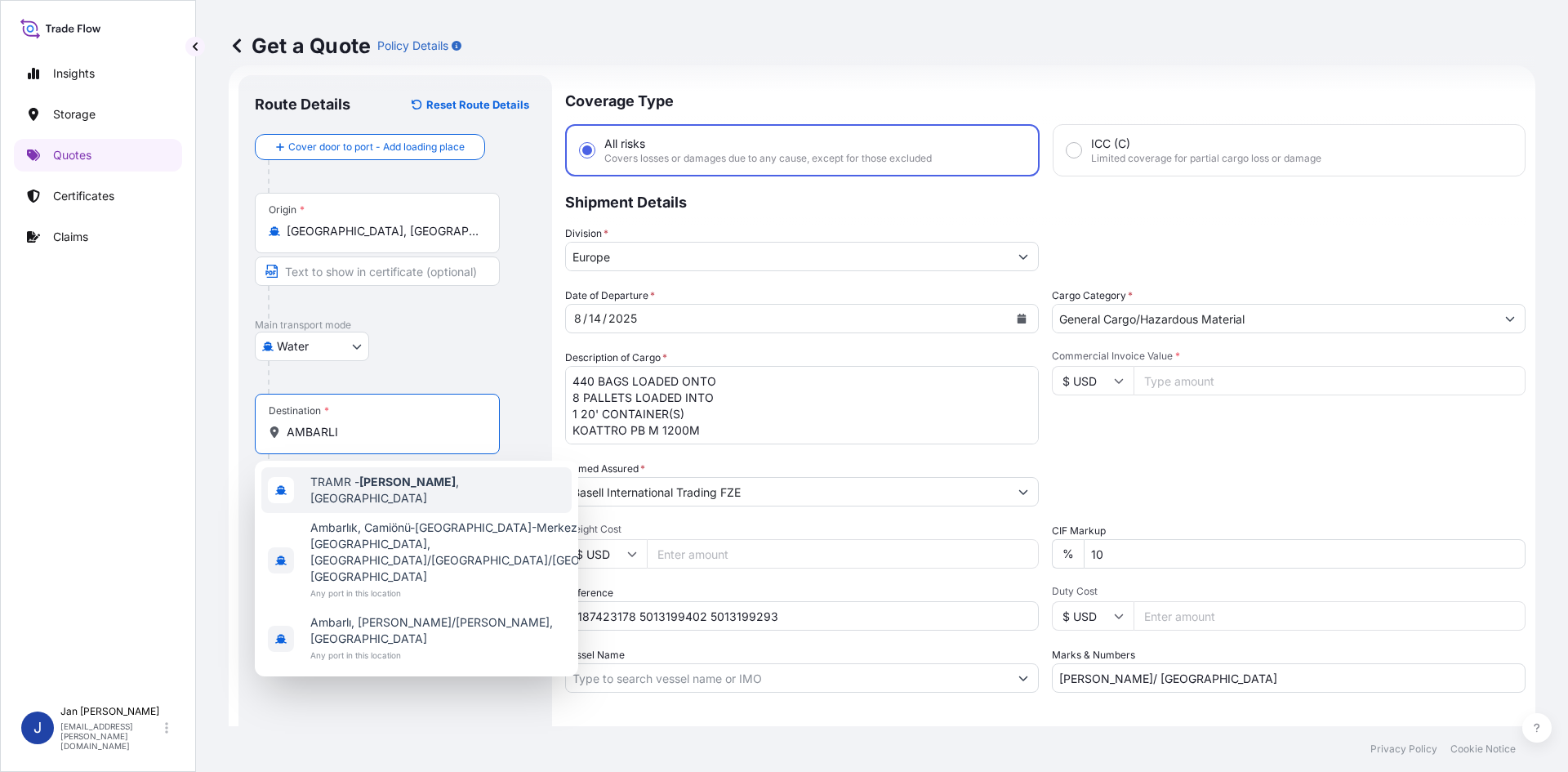
click at [379, 501] on div "TRAMR - [GEOGRAPHIC_DATA] , [GEOGRAPHIC_DATA]" at bounding box center [416, 489] width 310 height 46
type input "TRAMR - [GEOGRAPHIC_DATA], [GEOGRAPHIC_DATA]"
click at [416, 651] on div "Route Details Reset Route Details Cover door to port - Add loading place Place …" at bounding box center [395, 444] width 281 height 706
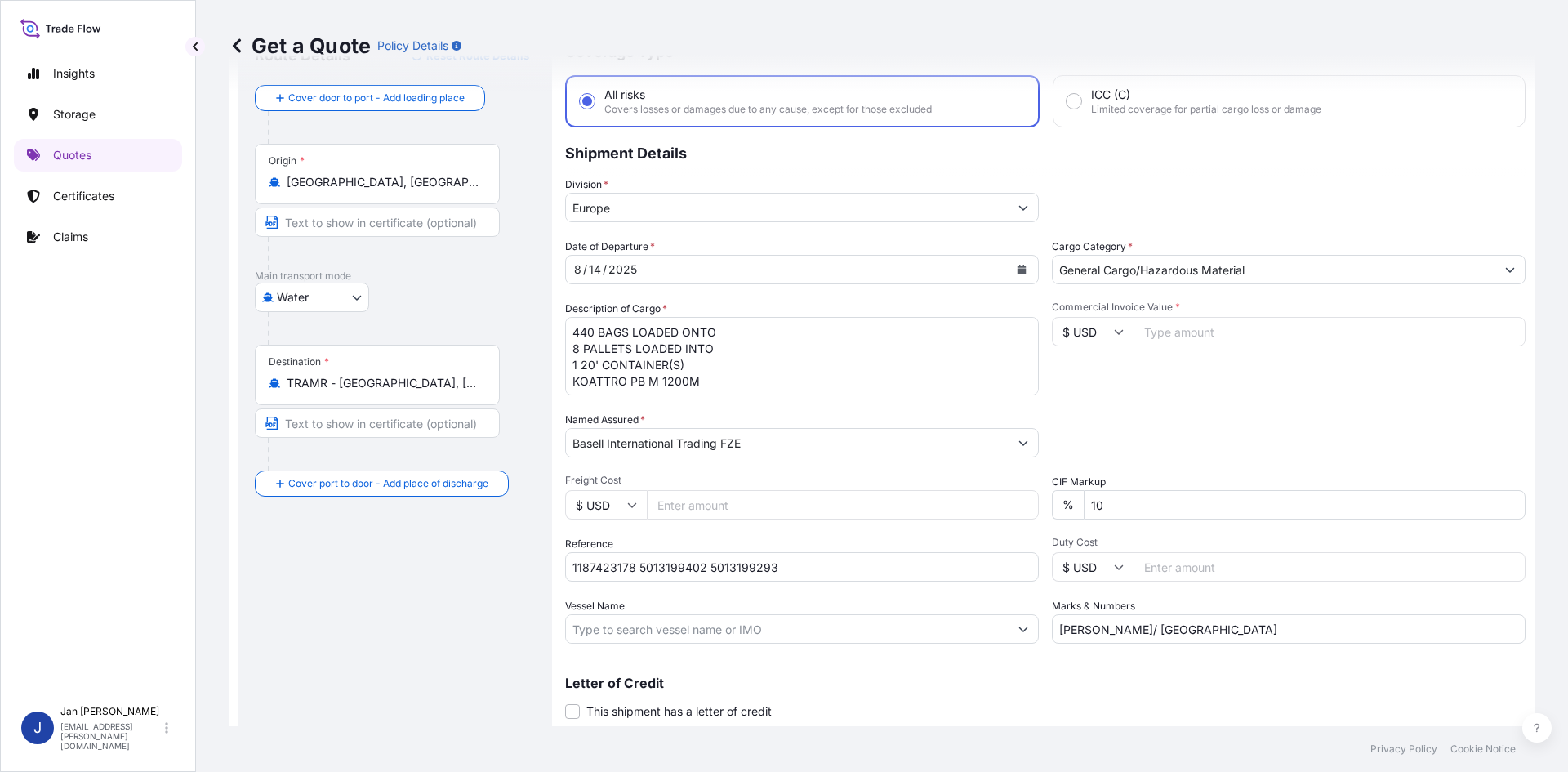
scroll to position [124, 0]
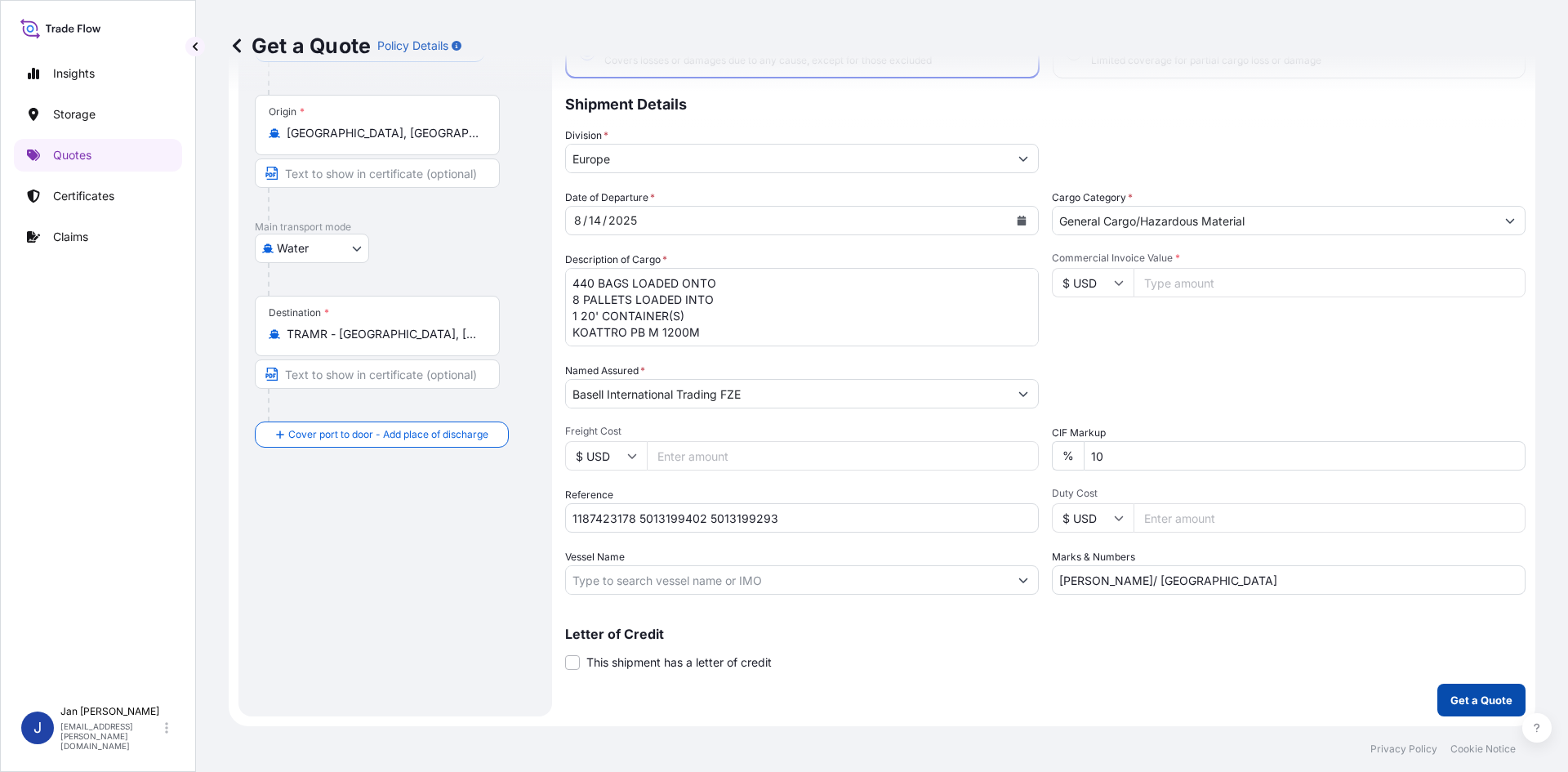
click at [1437, 690] on button "Get a Quote" at bounding box center [1482, 700] width 88 height 33
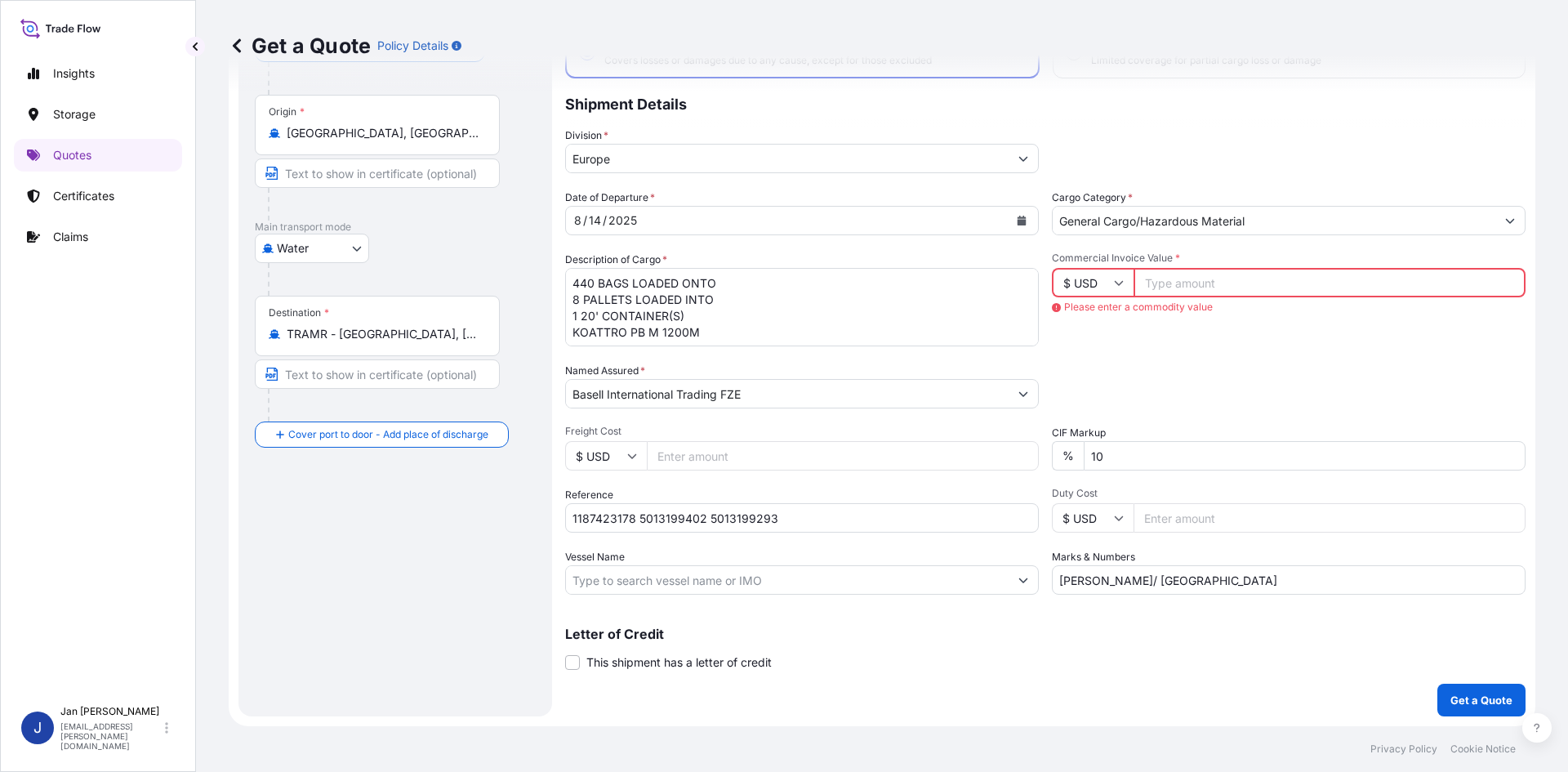
click at [1230, 278] on input "Commercial Invoice Value *" at bounding box center [1329, 282] width 392 height 29
paste input "5013199402"
type input "5013199402"
click at [1070, 284] on input "$ USD" at bounding box center [1093, 282] width 82 height 29
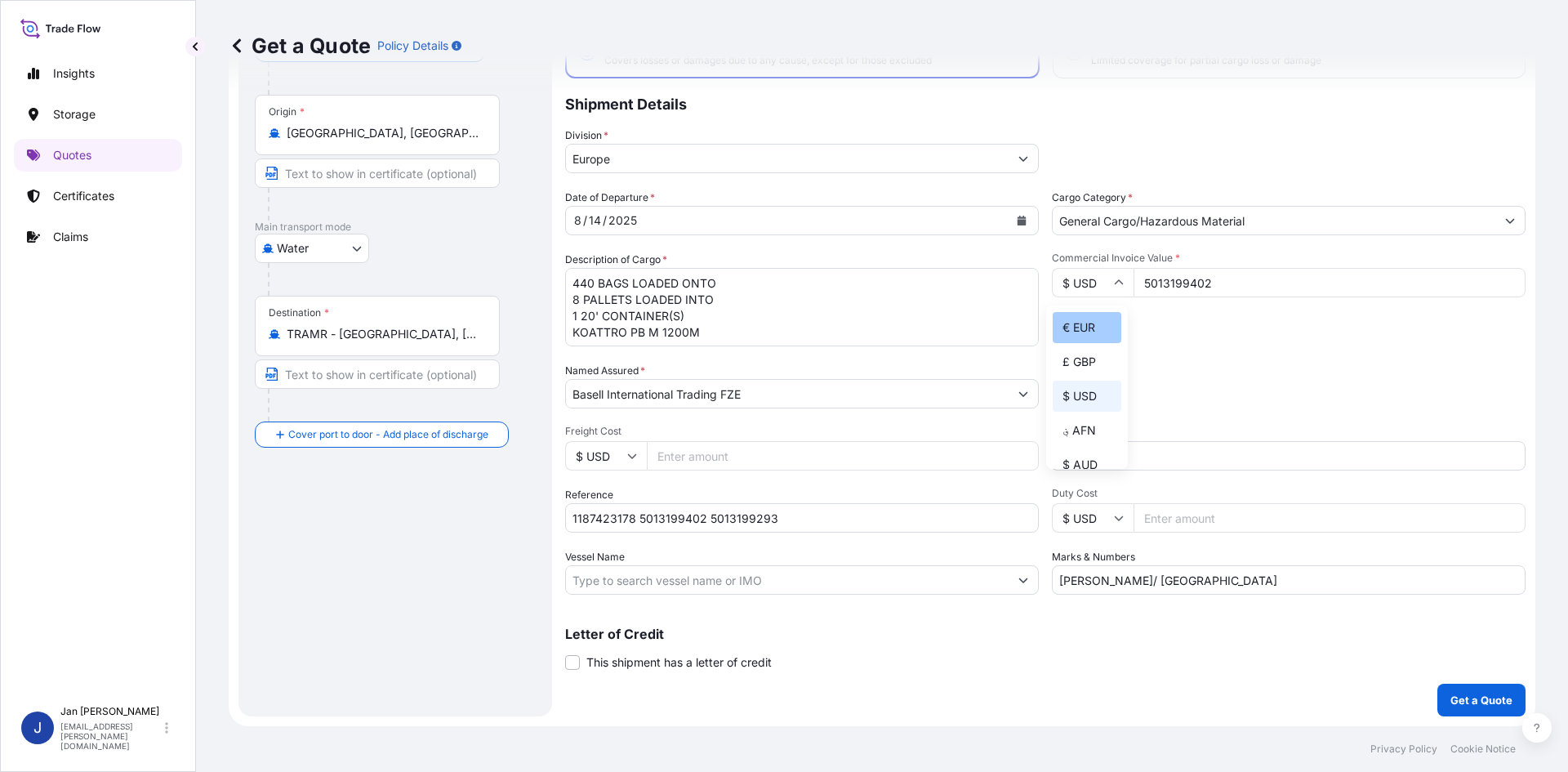
click at [1085, 317] on div "€ EUR" at bounding box center [1087, 327] width 69 height 31
type input "€ EUR"
drag, startPoint x: 1219, startPoint y: 291, endPoint x: 1197, endPoint y: 321, distance: 37.2
click at [1029, 337] on div "Date of Departure * [DATE] Cargo Category * General Cargo/Hazardous Material De…" at bounding box center [1046, 392] width 960 height 405
paste input "21239.3"
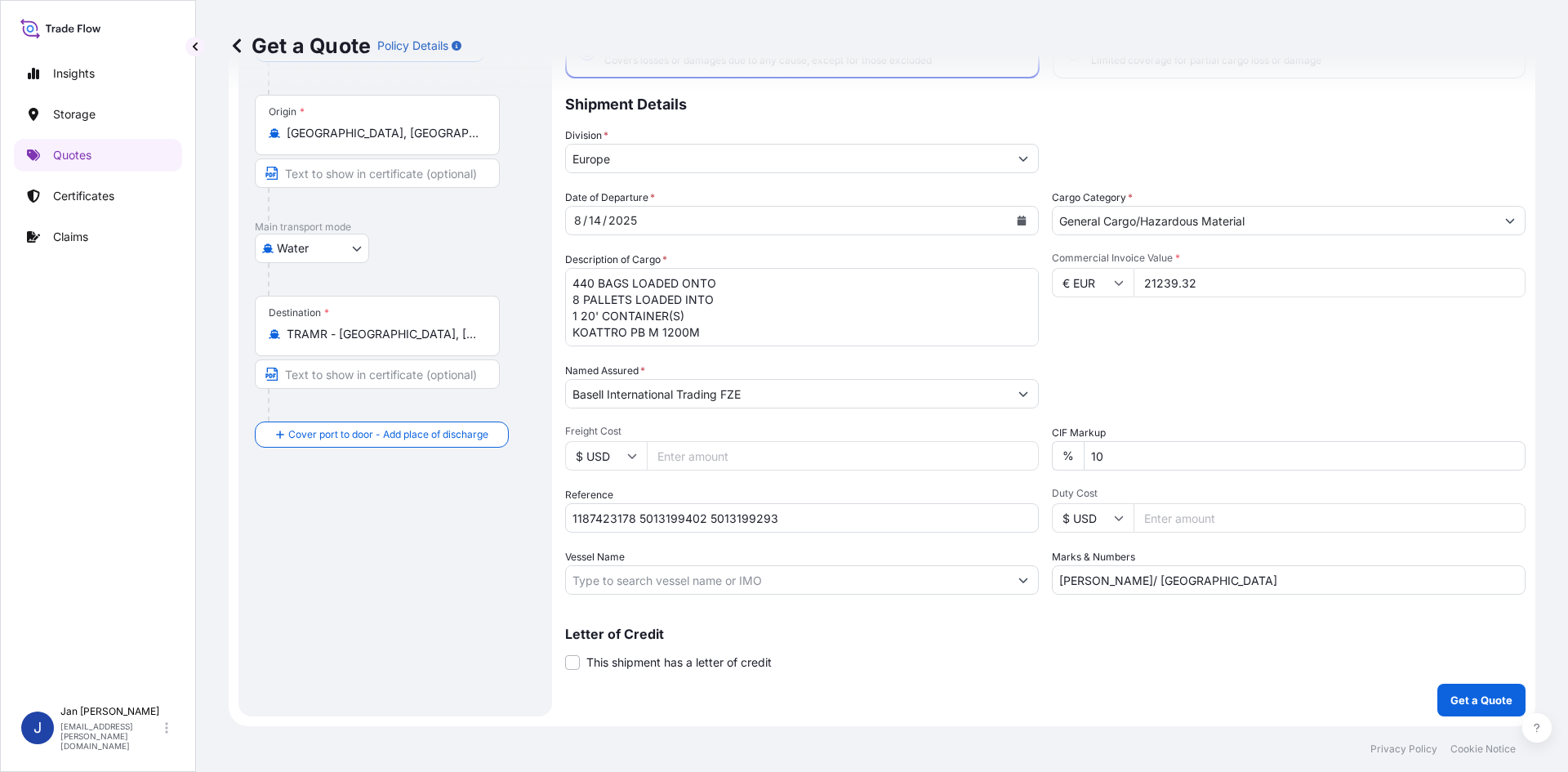
type input "21239.32"
click at [1336, 332] on div "Commercial Invoice Value * € EUR 21239.32" at bounding box center [1289, 299] width 474 height 95
click at [1467, 712] on button "Get a Quote" at bounding box center [1482, 700] width 88 height 33
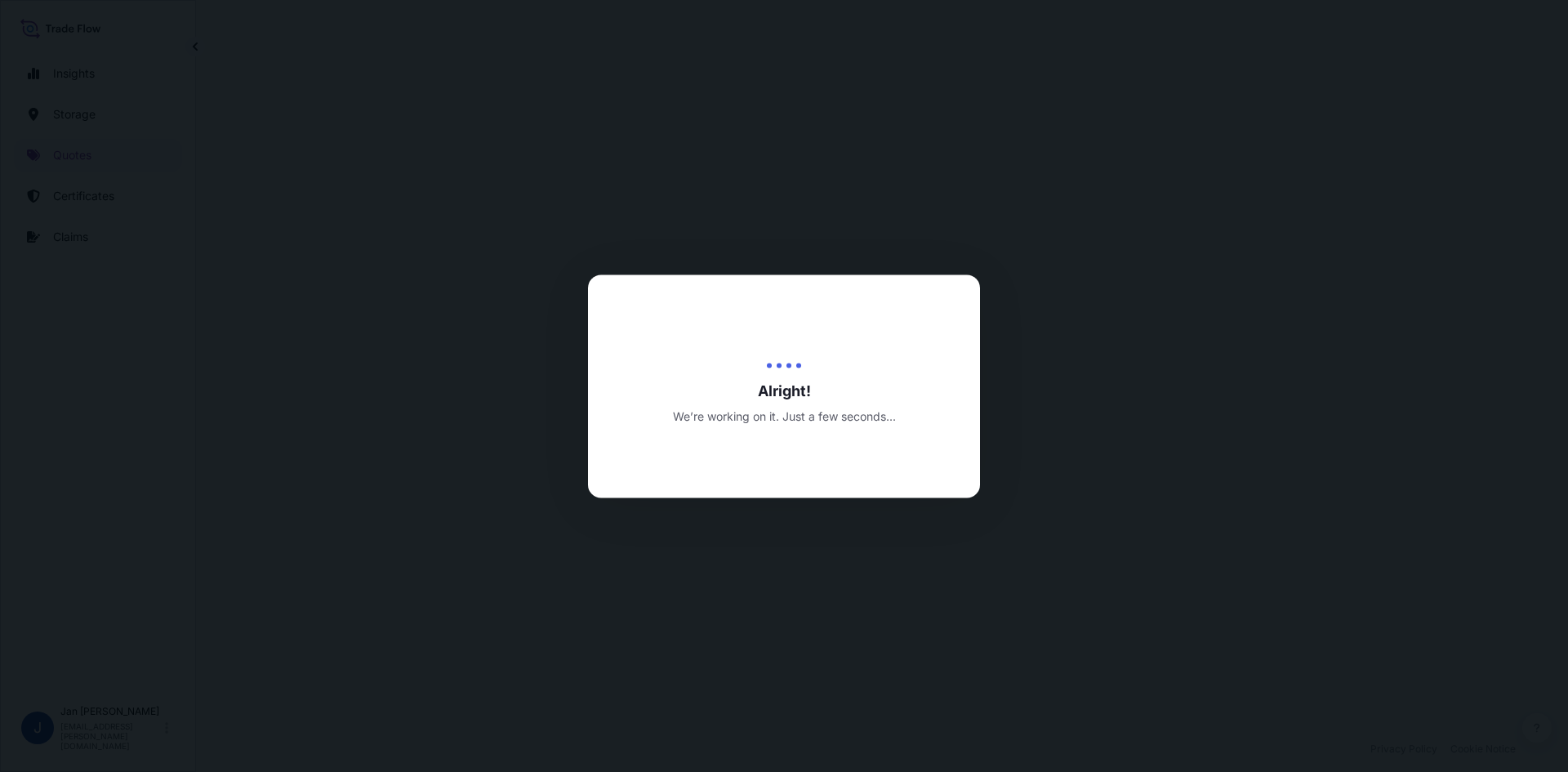
select select "Water"
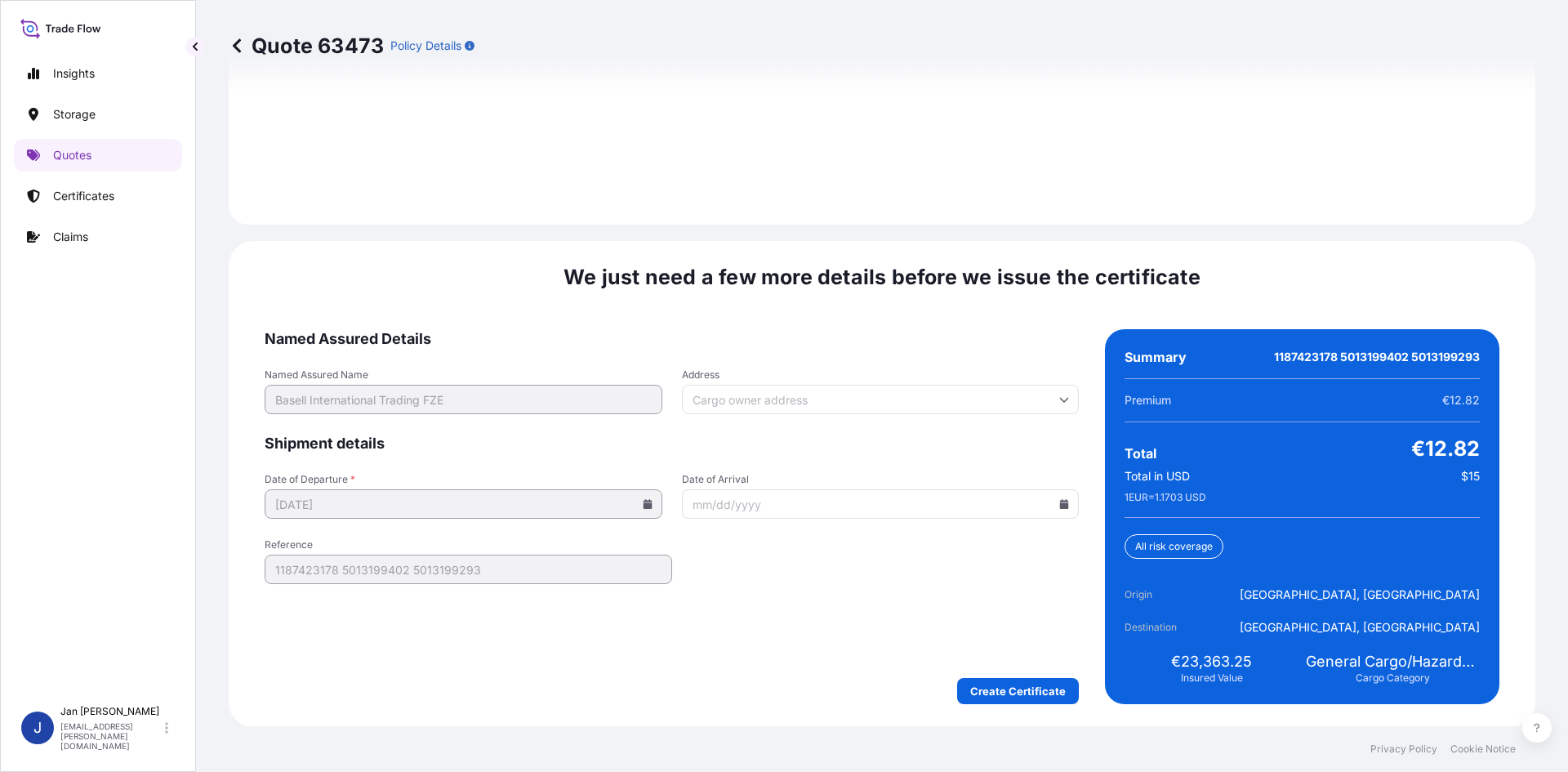
scroll to position [2342, 0]
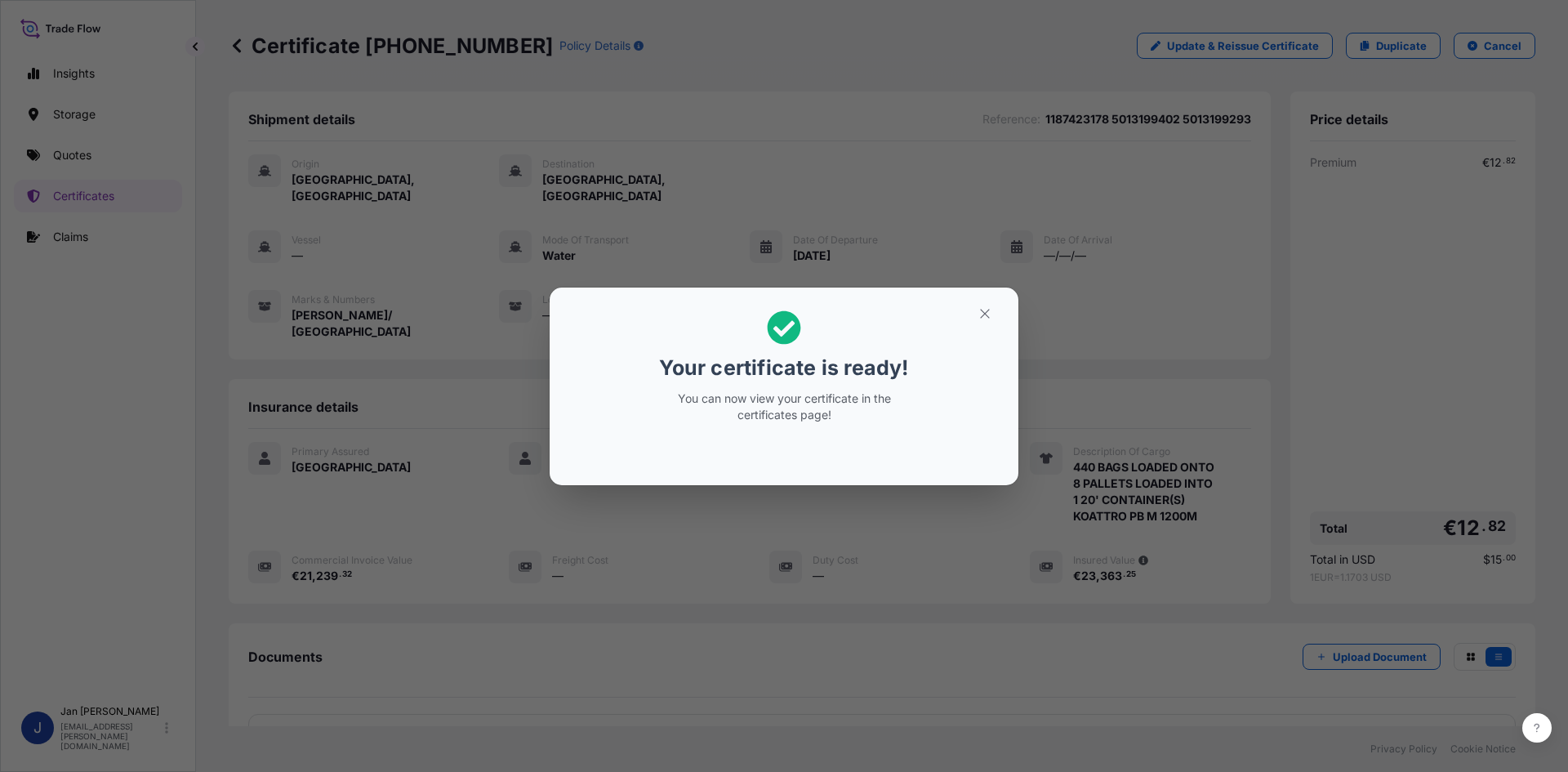
click at [1007, 235] on div "Your certificate is ready! You can now view your certificate in the certificate…" at bounding box center [784, 386] width 1568 height 772
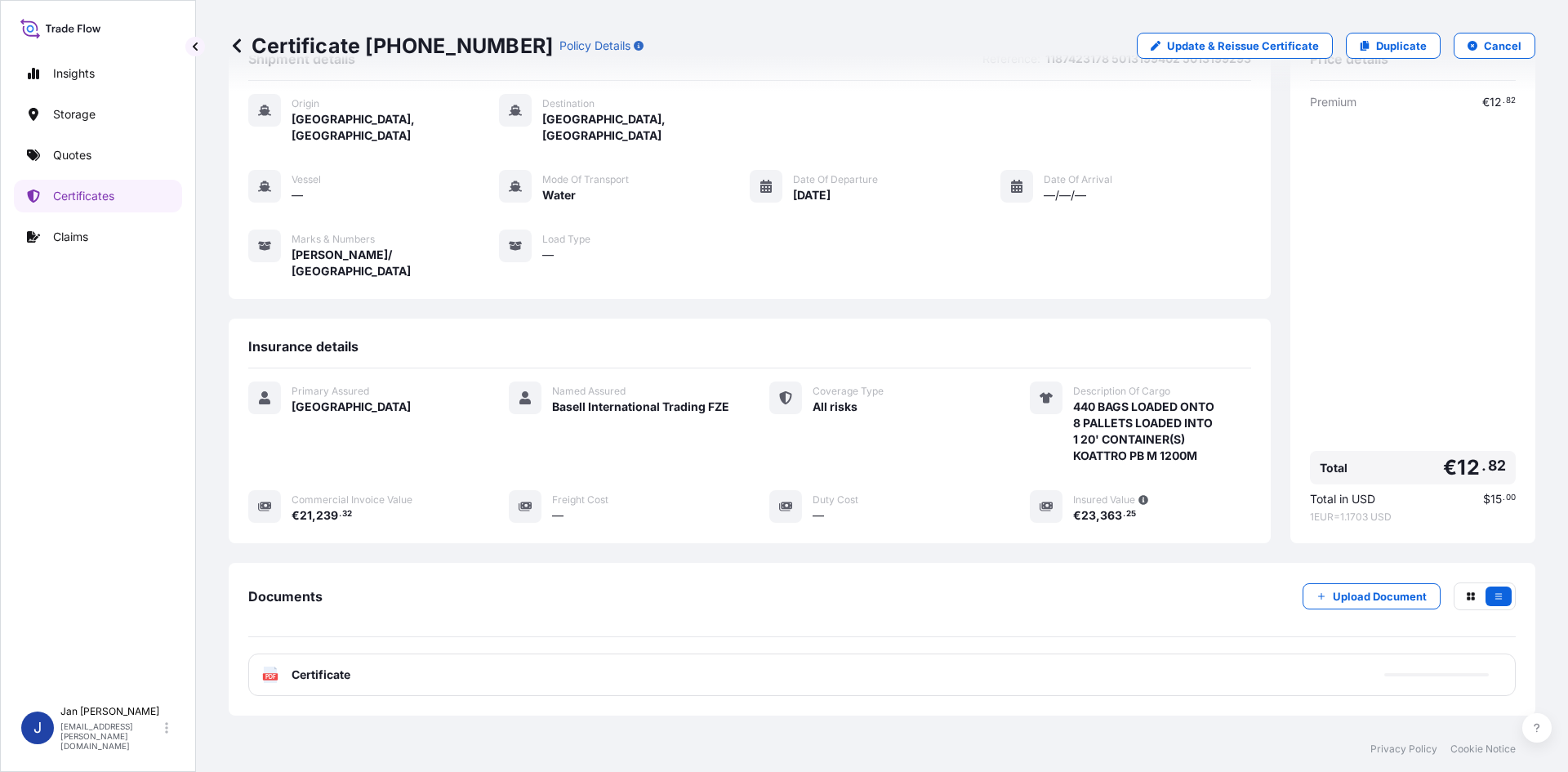
scroll to position [119, 0]
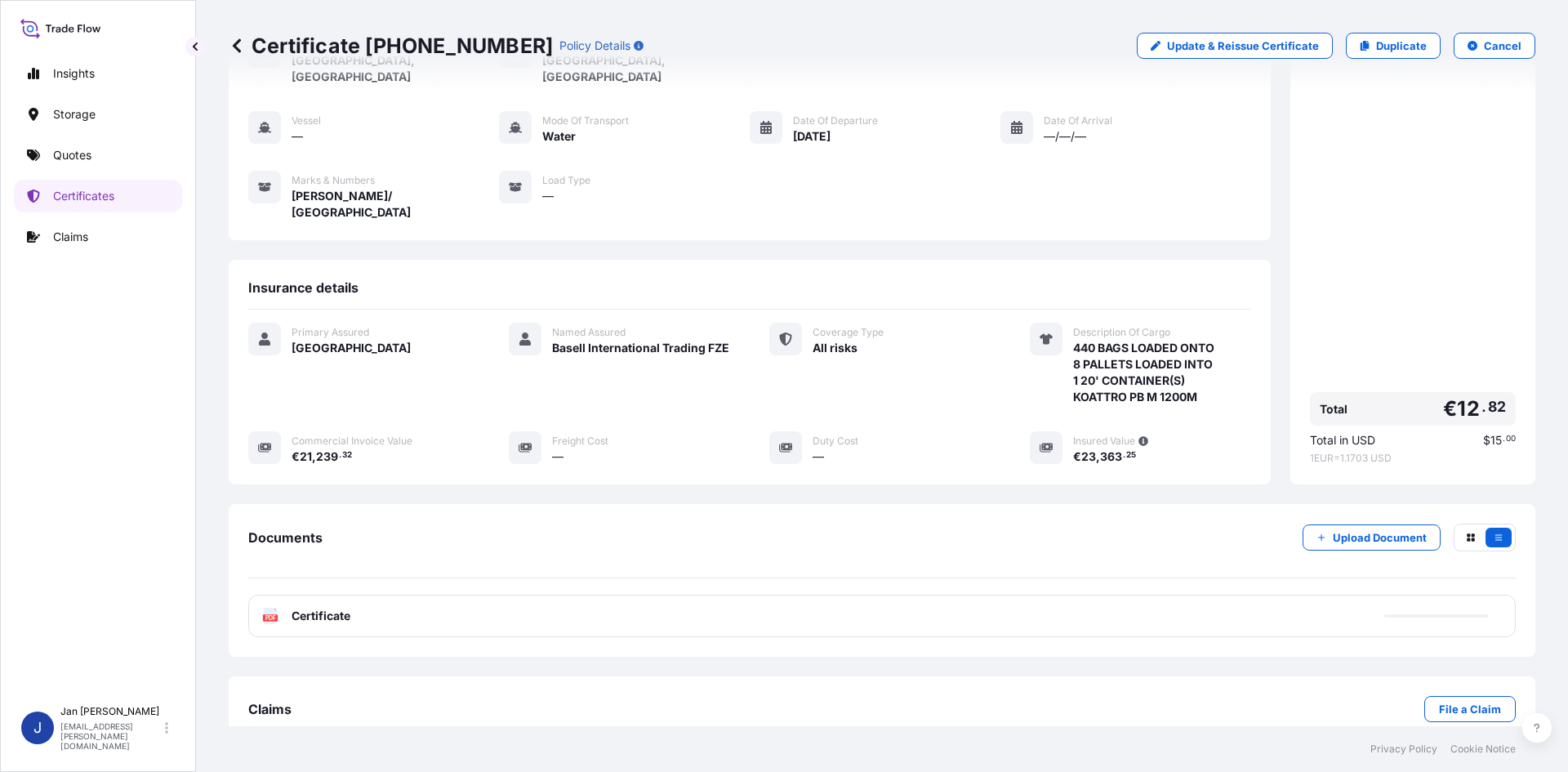
click at [670, 594] on div "PDF Certificate" at bounding box center [881, 615] width 1267 height 42
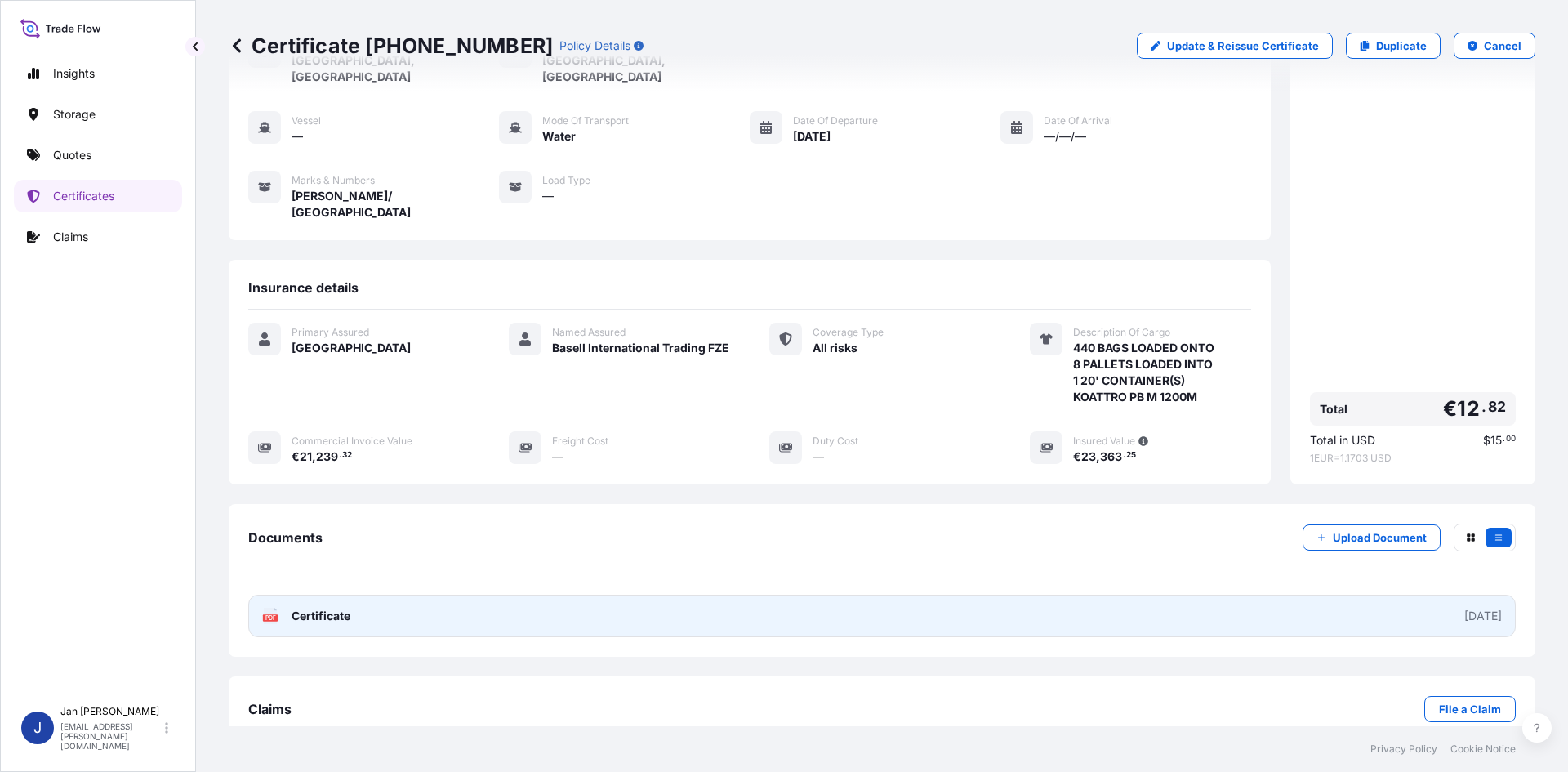
click at [596, 594] on link "PDF Certificate [DATE]" at bounding box center [881, 615] width 1267 height 42
